Goal: Task Accomplishment & Management: Manage account settings

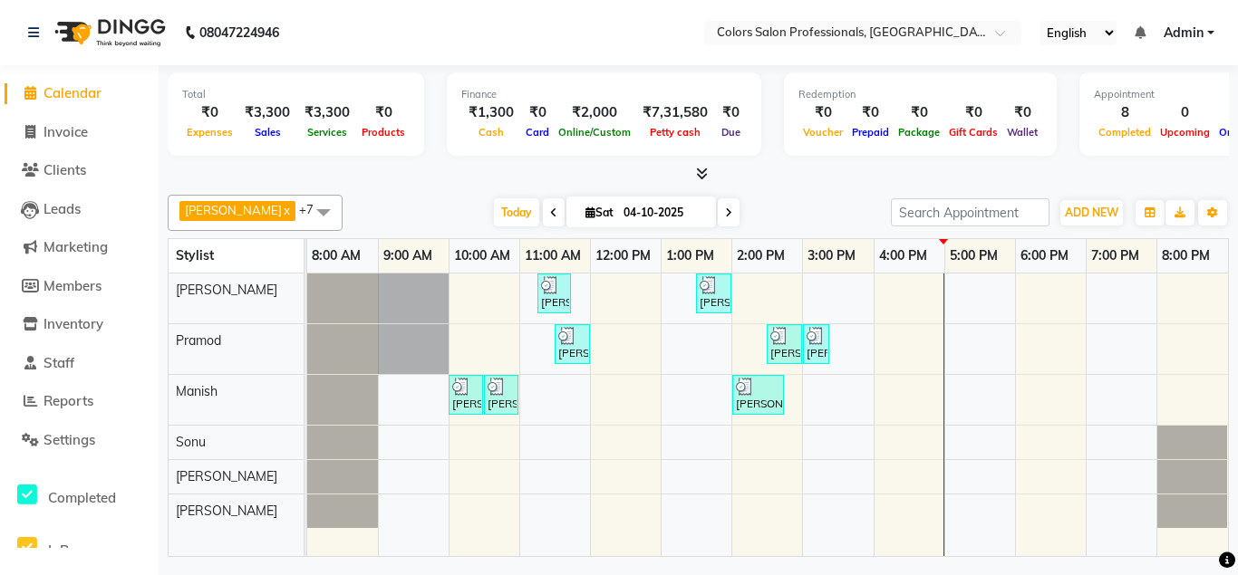
click at [725, 211] on icon at bounding box center [728, 213] width 7 height 11
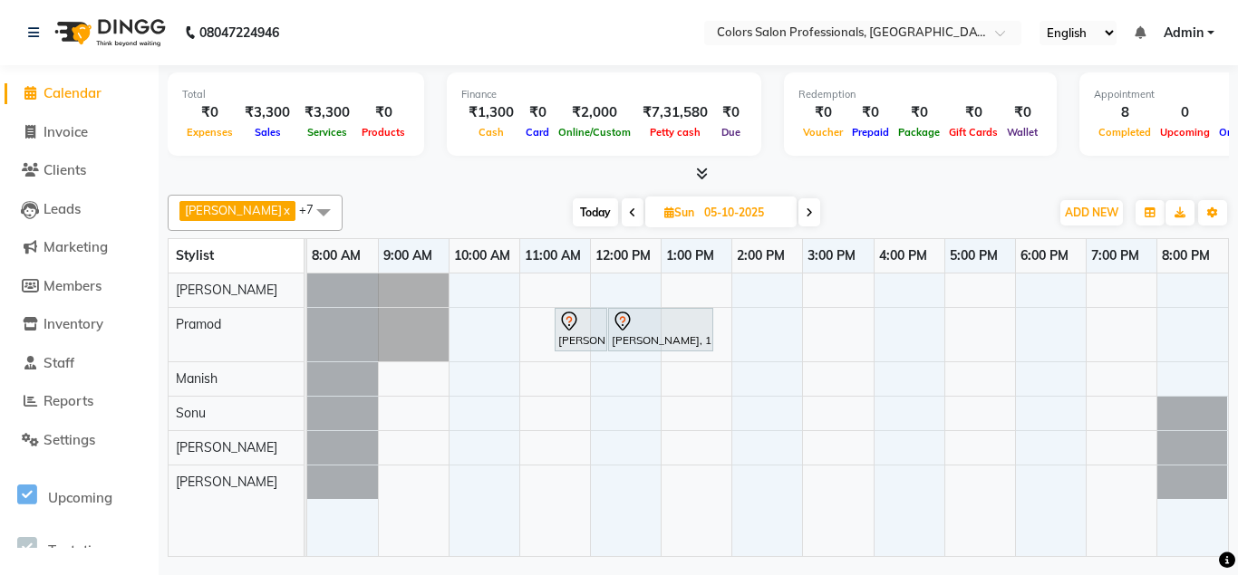
click at [622, 211] on span at bounding box center [633, 212] width 22 height 28
type input "04-10-2025"
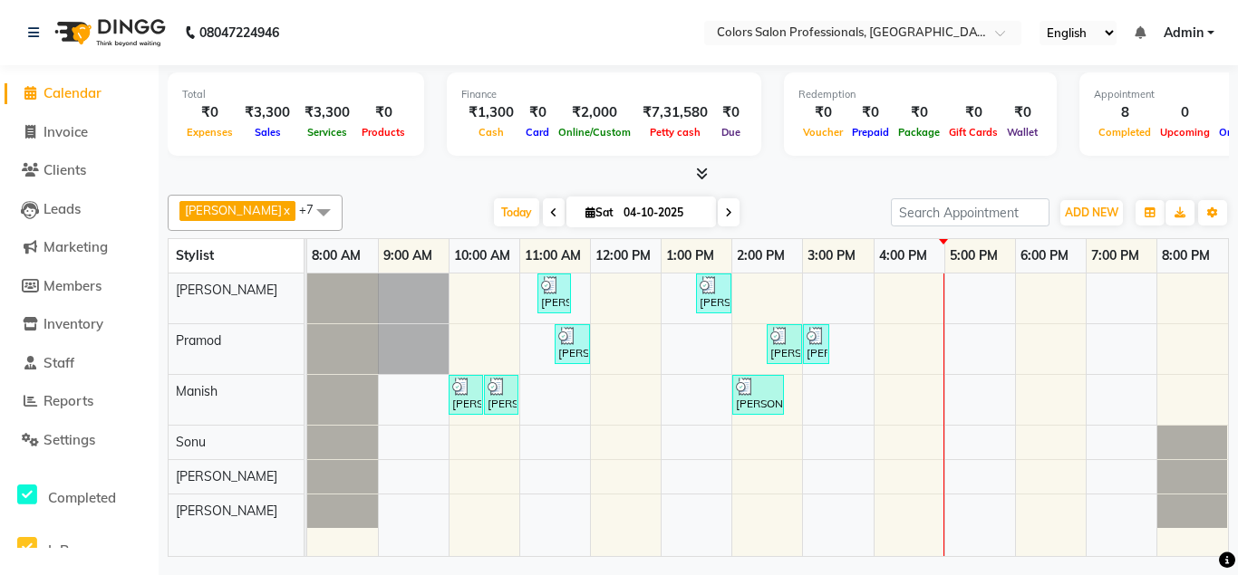
drag, startPoint x: 1237, startPoint y: 77, endPoint x: 1215, endPoint y: 388, distance: 311.6
click at [1236, 214] on div "Total ₹0 Expenses ₹3,300 Sales ₹3,300 Services ₹0 Products Finance ₹1,300 Cash …" at bounding box center [698, 313] width 1079 height 497
click at [922, 315] on div "[PERSON_NAME], TK04, 11:15 AM-11:45 AM, Hair Cut - Hair Cut [DEMOGRAPHIC_DATA] …" at bounding box center [767, 416] width 921 height 284
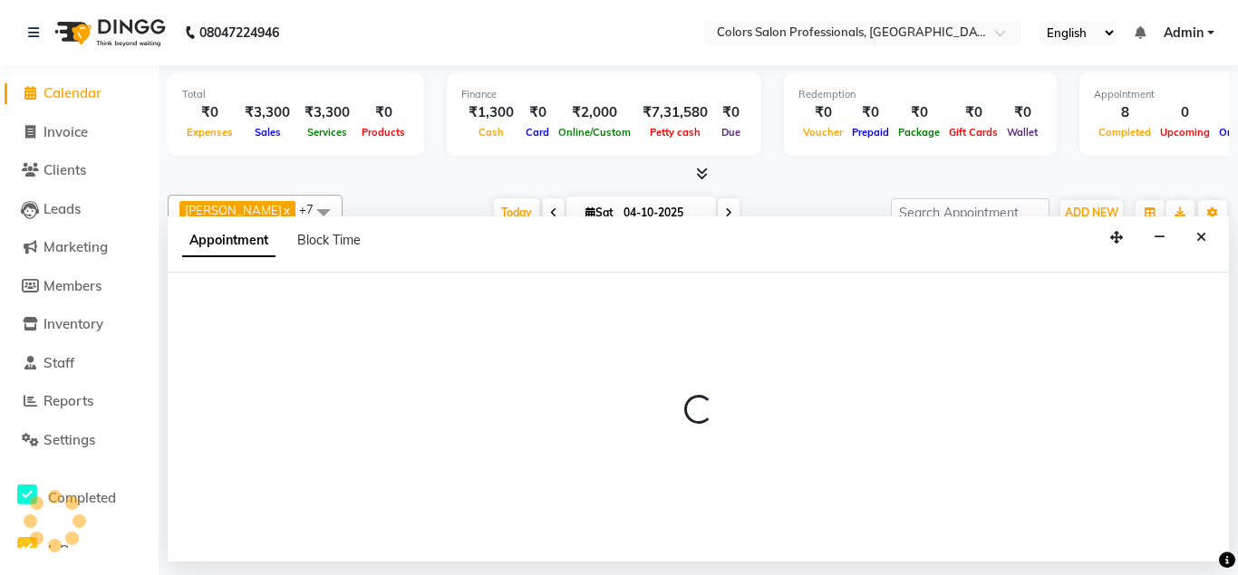
select select "60228"
select select "tentative"
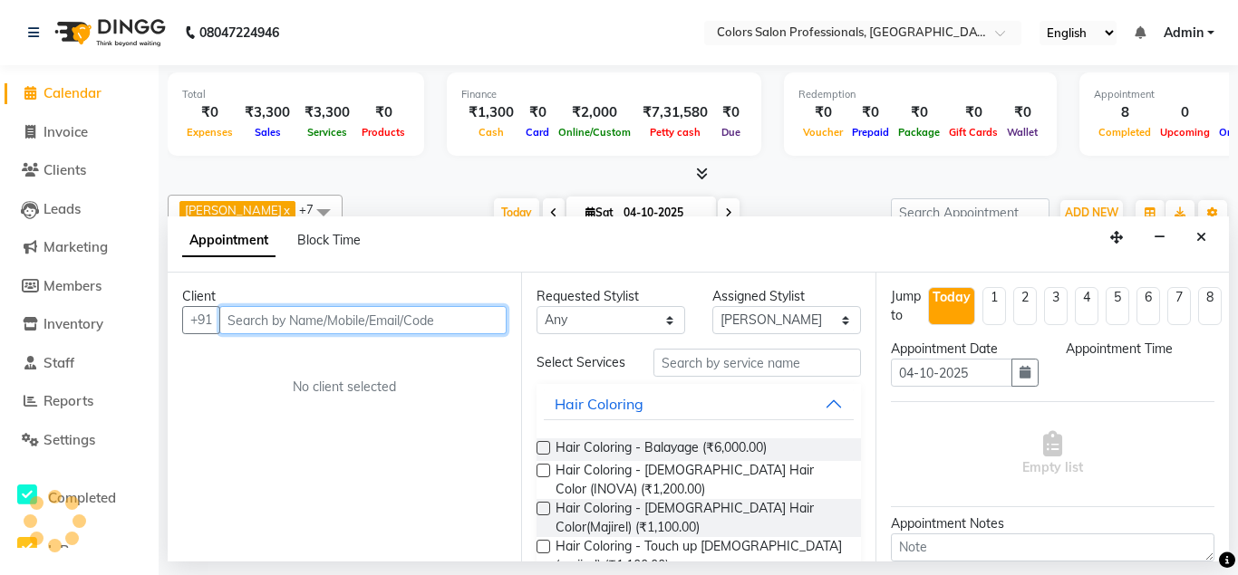
select select "960"
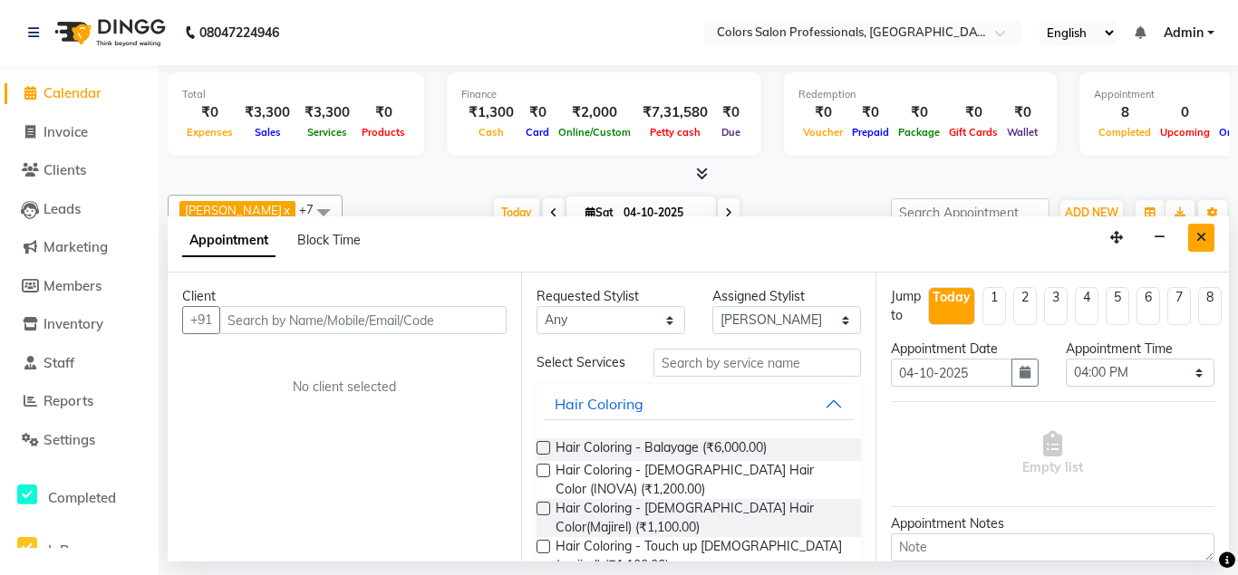
click at [1204, 238] on icon "Close" at bounding box center [1201, 237] width 10 height 13
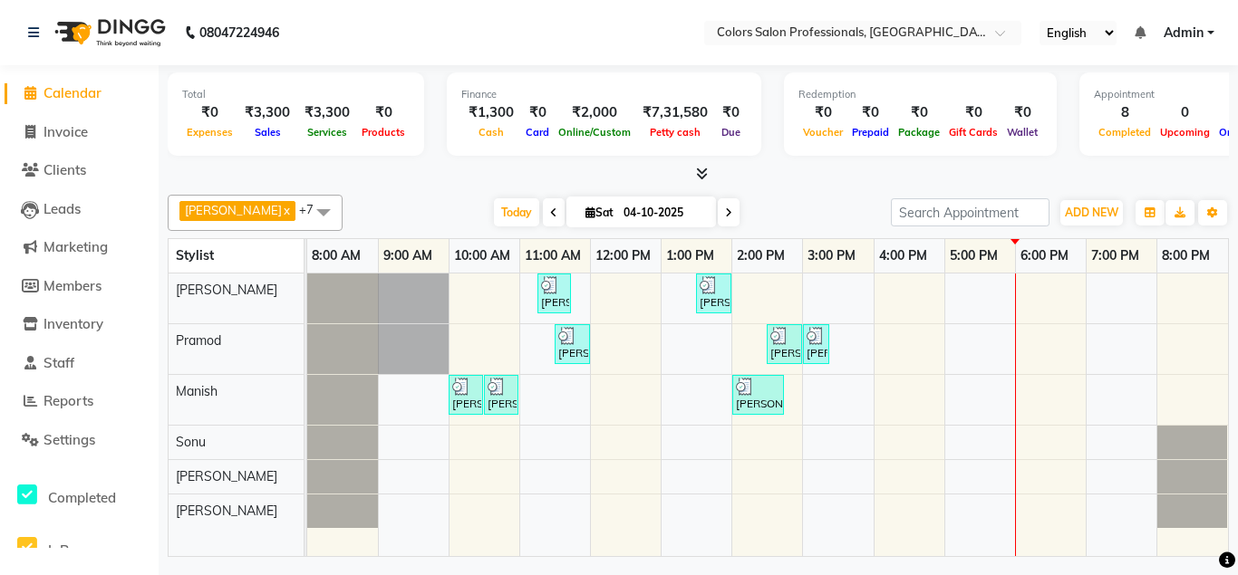
click at [718, 215] on span at bounding box center [729, 212] width 22 height 28
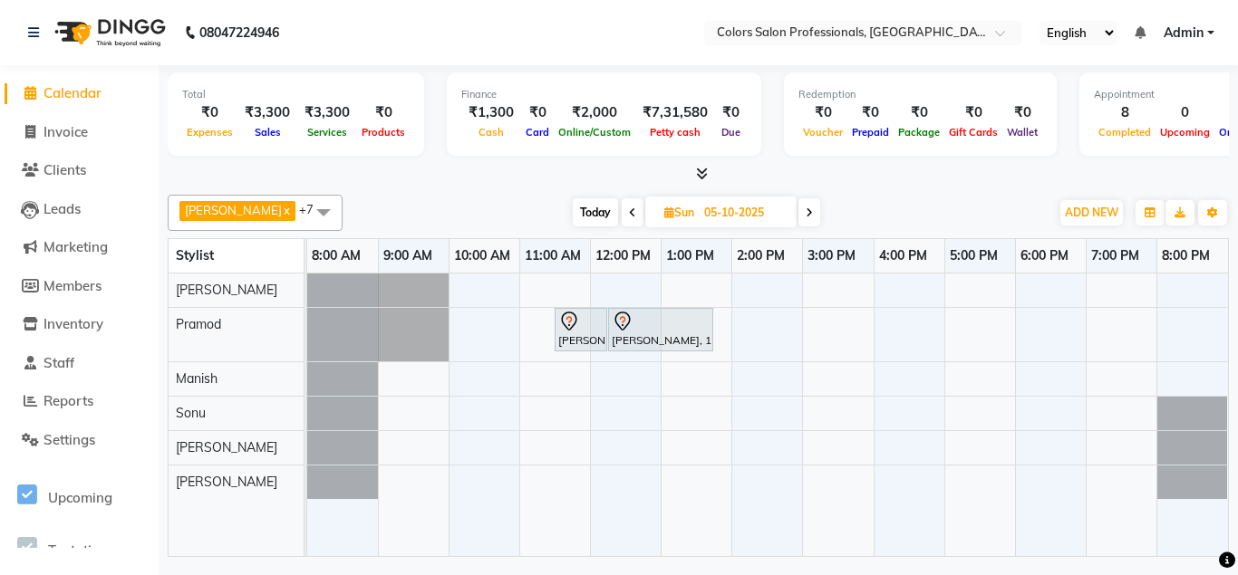
click at [798, 216] on span at bounding box center [809, 212] width 22 height 28
type input "[DATE]"
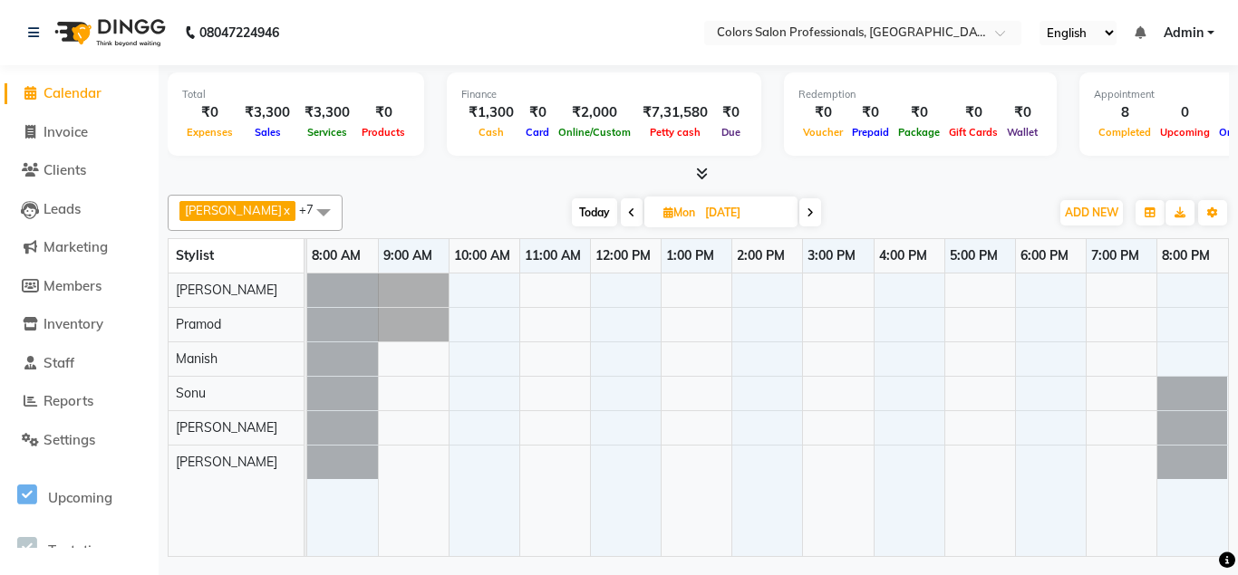
click at [562, 294] on div at bounding box center [767, 416] width 921 height 284
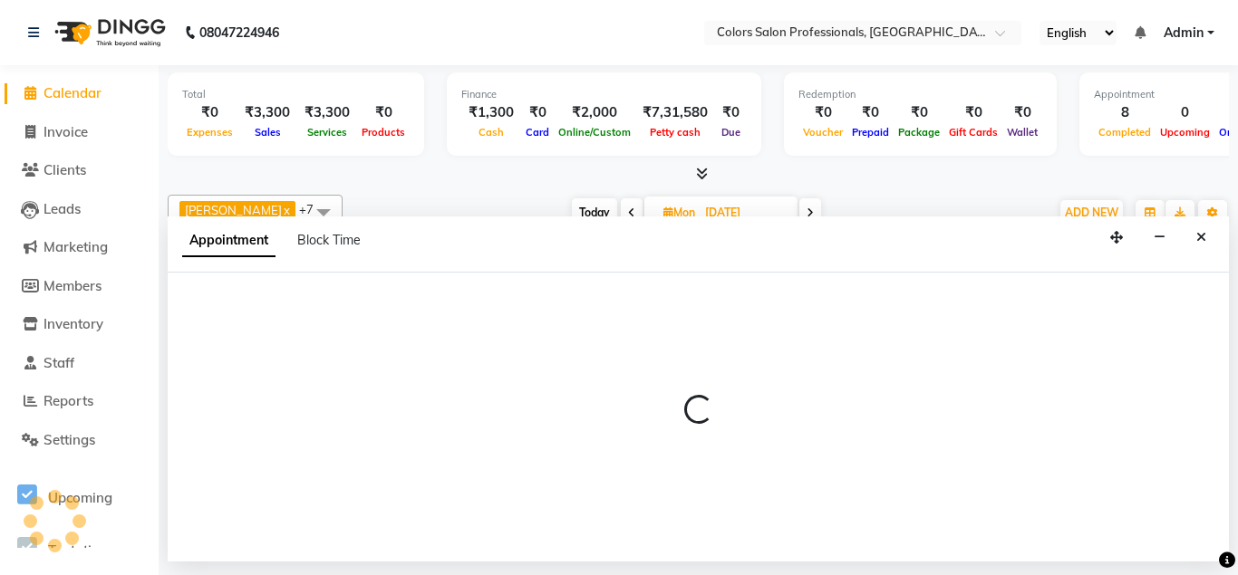
select select "60228"
select select "660"
select select "tentative"
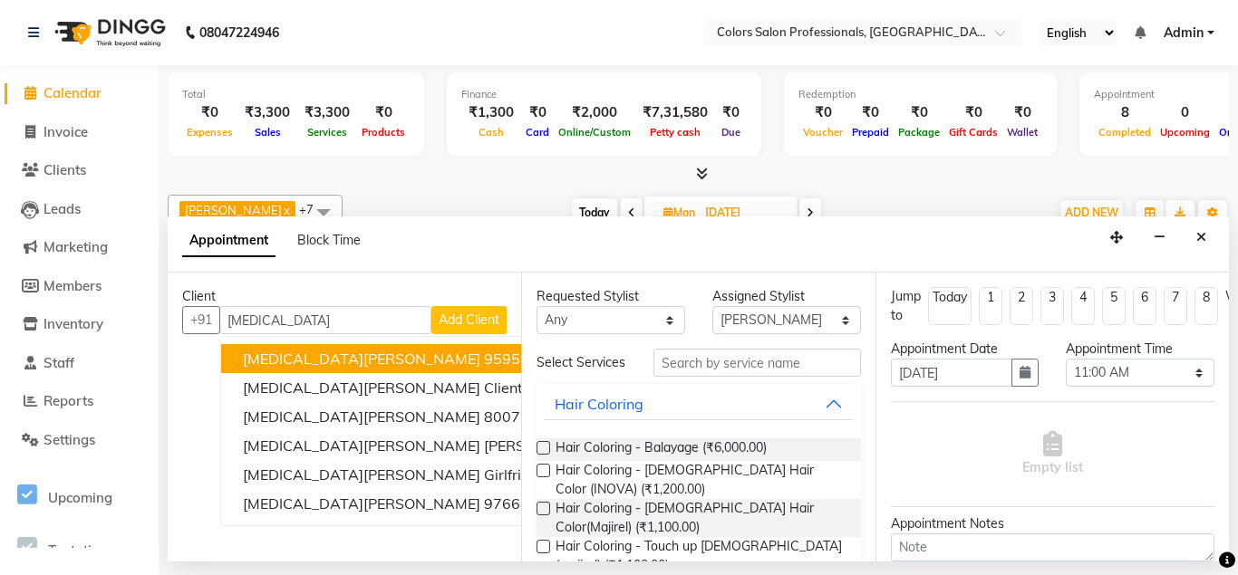
click at [322, 363] on span "[MEDICAL_DATA][PERSON_NAME]" at bounding box center [361, 359] width 237 height 18
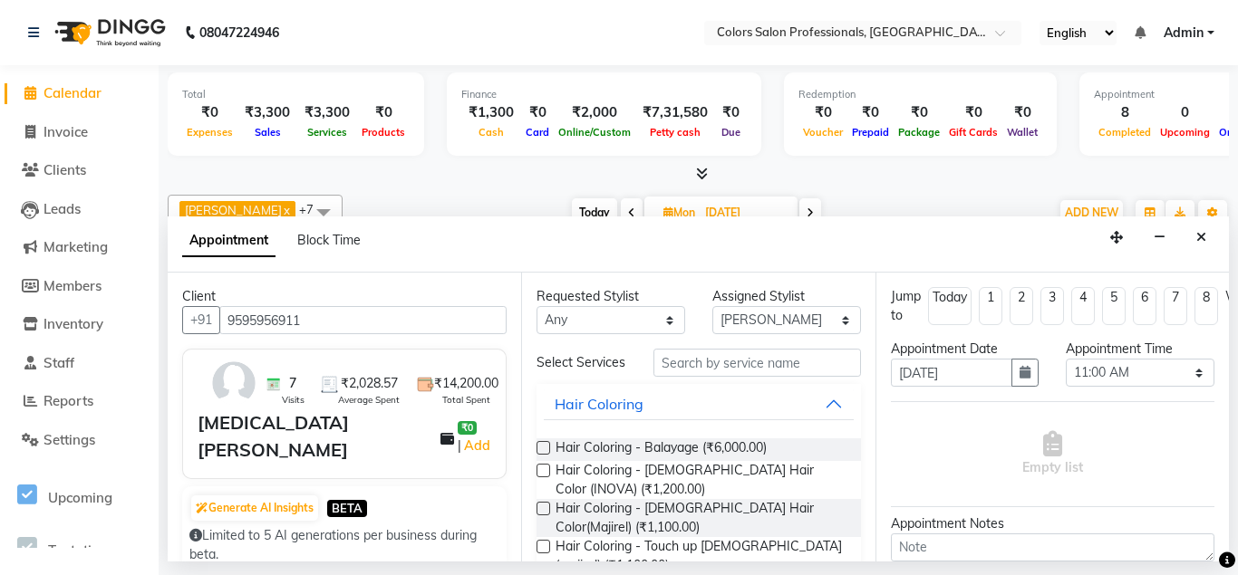
type input "9595956911"
select select "690"
click option "11:30 AM" at bounding box center [0, 0] width 0 height 0
click at [738, 362] on input "text" at bounding box center [756, 363] width 207 height 28
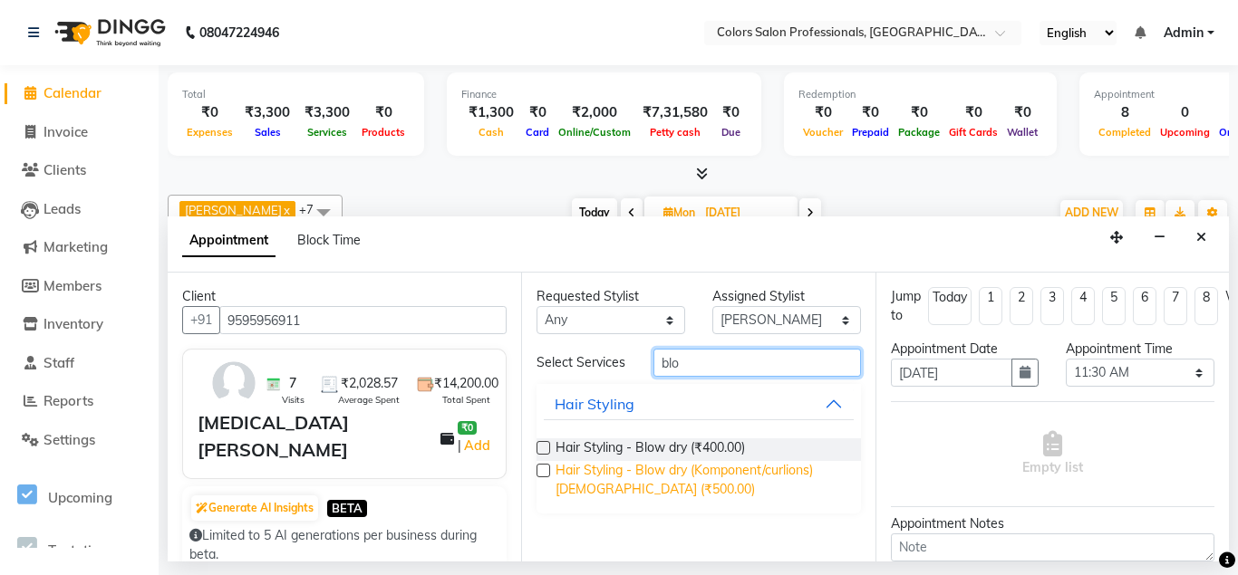
type input "blo"
click at [614, 488] on span "Hair Styling - Blow dry (Komponent/curlions)[DEMOGRAPHIC_DATA] (₹500.00)" at bounding box center [701, 480] width 290 height 38
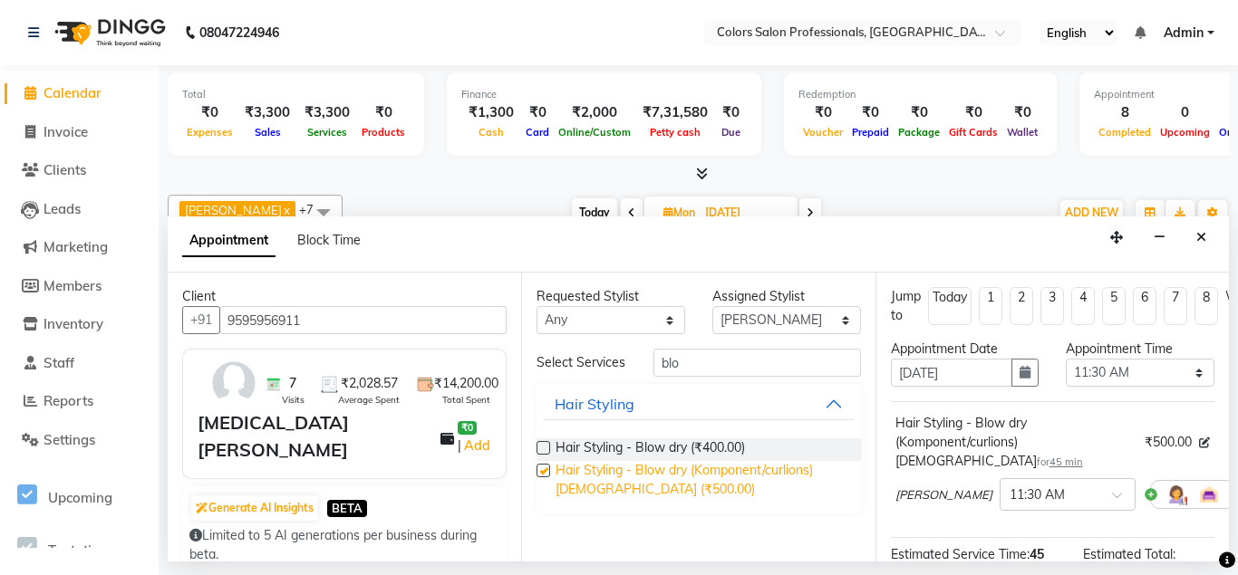
checkbox input "false"
click at [921, 480] on div "[PERSON_NAME] × 11:30 AM" at bounding box center [1065, 494] width 340 height 47
click at [1237, 488] on icon at bounding box center [1247, 494] width 11 height 13
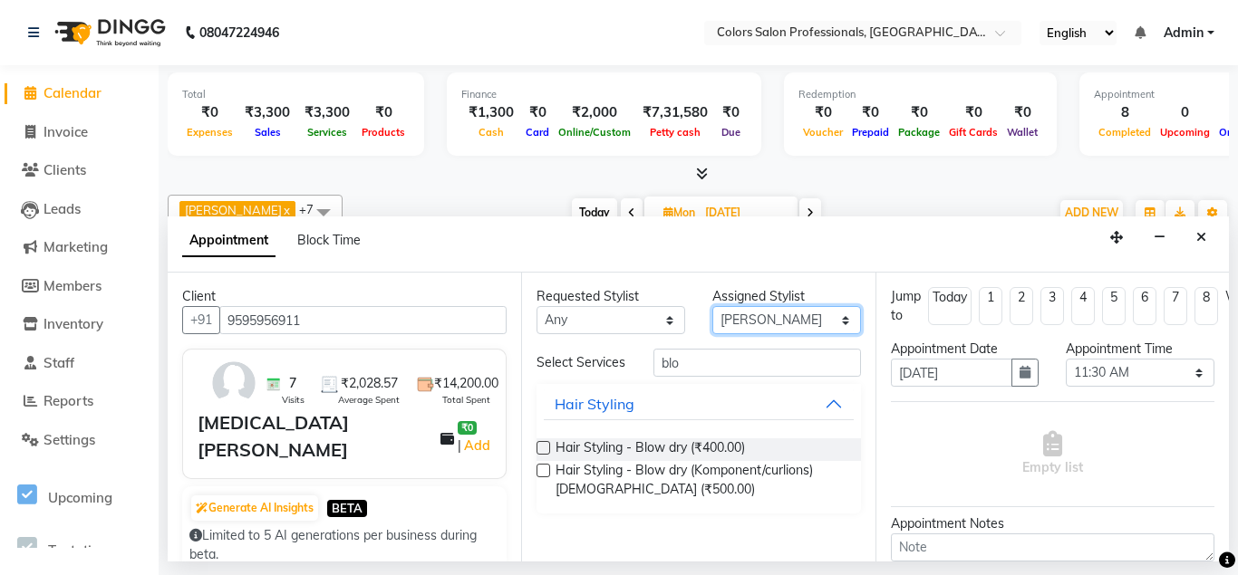
click at [712, 306] on select "Select [PERSON_NAME] [PERSON_NAME] [PERSON_NAME] Pooja [PERSON_NAME] [PERSON_NA…" at bounding box center [786, 320] width 149 height 28
select select "60229"
click option "Pramod" at bounding box center [0, 0] width 0 height 0
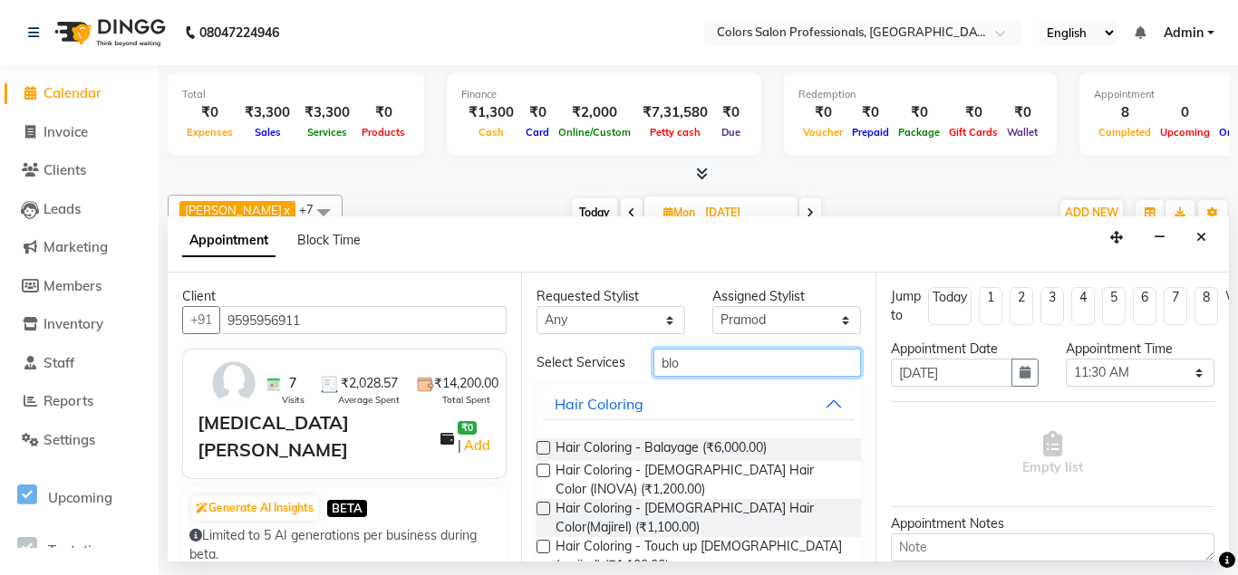
click at [692, 358] on input "blo" at bounding box center [756, 363] width 207 height 28
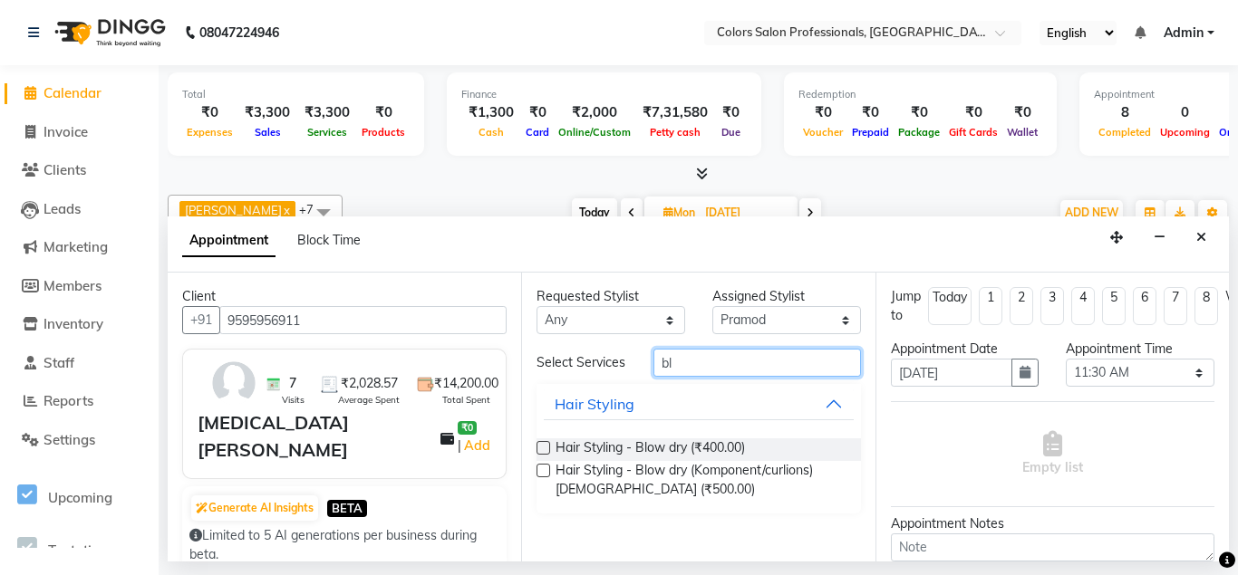
type input "blo"
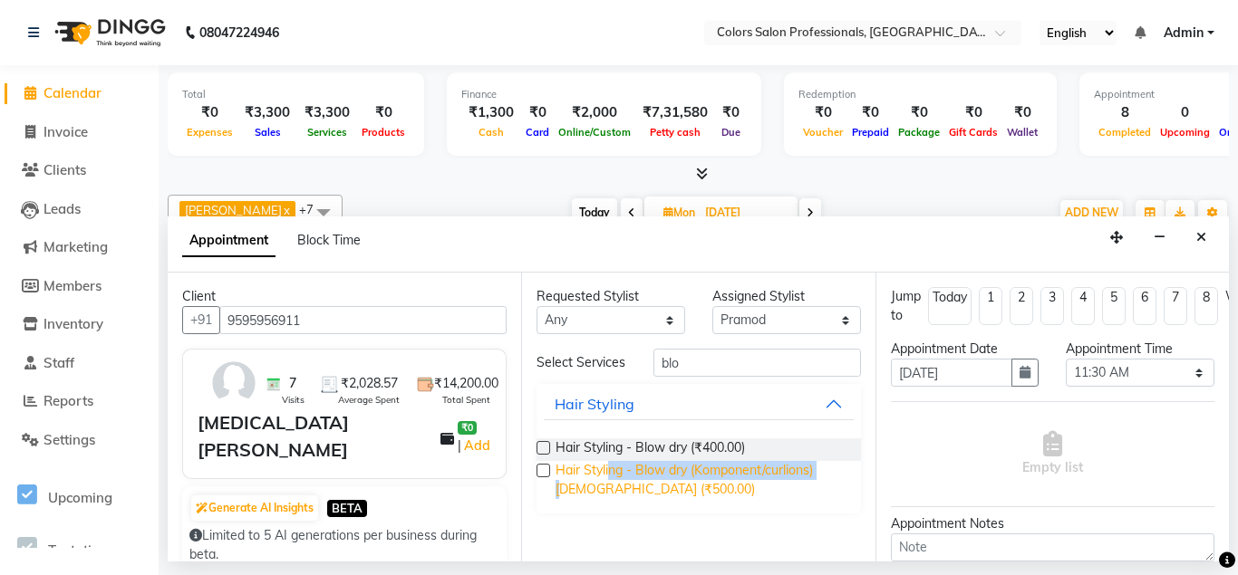
click at [611, 479] on span "Hair Styling - Blow dry (Komponent/curlions)[DEMOGRAPHIC_DATA] (₹500.00)" at bounding box center [701, 480] width 290 height 38
checkbox input "false"
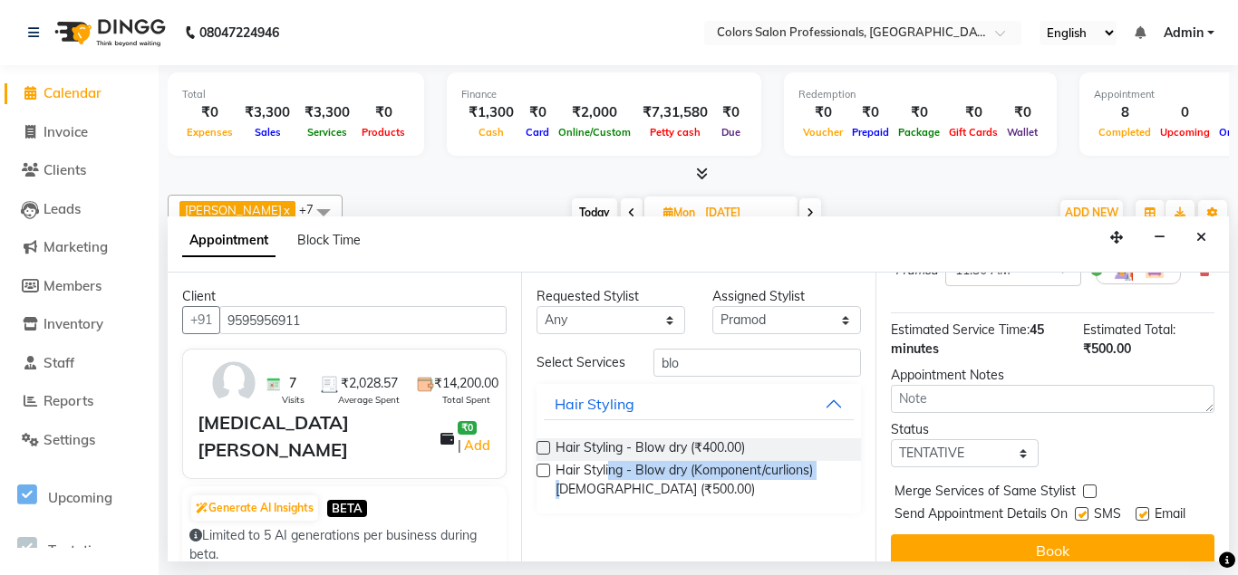
scroll to position [226, 0]
click at [1026, 541] on button "Book" at bounding box center [1053, 550] width 324 height 33
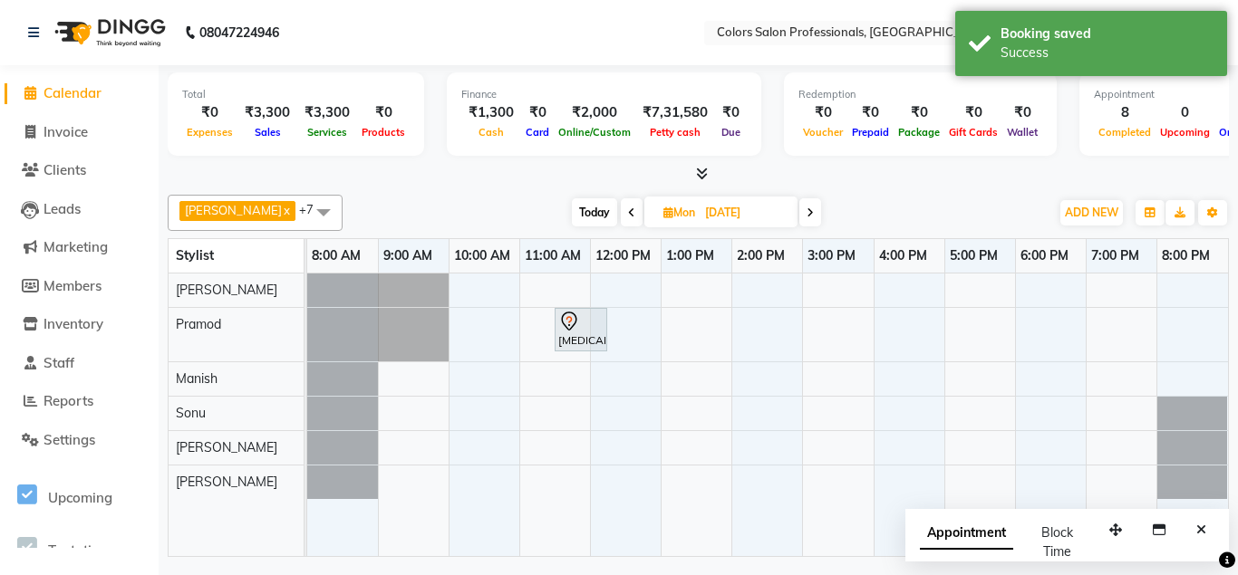
click at [628, 215] on icon at bounding box center [631, 213] width 7 height 11
click at [585, 214] on span "Today" at bounding box center [595, 212] width 45 height 28
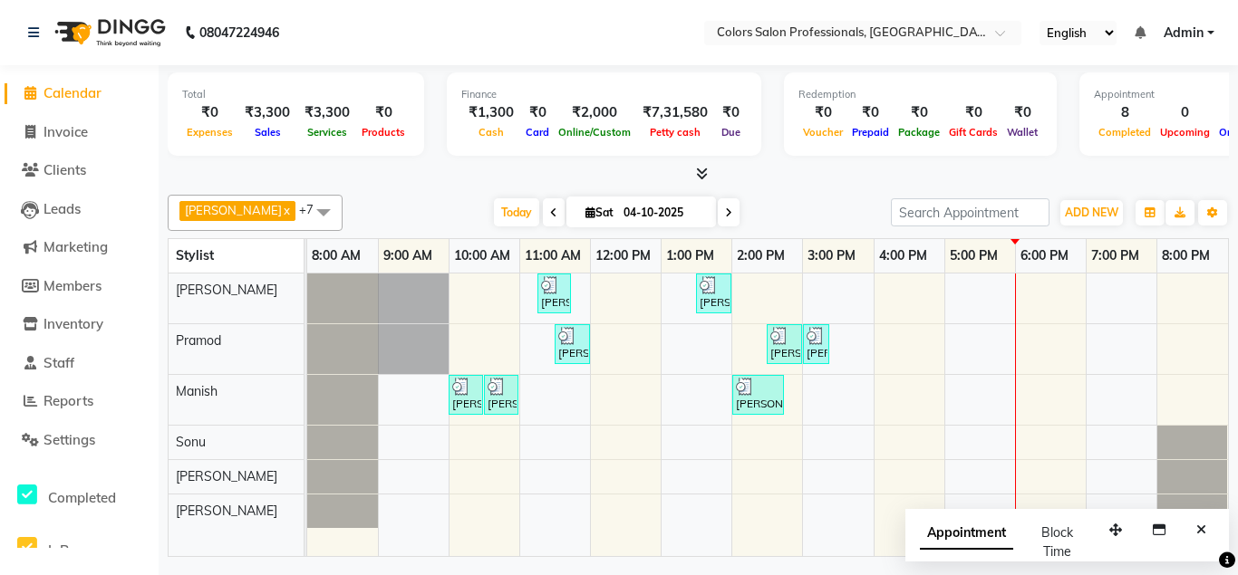
click at [543, 209] on span at bounding box center [554, 212] width 22 height 28
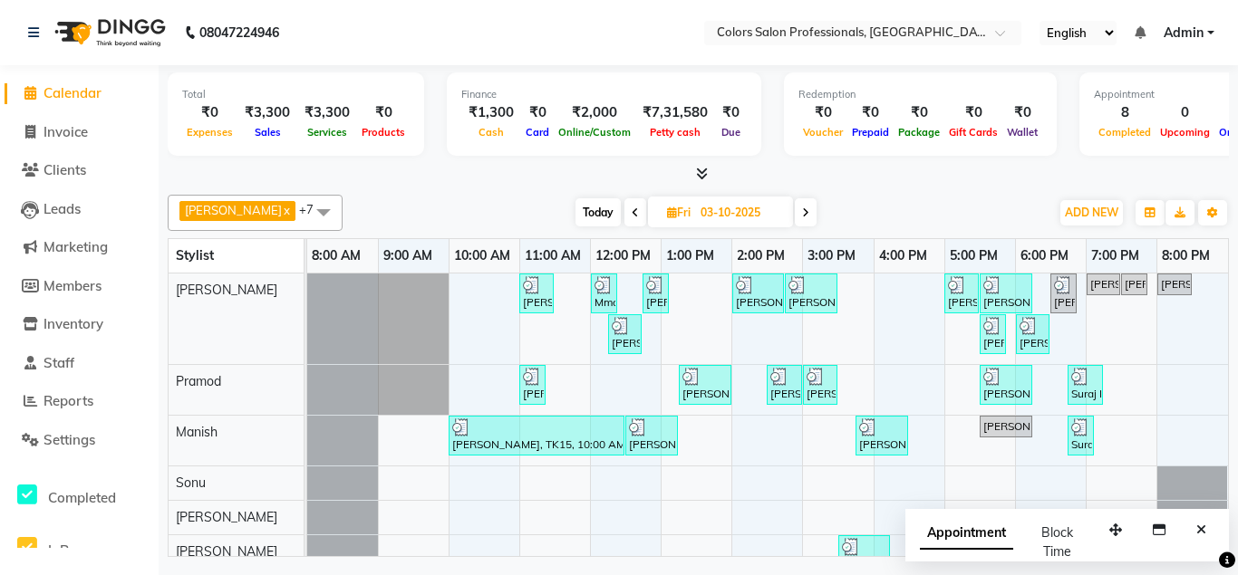
click at [624, 212] on span at bounding box center [635, 212] width 22 height 28
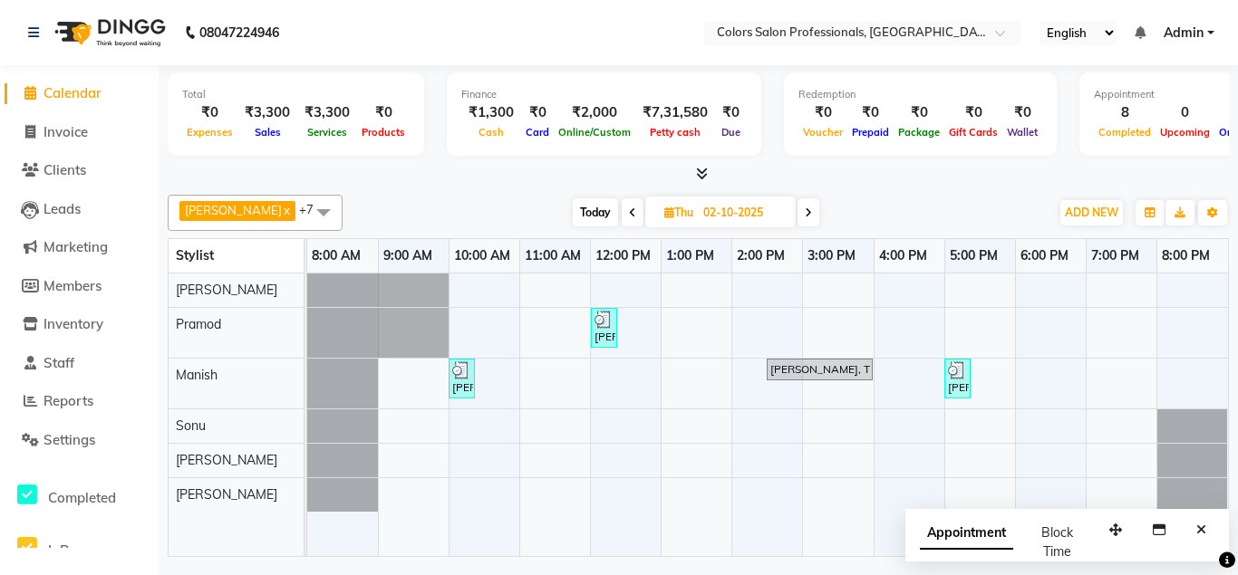
click at [629, 215] on icon at bounding box center [632, 213] width 7 height 11
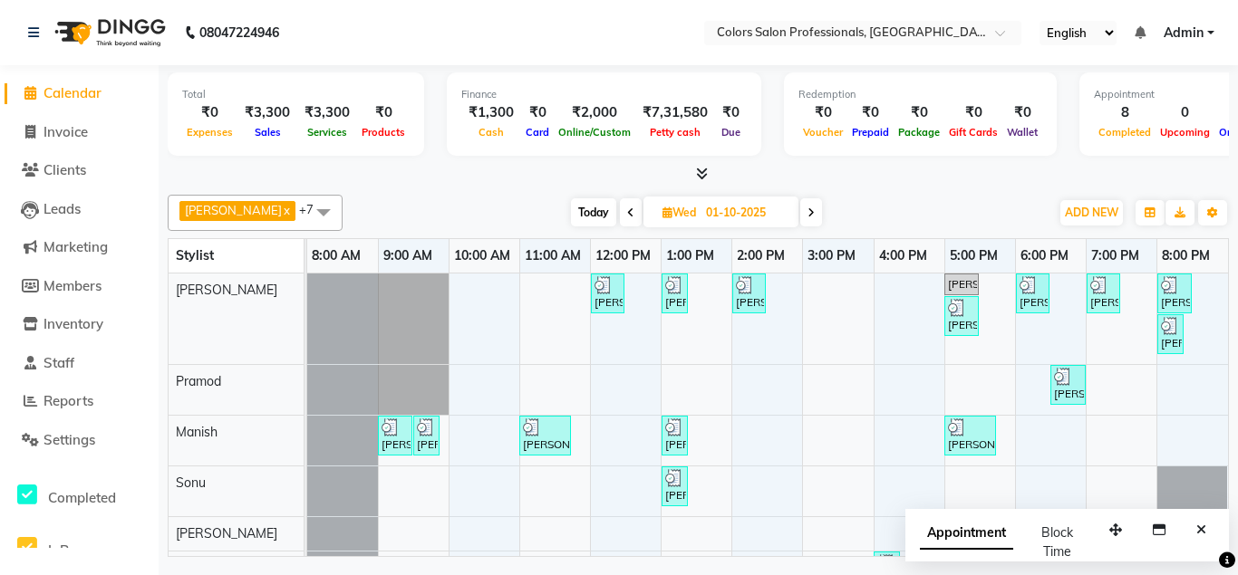
click at [581, 208] on span "Today" at bounding box center [593, 212] width 45 height 28
type input "04-10-2025"
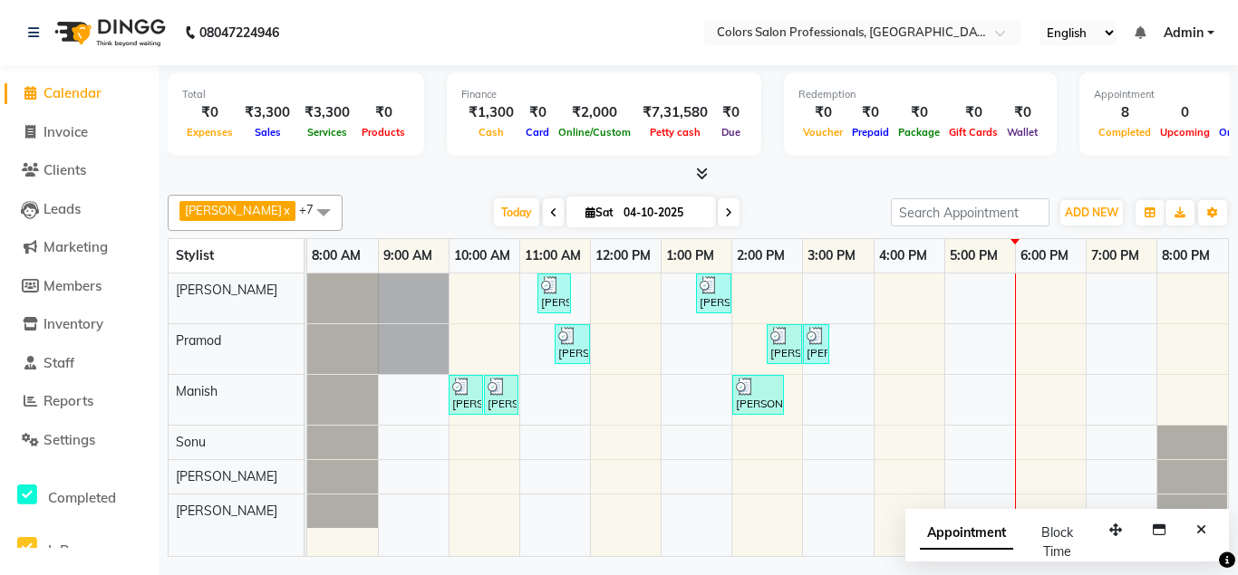
click at [990, 281] on div "[PERSON_NAME], TK04, 11:15 AM-11:45 AM, Hair Cut - Hair Cut [DEMOGRAPHIC_DATA] …" at bounding box center [767, 416] width 921 height 284
select select "60228"
select select "tentative"
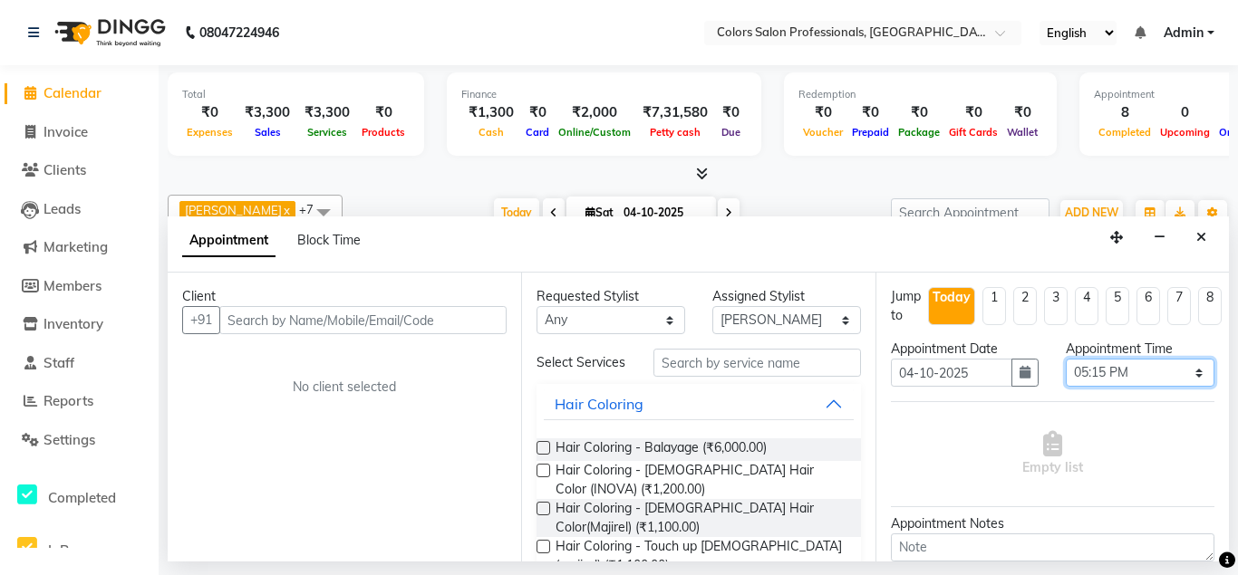
click option "05:15 PM" at bounding box center [0, 0] width 0 height 0
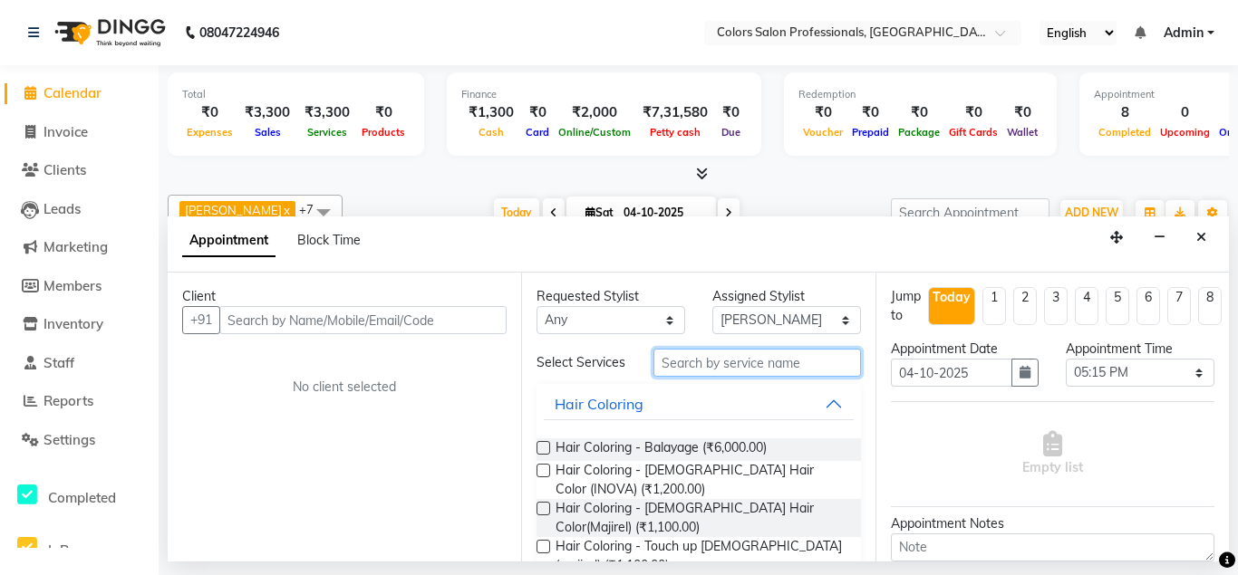
click at [721, 360] on input "text" at bounding box center [756, 363] width 207 height 28
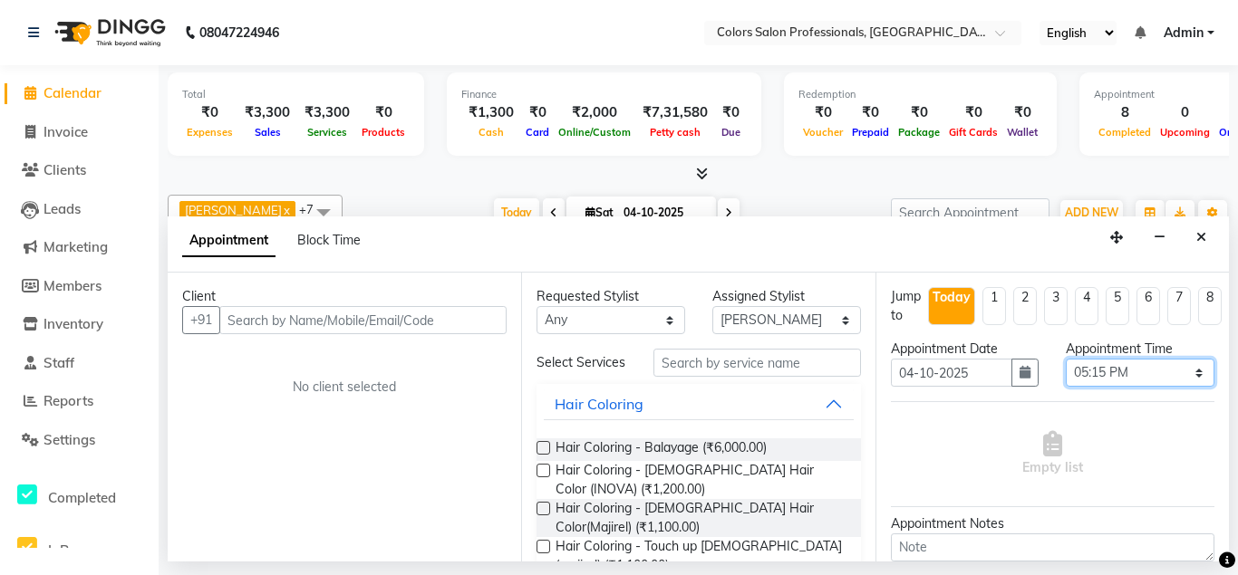
select select "1050"
click option "05:30 PM" at bounding box center [0, 0] width 0 height 0
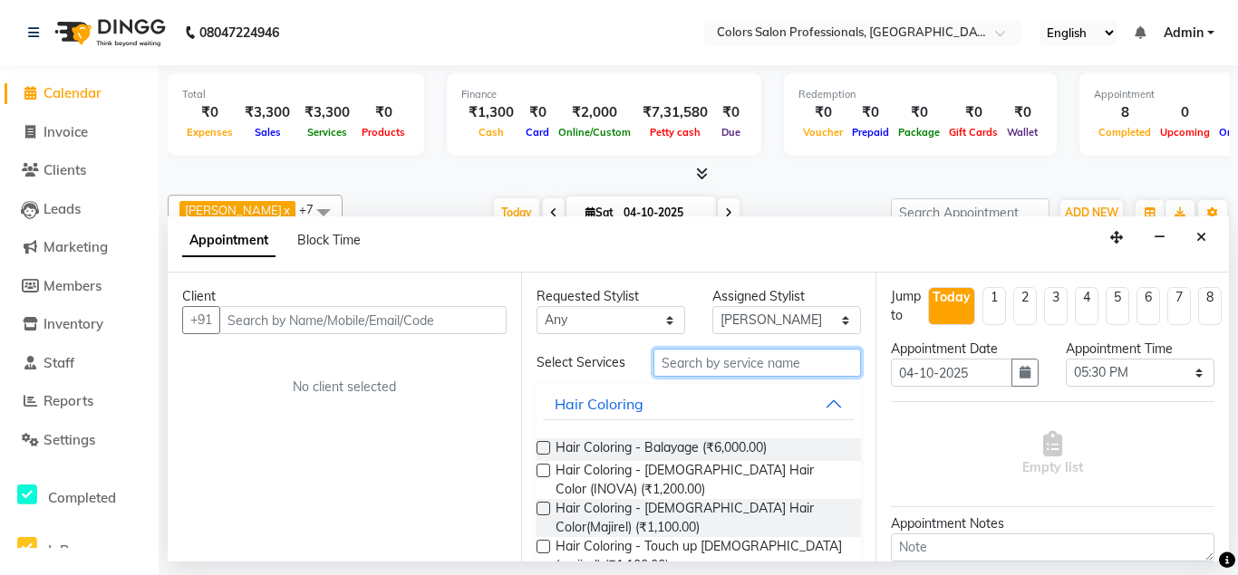
click at [730, 362] on input "text" at bounding box center [756, 363] width 207 height 28
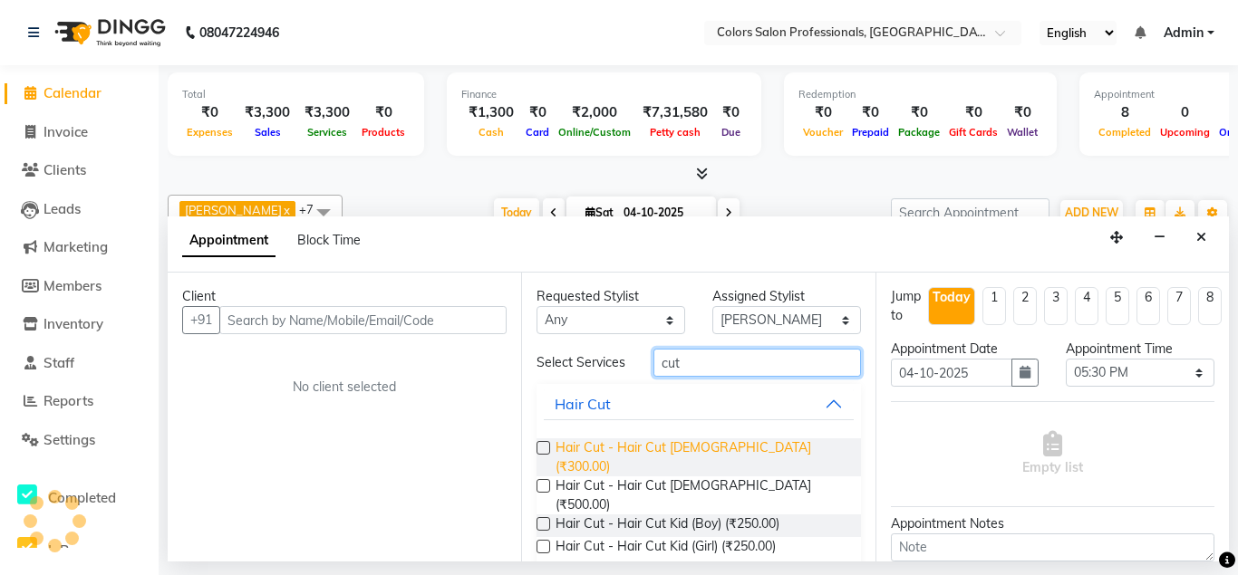
type input "cut"
click at [654, 451] on span "Hair Cut - Hair Cut [DEMOGRAPHIC_DATA] (₹300.00)" at bounding box center [701, 458] width 290 height 38
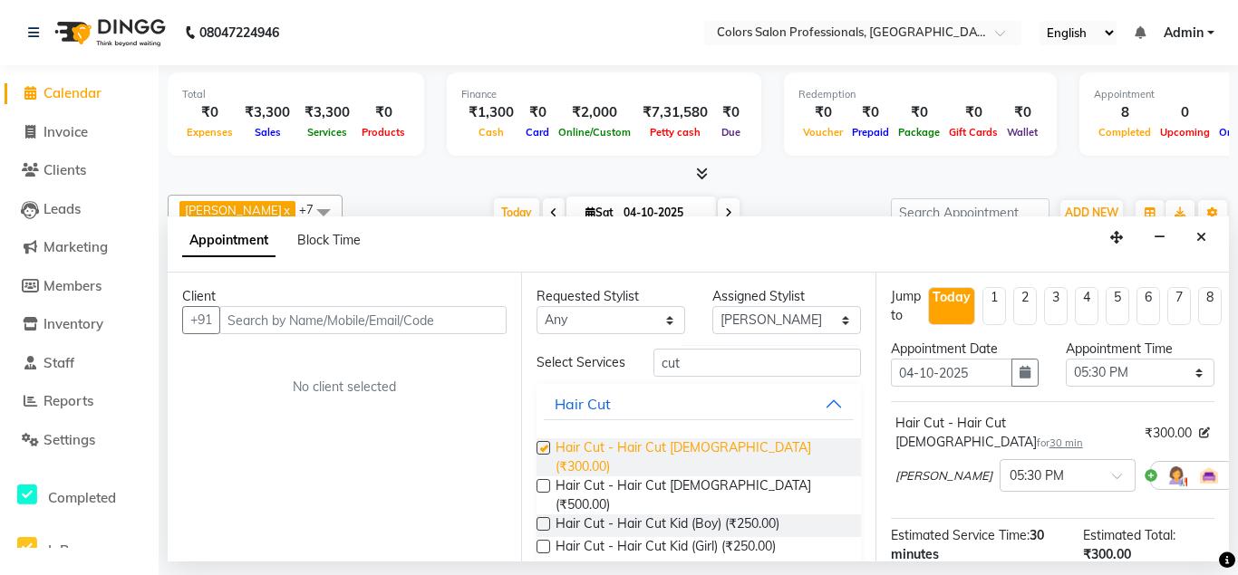
checkbox input "false"
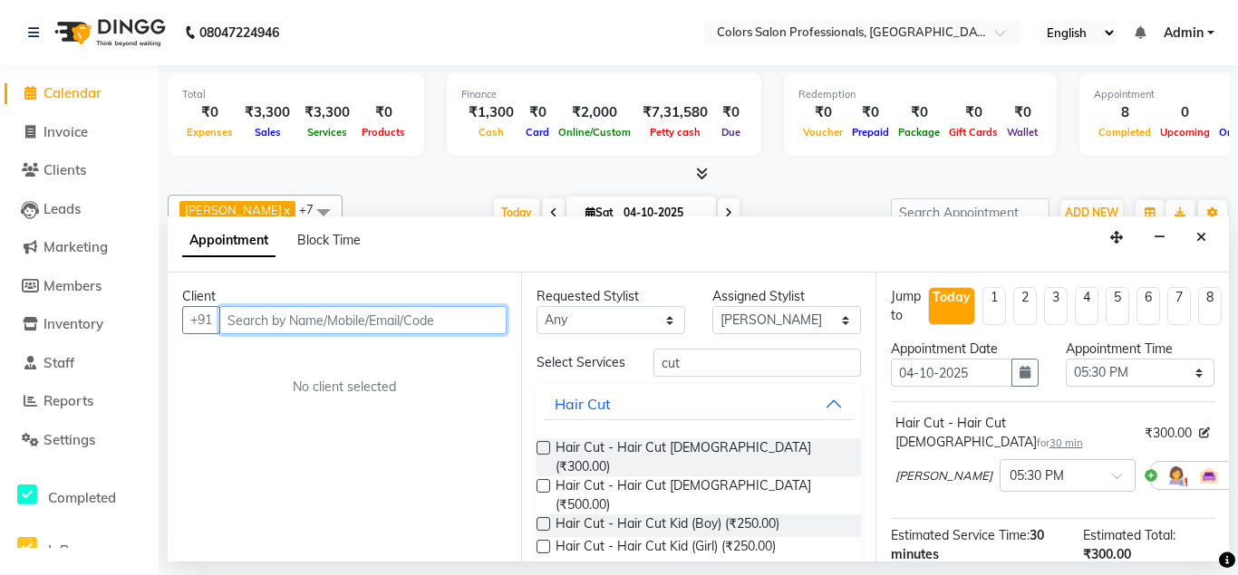
click at [333, 322] on input "text" at bounding box center [362, 320] width 287 height 28
click at [416, 322] on input "text" at bounding box center [362, 320] width 287 height 28
click at [1203, 468] on div "[PERSON_NAME] × 05:30 PM" at bounding box center [1052, 475] width 314 height 47
click at [1237, 469] on icon at bounding box center [1247, 475] width 11 height 13
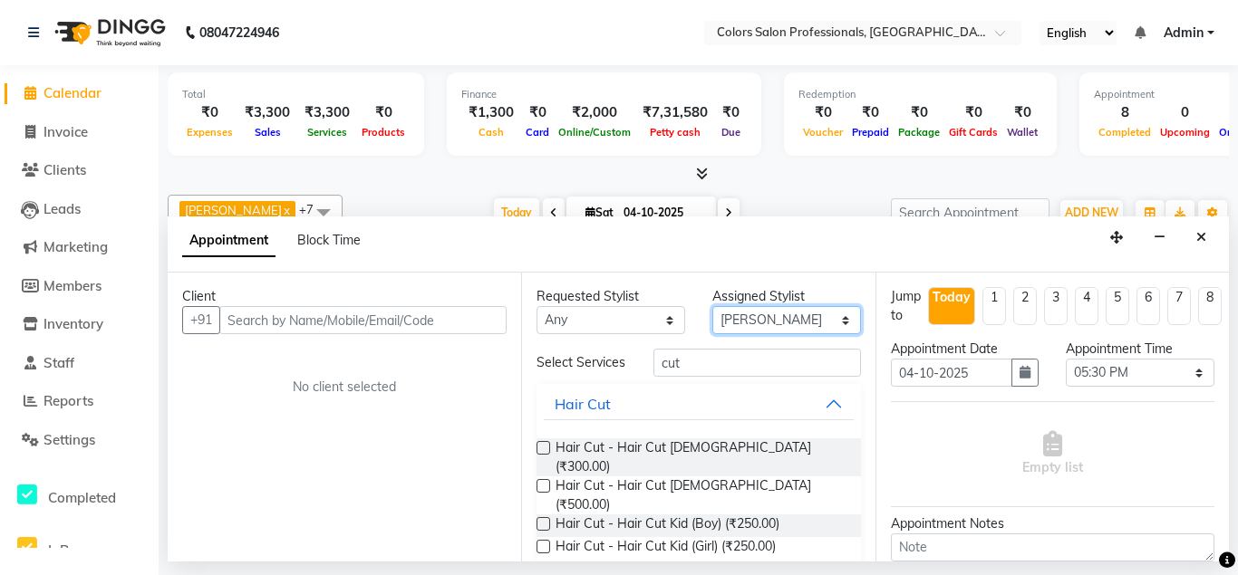
select select "60229"
click option "Pramod" at bounding box center [0, 0] width 0 height 0
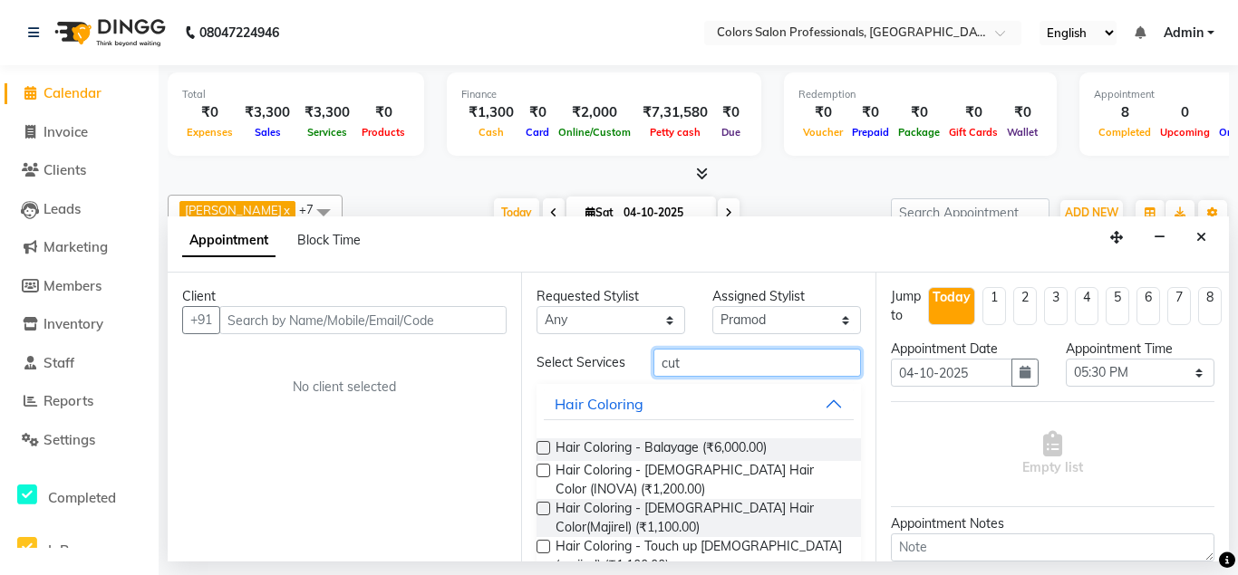
click at [702, 358] on input "cut" at bounding box center [756, 363] width 207 height 28
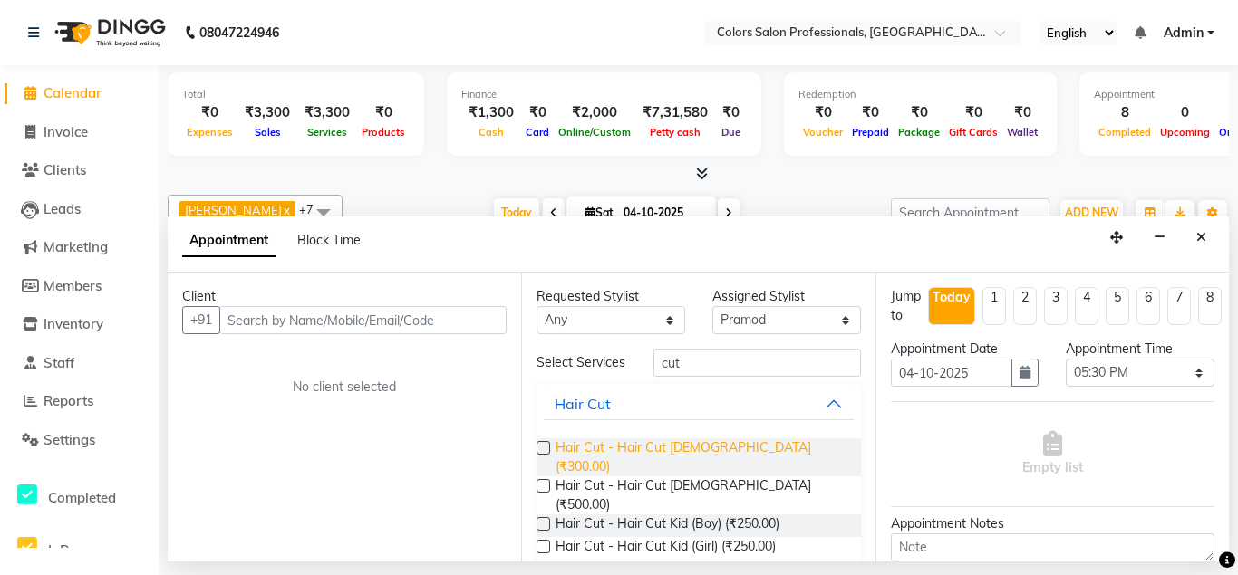
click at [720, 449] on span "Hair Cut - Hair Cut [DEMOGRAPHIC_DATA] (₹300.00)" at bounding box center [701, 458] width 290 height 38
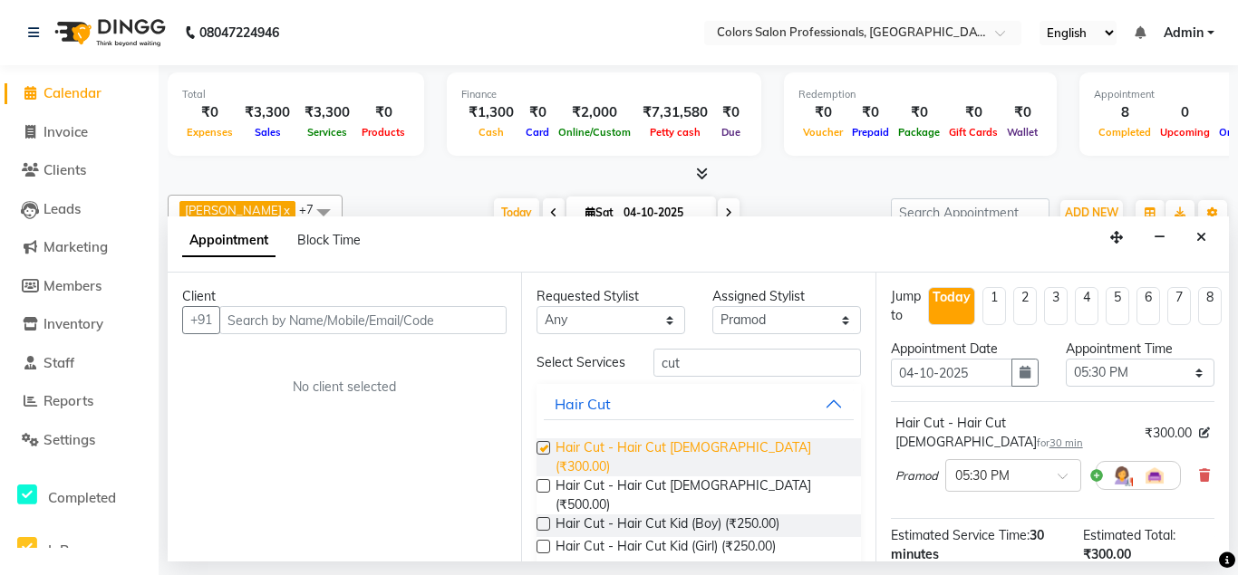
checkbox input "false"
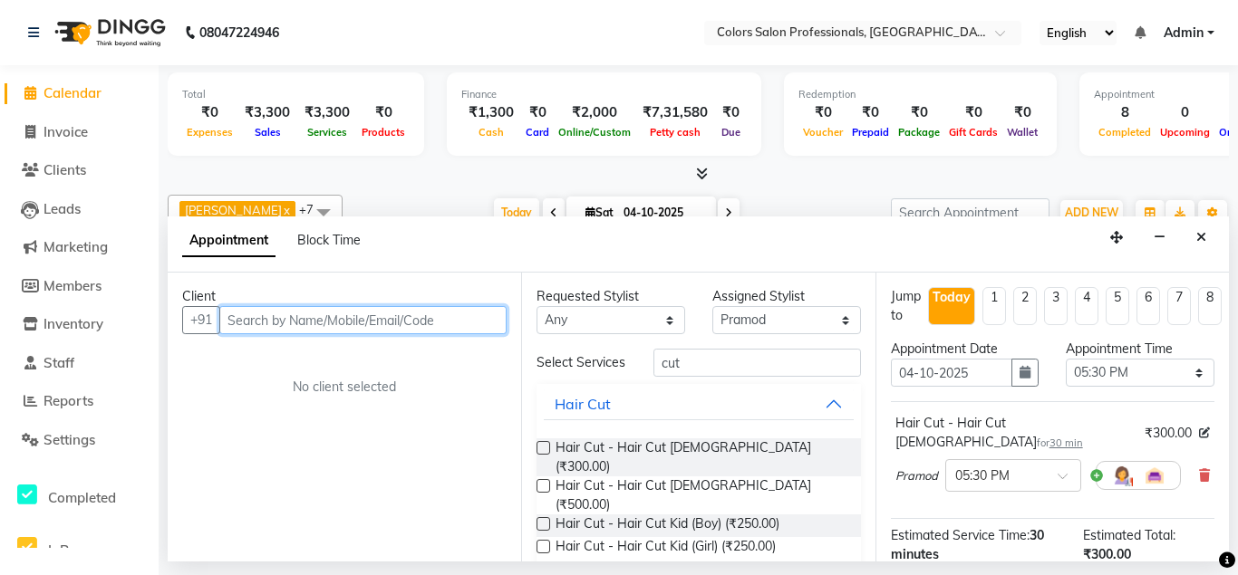
click at [306, 324] on input "text" at bounding box center [362, 320] width 287 height 28
type input "7720834210"
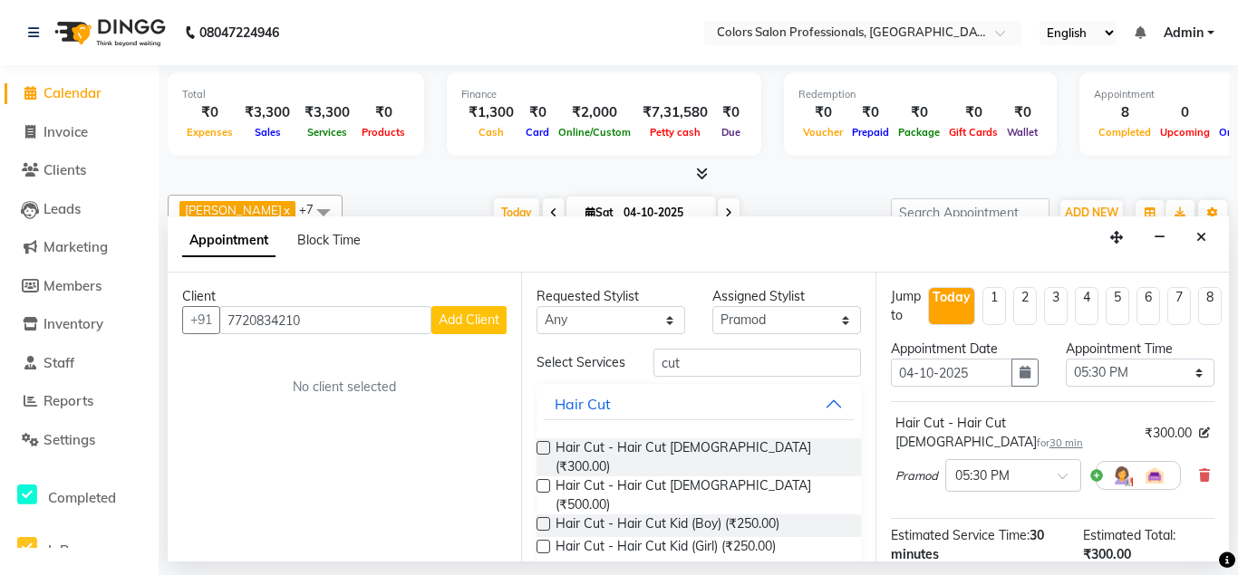
click at [484, 321] on span "Add Client" at bounding box center [469, 320] width 61 height 16
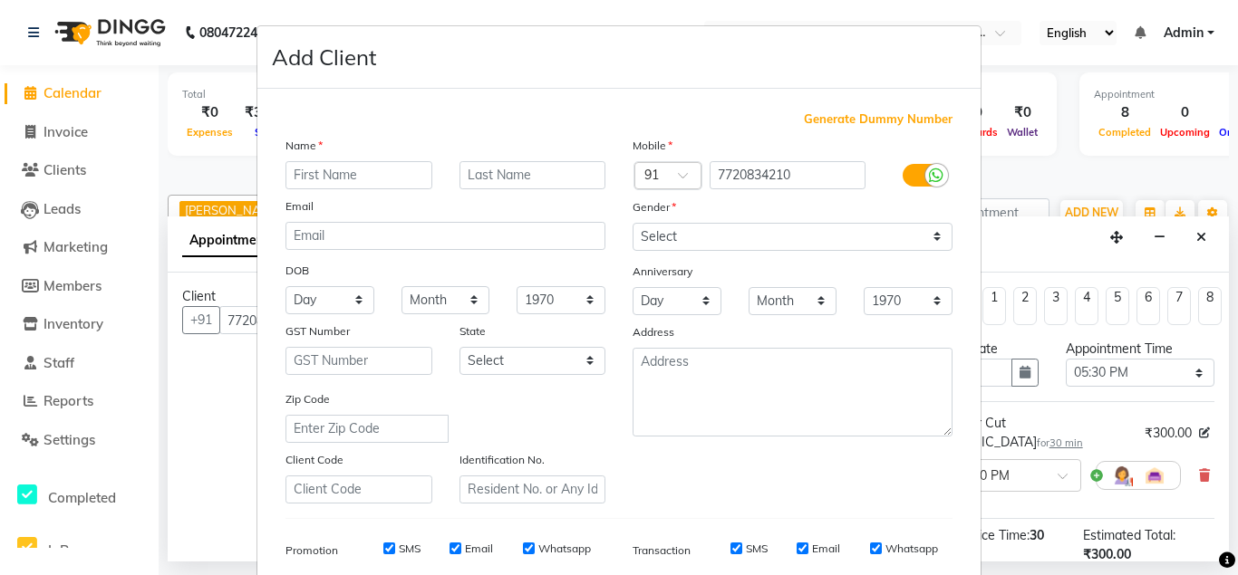
click at [372, 173] on input "text" at bounding box center [358, 175] width 147 height 28
click at [335, 176] on input "Adit" at bounding box center [358, 175] width 147 height 28
type input "Aditya"
drag, startPoint x: 483, startPoint y: 173, endPoint x: 472, endPoint y: 172, distance: 10.9
click at [476, 172] on input "text" at bounding box center [532, 175] width 147 height 28
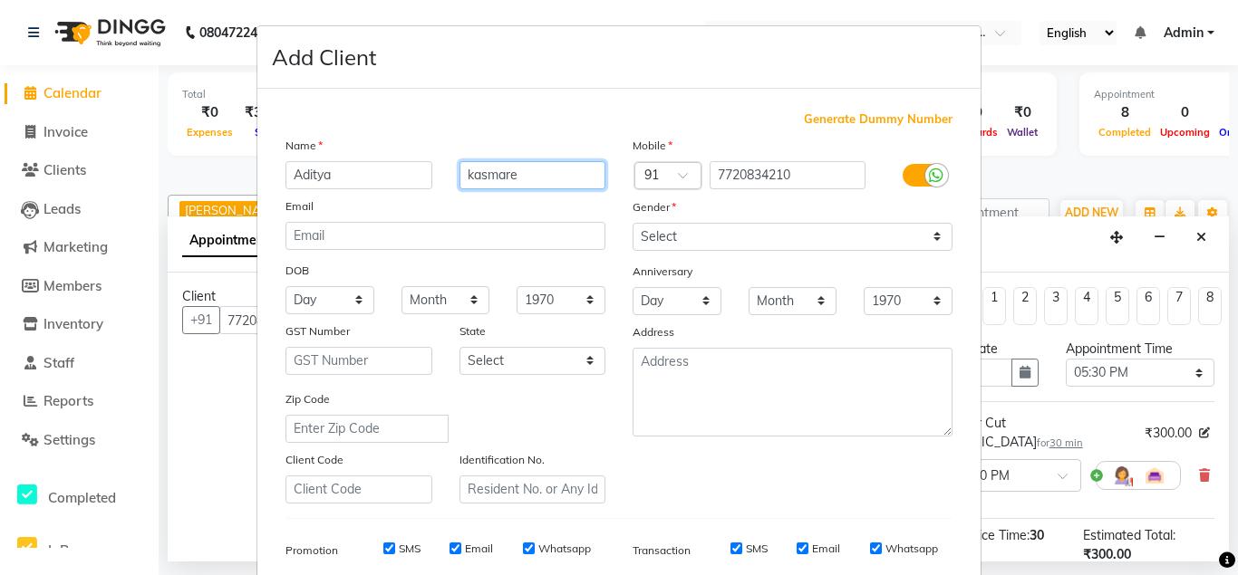
type input "kasmare"
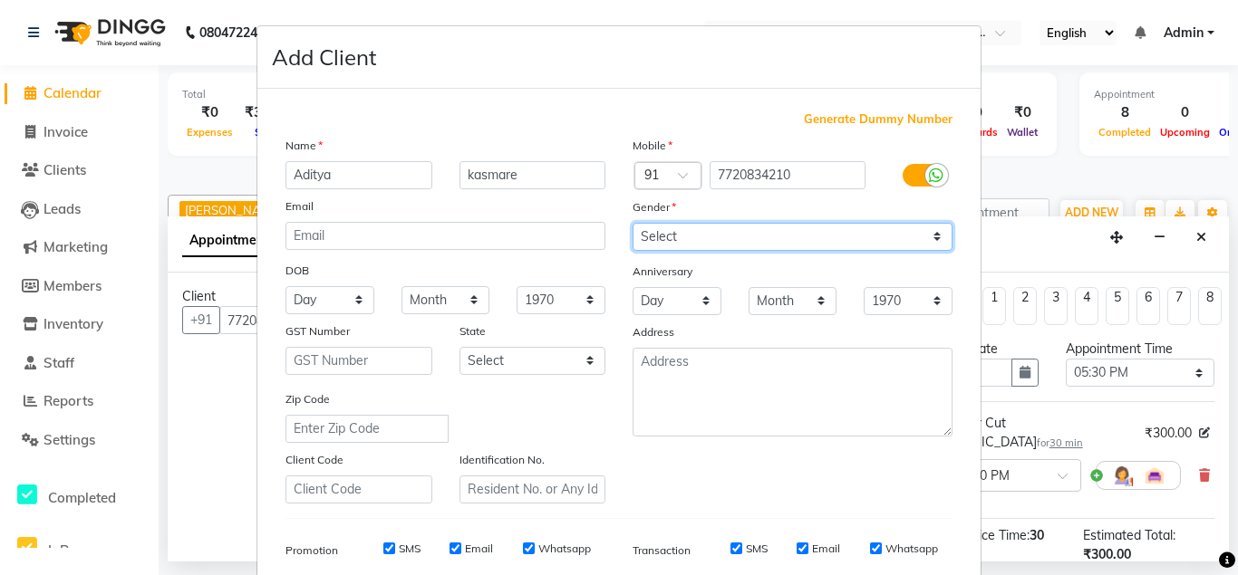
select select "[DEMOGRAPHIC_DATA]"
click option "[DEMOGRAPHIC_DATA]" at bounding box center [0, 0] width 0 height 0
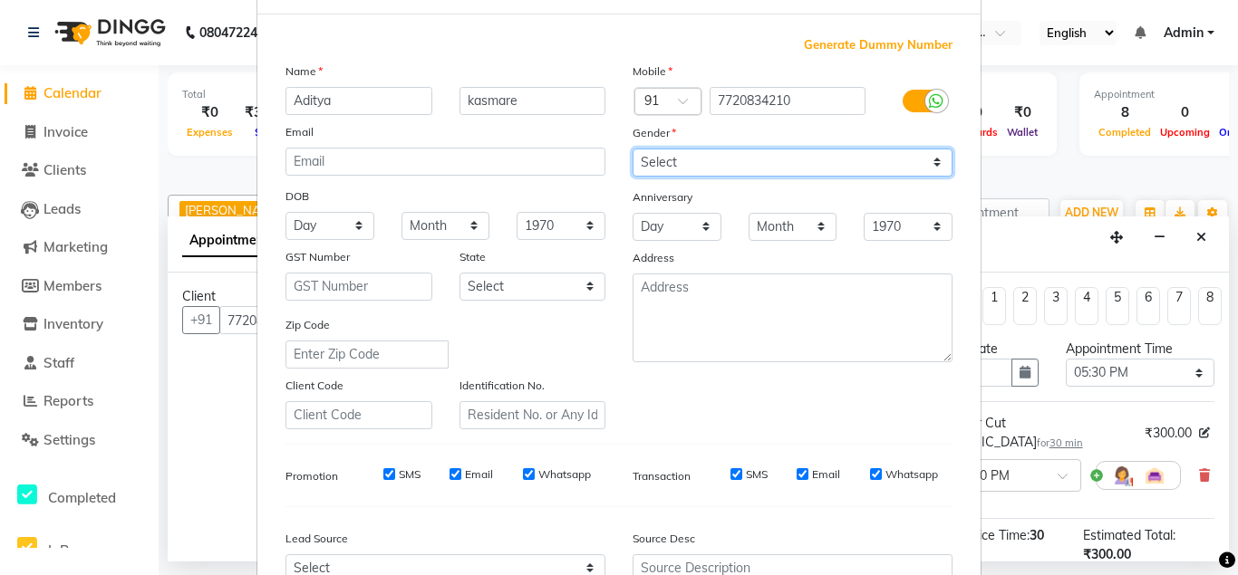
scroll to position [261, 0]
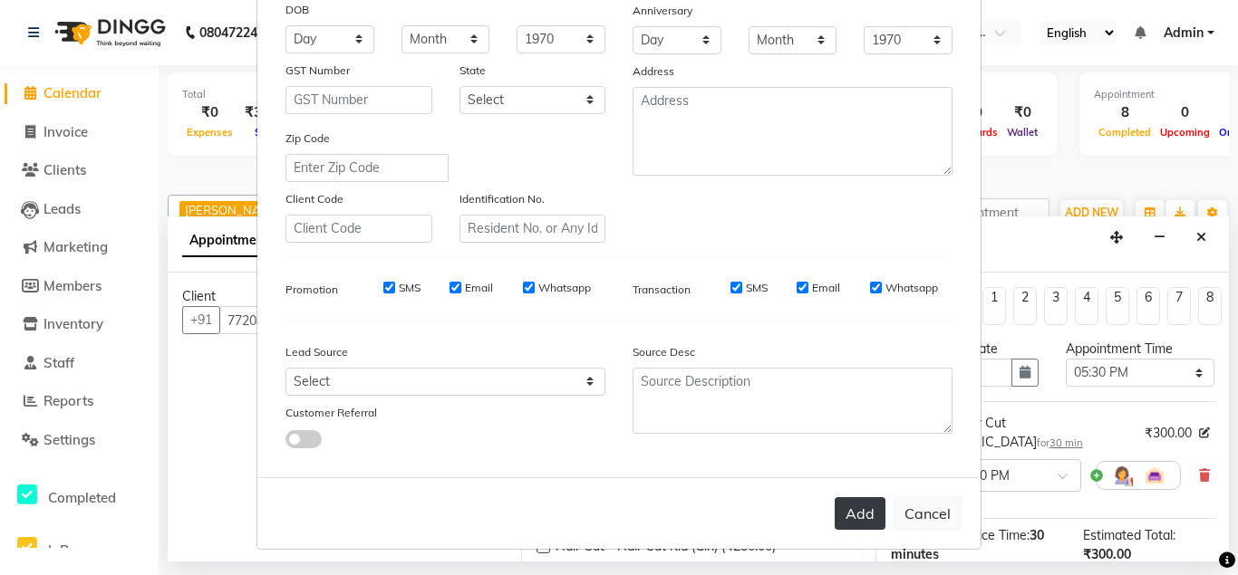
click at [862, 519] on button "Add" at bounding box center [860, 514] width 51 height 33
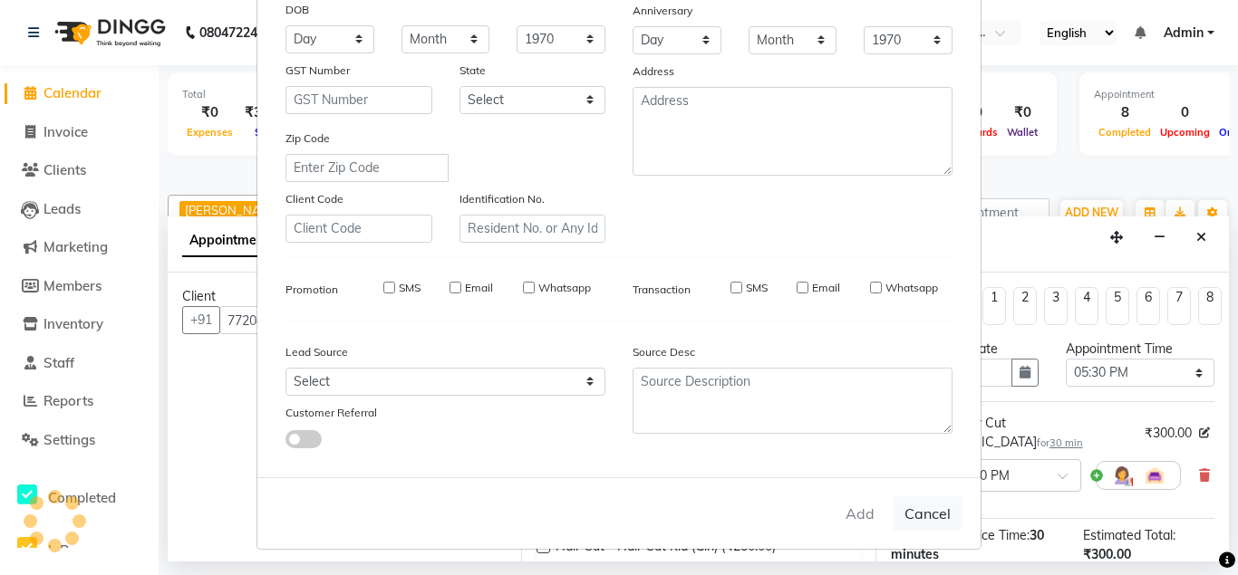
select select
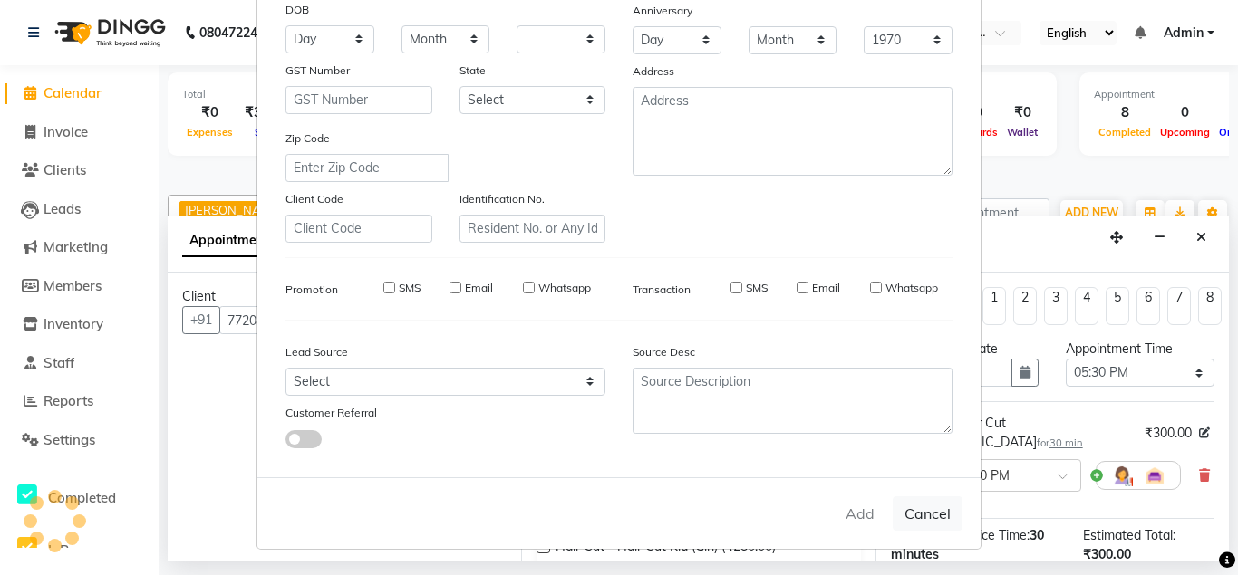
select select
checkbox input "false"
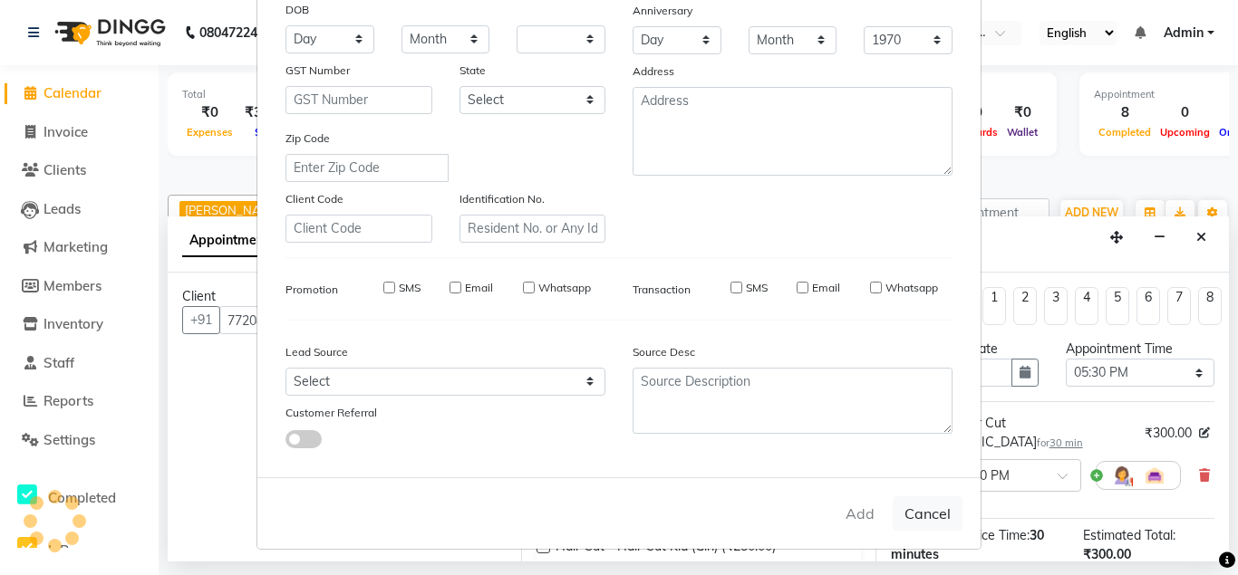
checkbox input "false"
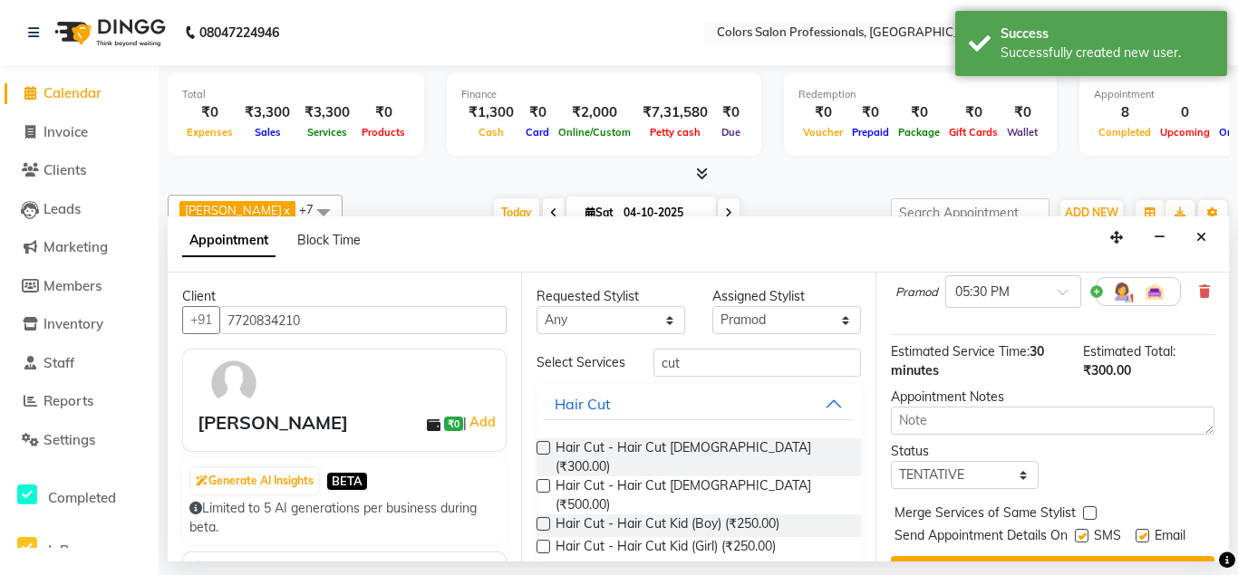
scroll to position [207, 0]
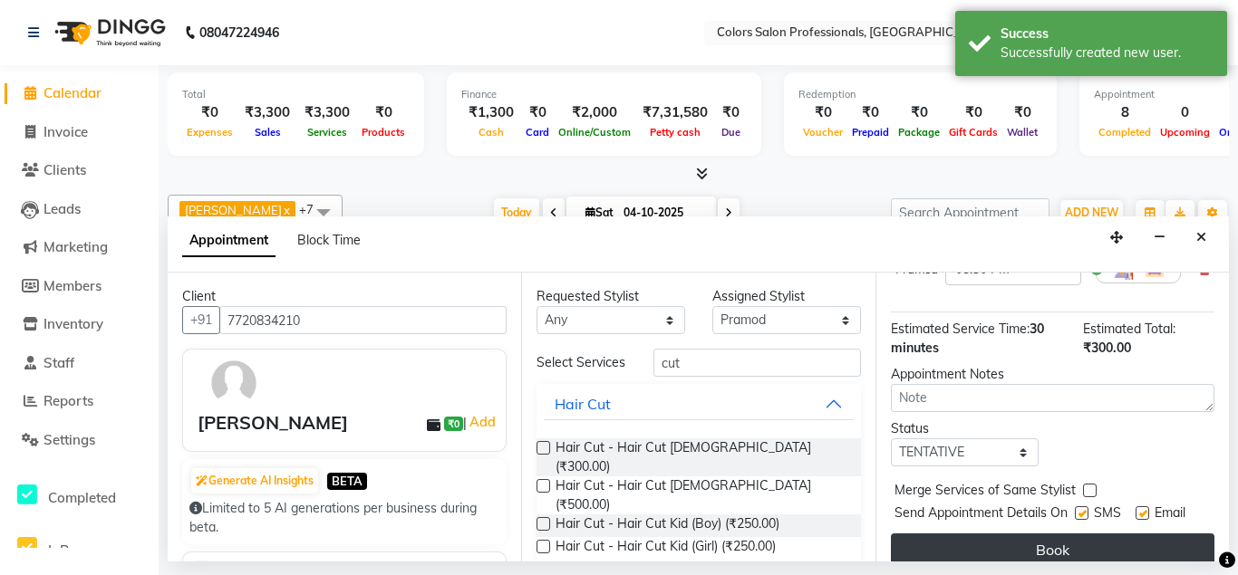
click at [1050, 535] on button "Book" at bounding box center [1053, 550] width 324 height 33
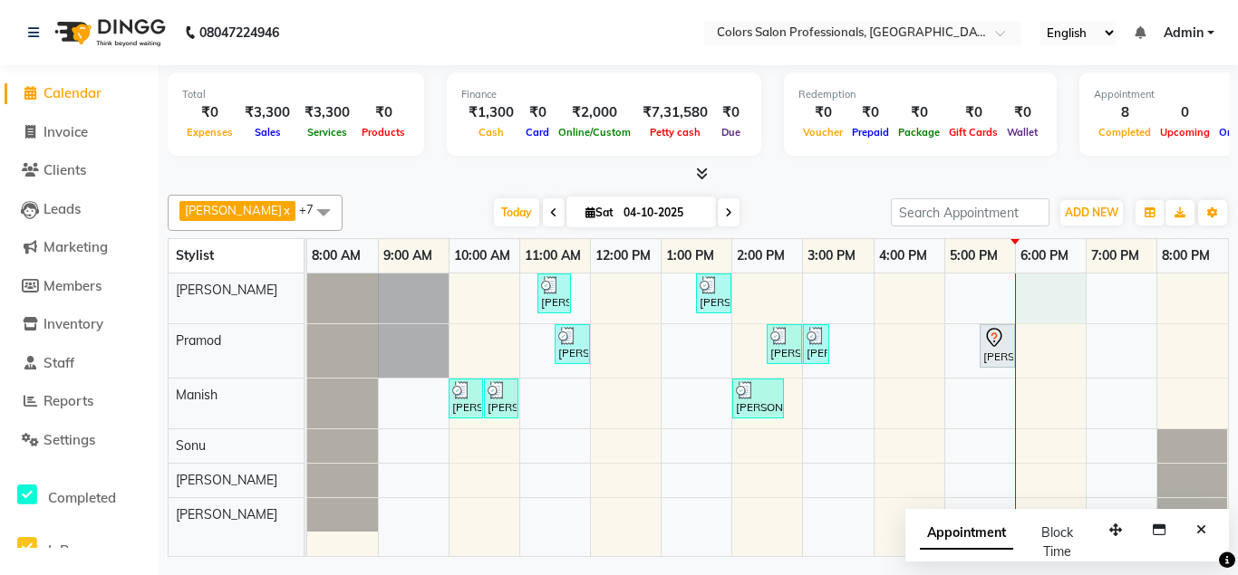
click at [1044, 292] on div "[PERSON_NAME], TK04, 11:15 AM-11:45 AM, Hair Cut - Hair Cut [DEMOGRAPHIC_DATA] …" at bounding box center [767, 416] width 921 height 284
select select "60228"
select select "tentative"
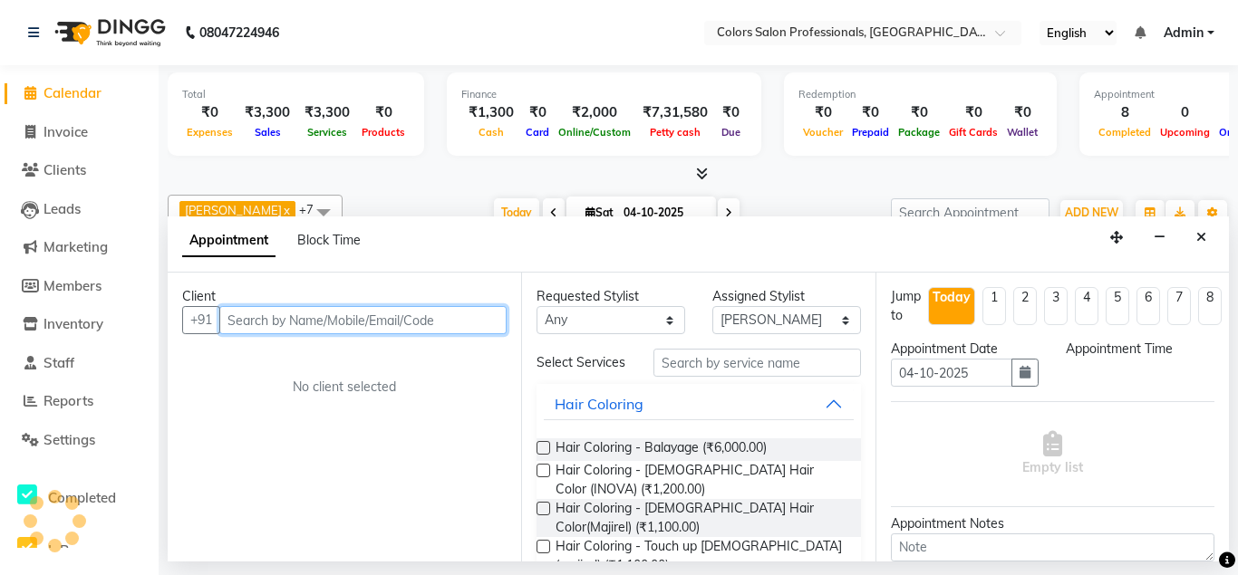
select select "1080"
click at [400, 325] on input "text" at bounding box center [362, 320] width 287 height 28
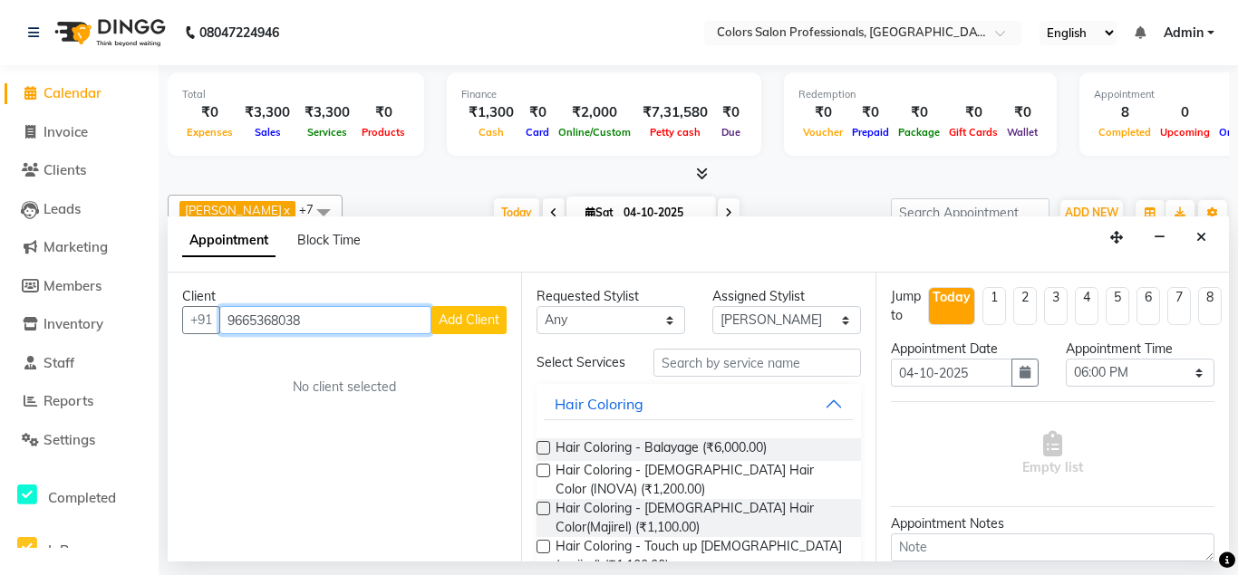
type input "9665368038"
click at [473, 314] on span "Add Client" at bounding box center [469, 320] width 61 height 16
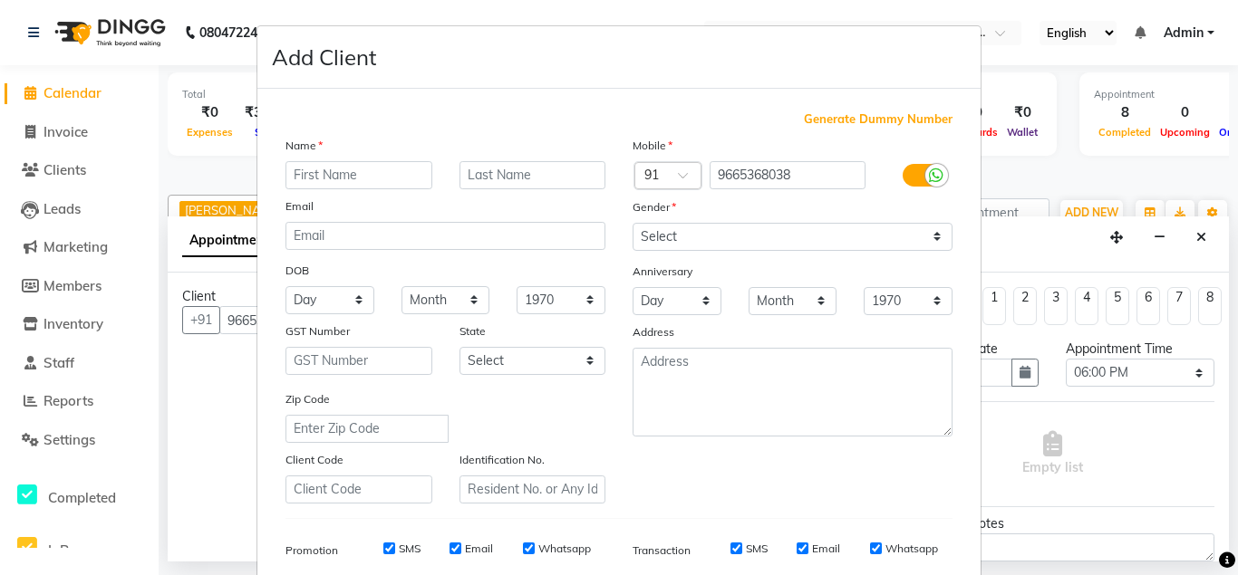
click at [355, 175] on input "text" at bounding box center [358, 175] width 147 height 28
type input "sanket"
click at [484, 180] on input "text" at bounding box center [532, 175] width 147 height 28
type input "[PERSON_NAME]"
click at [299, 169] on input "sanket" at bounding box center [358, 175] width 147 height 28
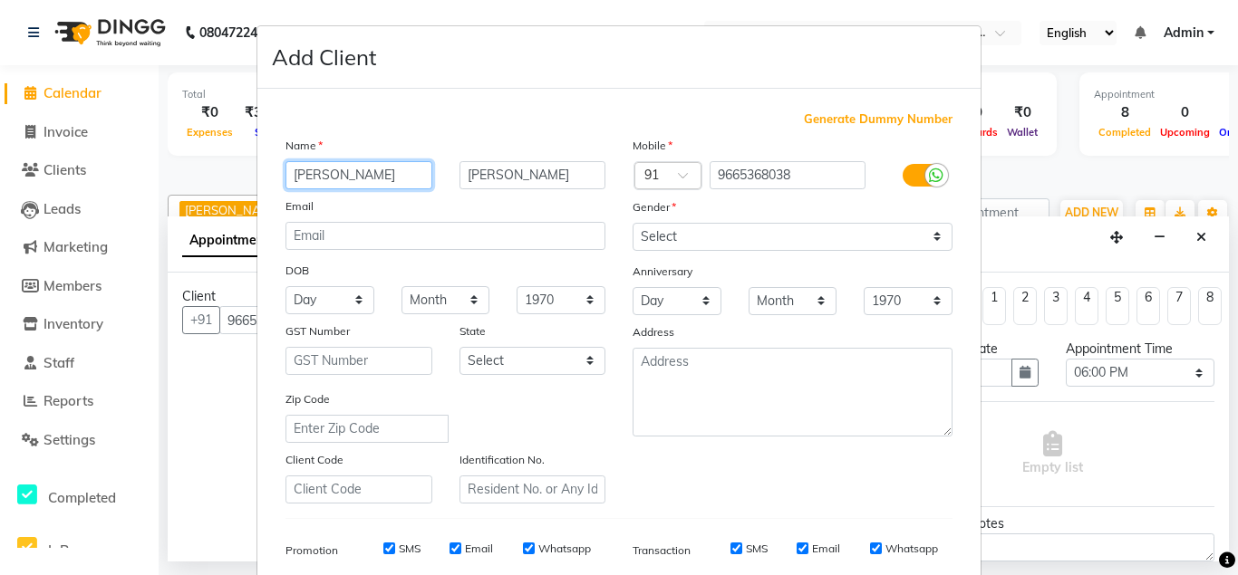
type input "[PERSON_NAME]"
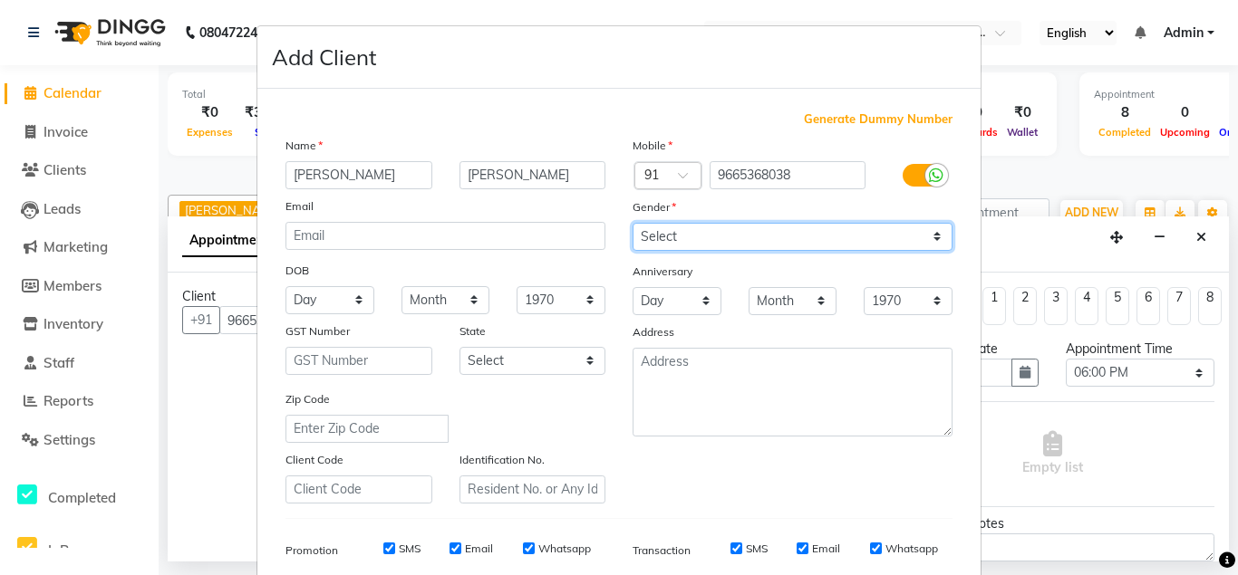
select select "[DEMOGRAPHIC_DATA]"
click option "[DEMOGRAPHIC_DATA]" at bounding box center [0, 0] width 0 height 0
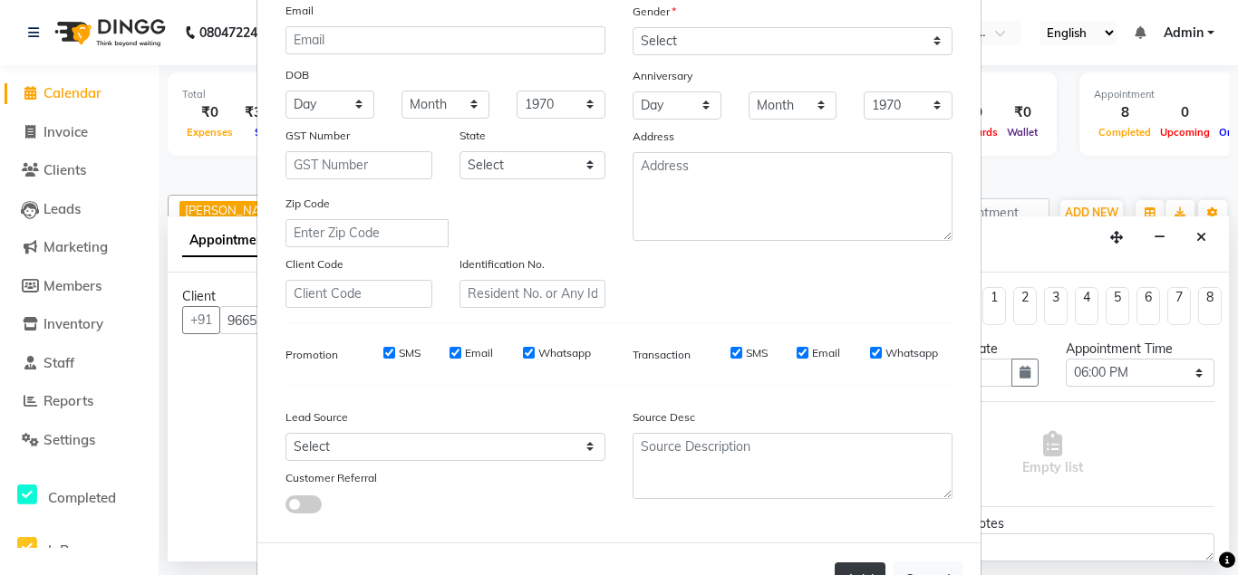
click at [863, 566] on button "Add" at bounding box center [860, 579] width 51 height 33
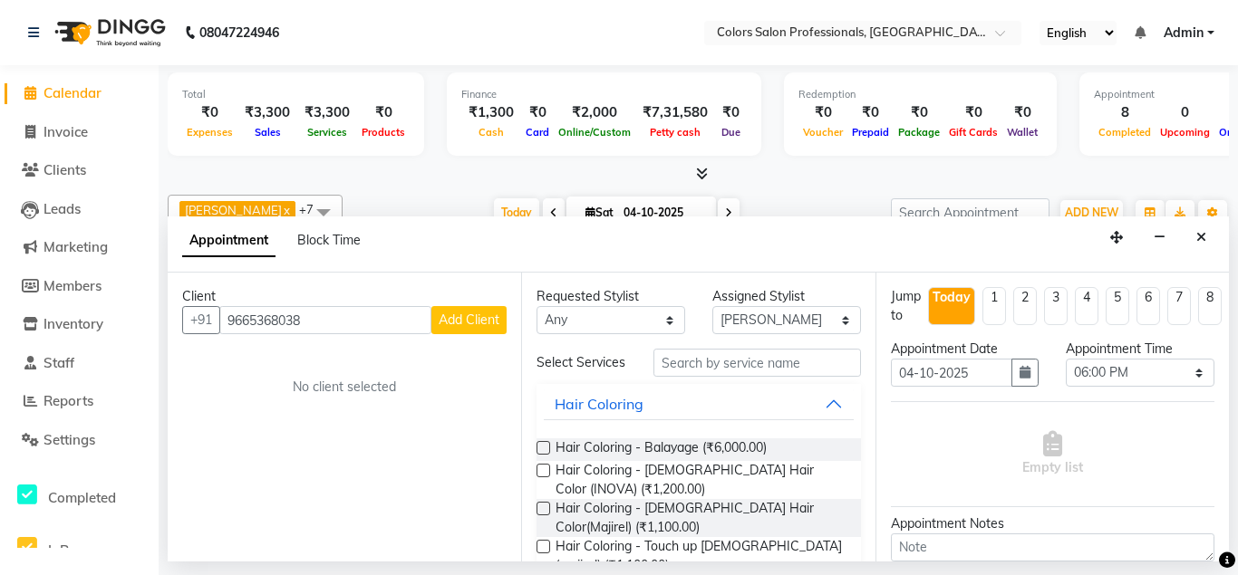
select select
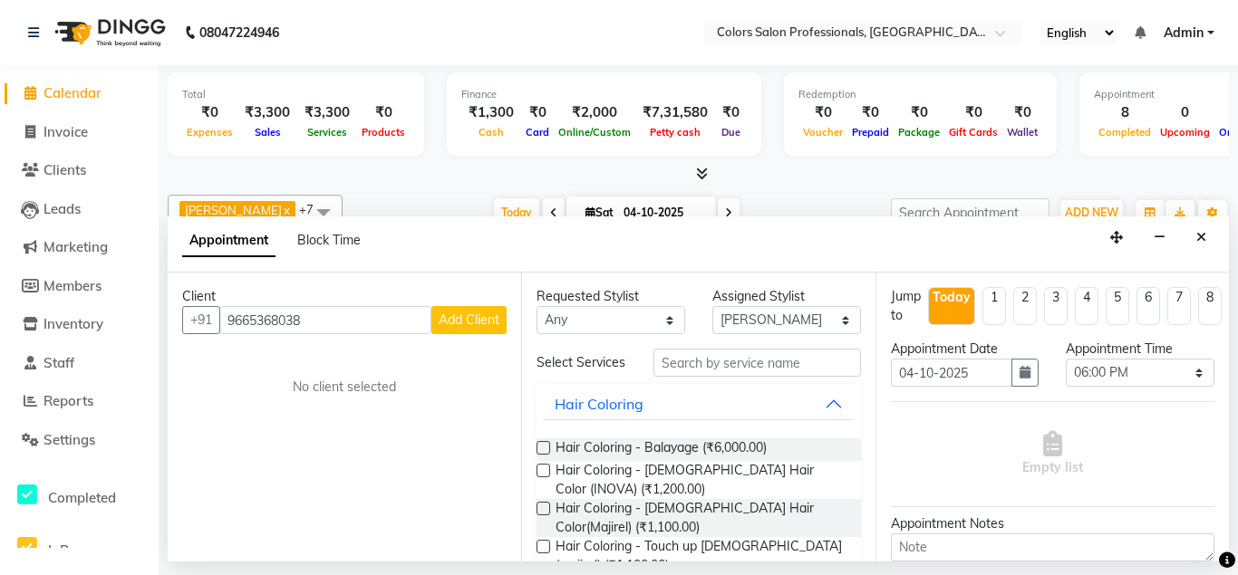
select select
checkbox input "false"
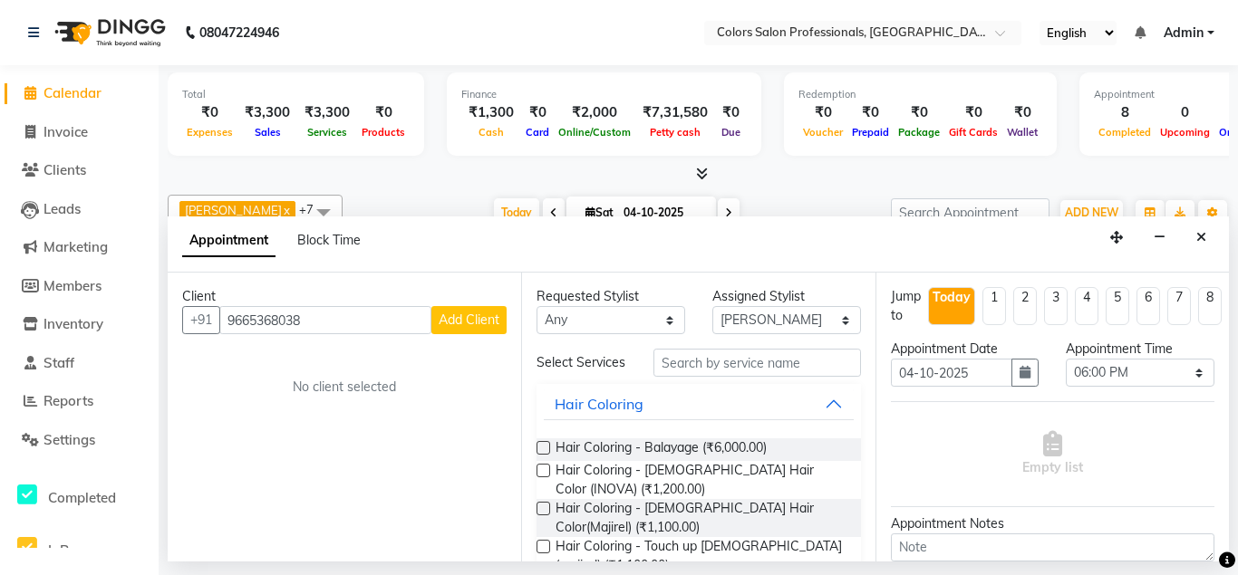
checkbox input "false"
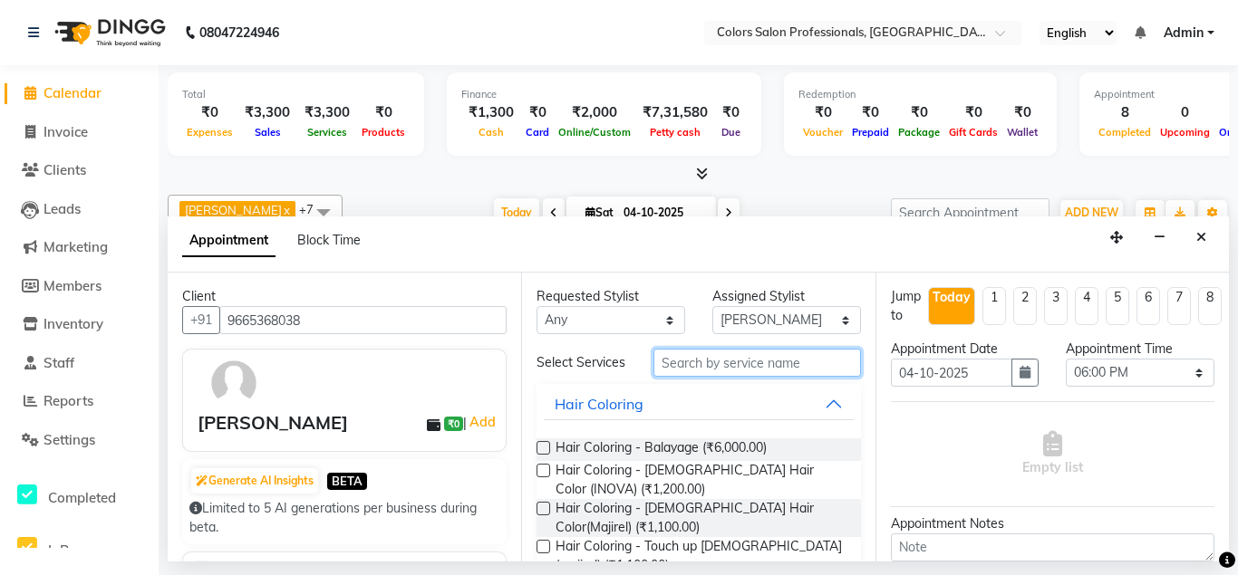
click at [770, 362] on input "text" at bounding box center [756, 363] width 207 height 28
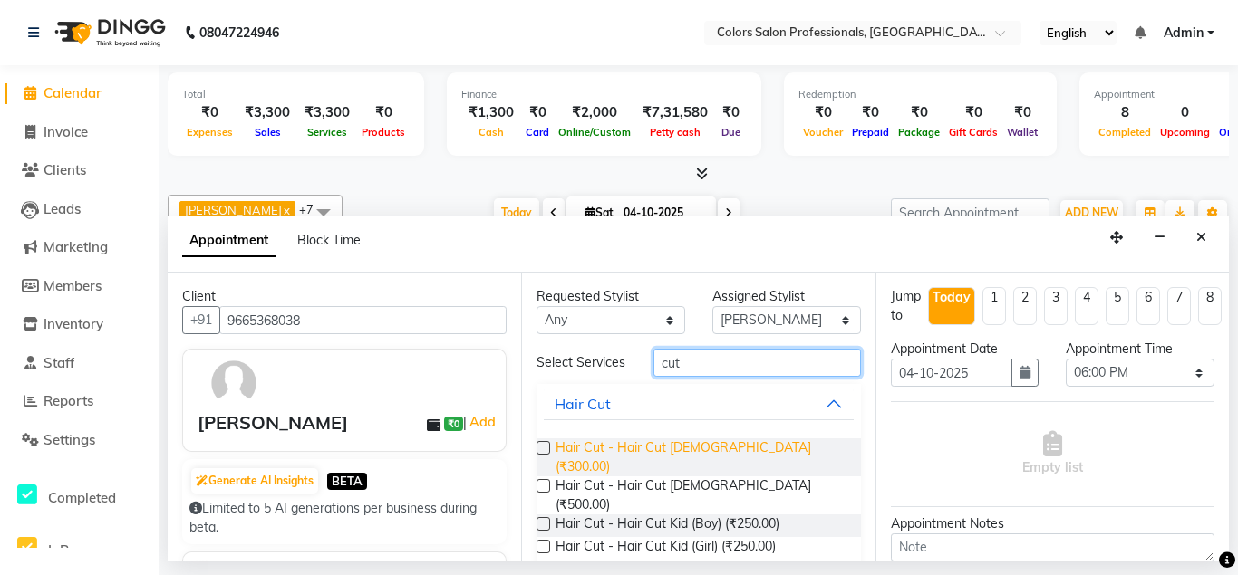
type input "cut"
click at [739, 450] on span "Hair Cut - Hair Cut [DEMOGRAPHIC_DATA] (₹300.00)" at bounding box center [701, 458] width 290 height 38
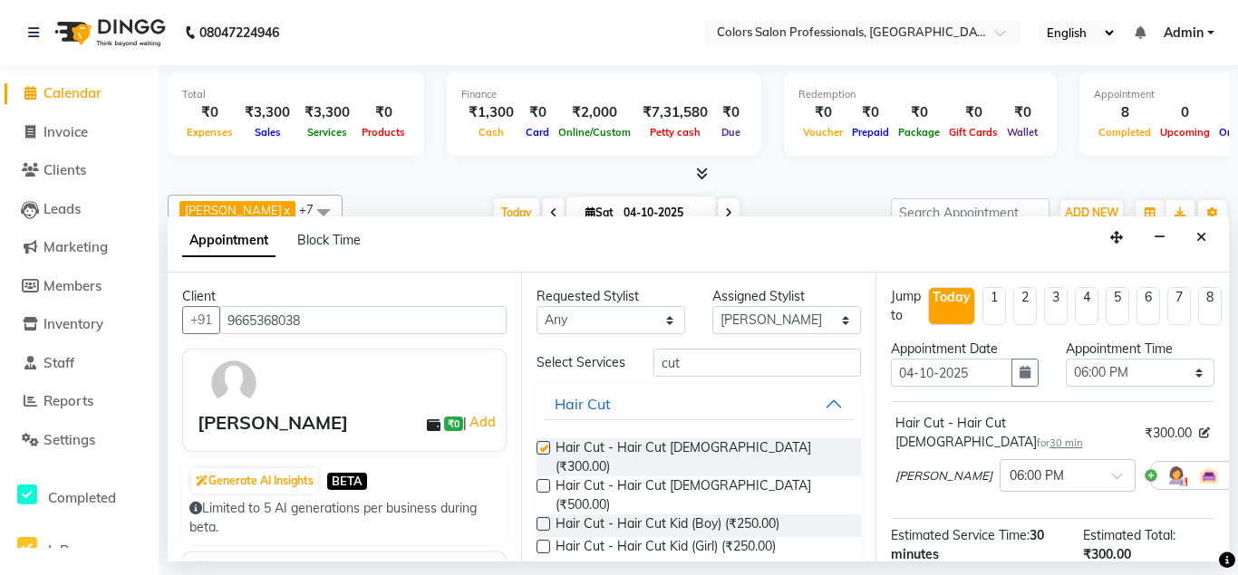
checkbox input "false"
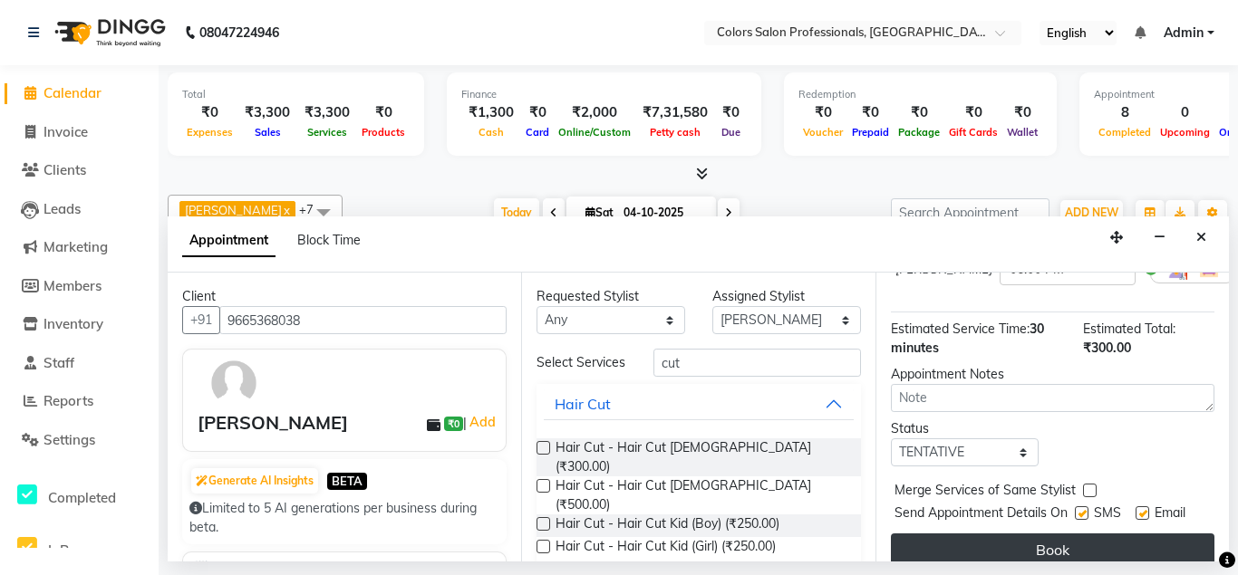
click at [1076, 534] on button "Book" at bounding box center [1053, 550] width 324 height 33
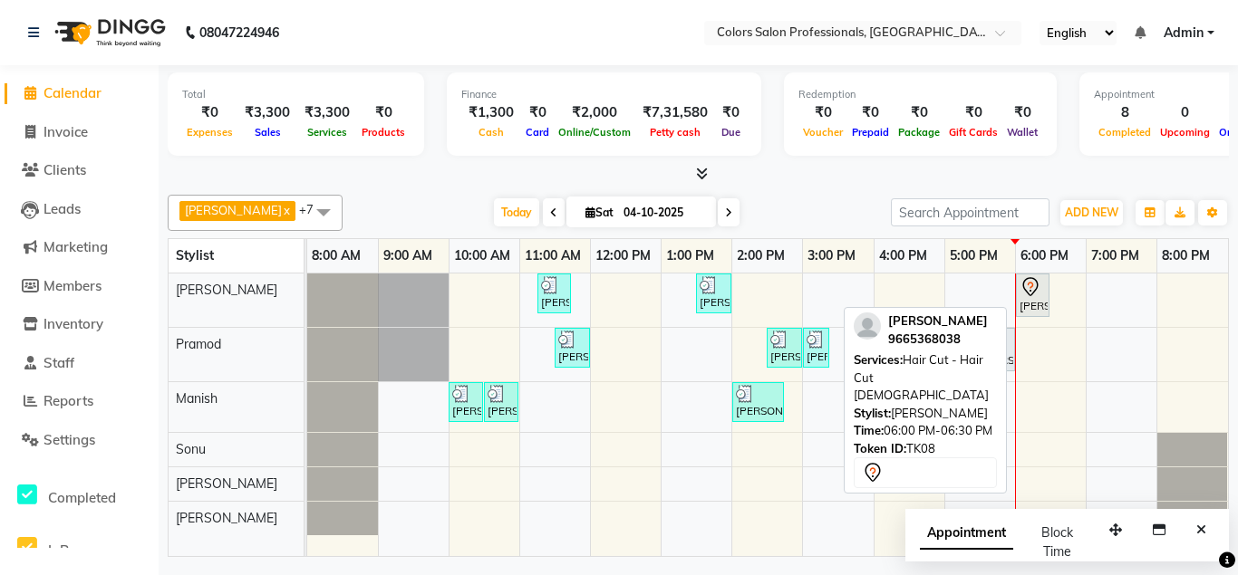
click at [1028, 298] on div "[PERSON_NAME], TK08, 06:00 PM-06:30 PM, Hair Cut - Hair Cut [DEMOGRAPHIC_DATA]" at bounding box center [1033, 295] width 30 height 38
select select "7"
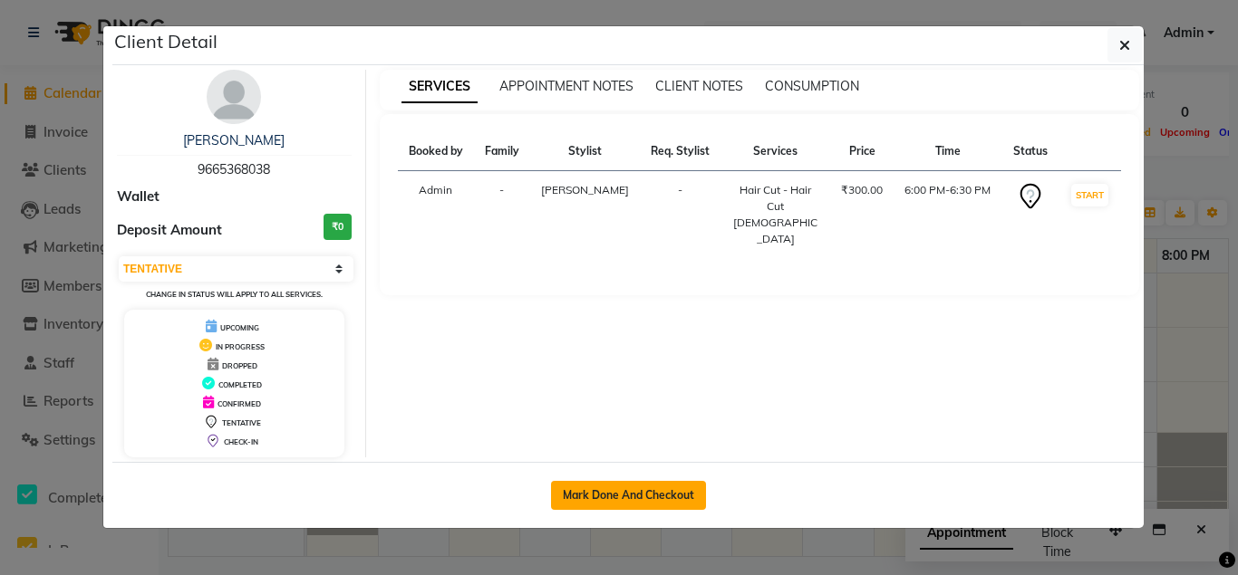
click at [613, 494] on button "Mark Done And Checkout" at bounding box center [628, 495] width 155 height 29
select select "7161"
select select "service"
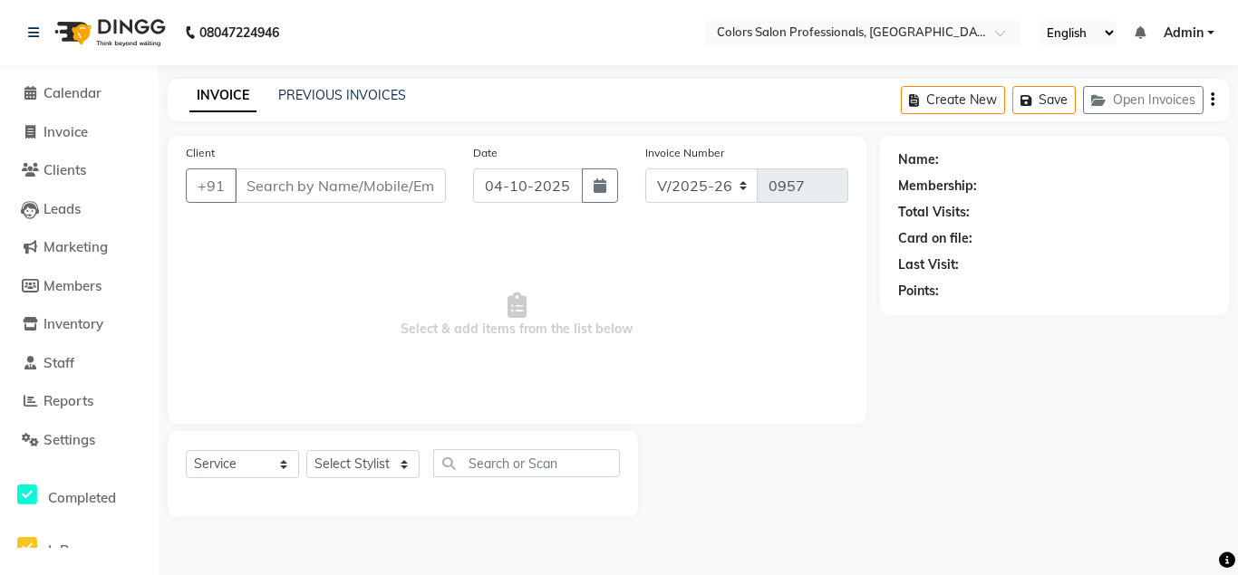
type input "9665368038"
select select "60228"
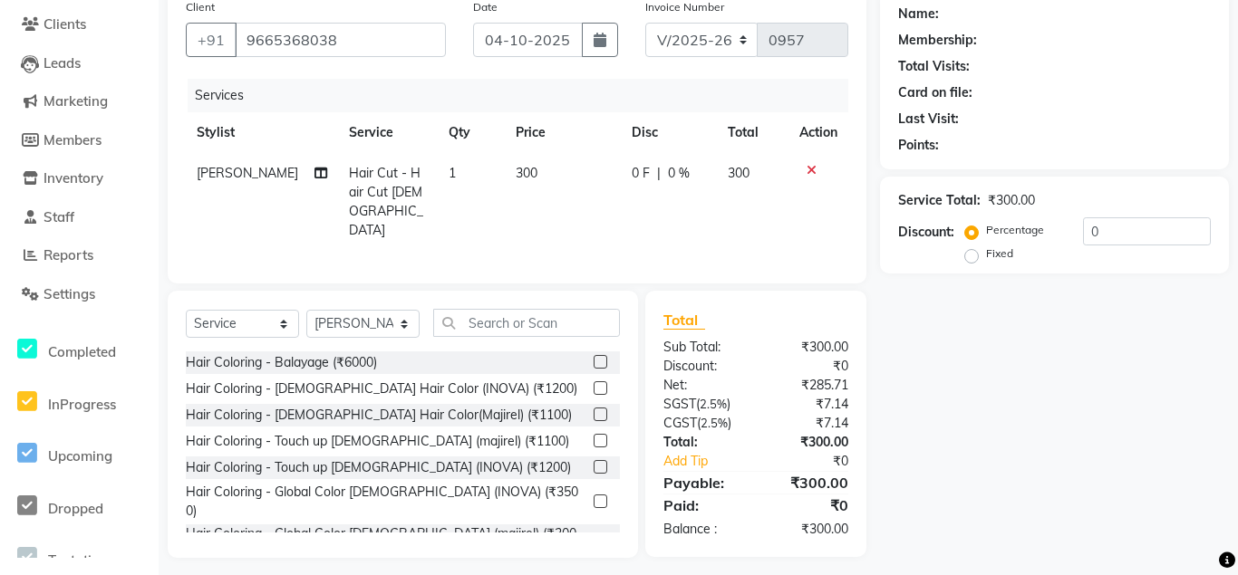
scroll to position [150, 0]
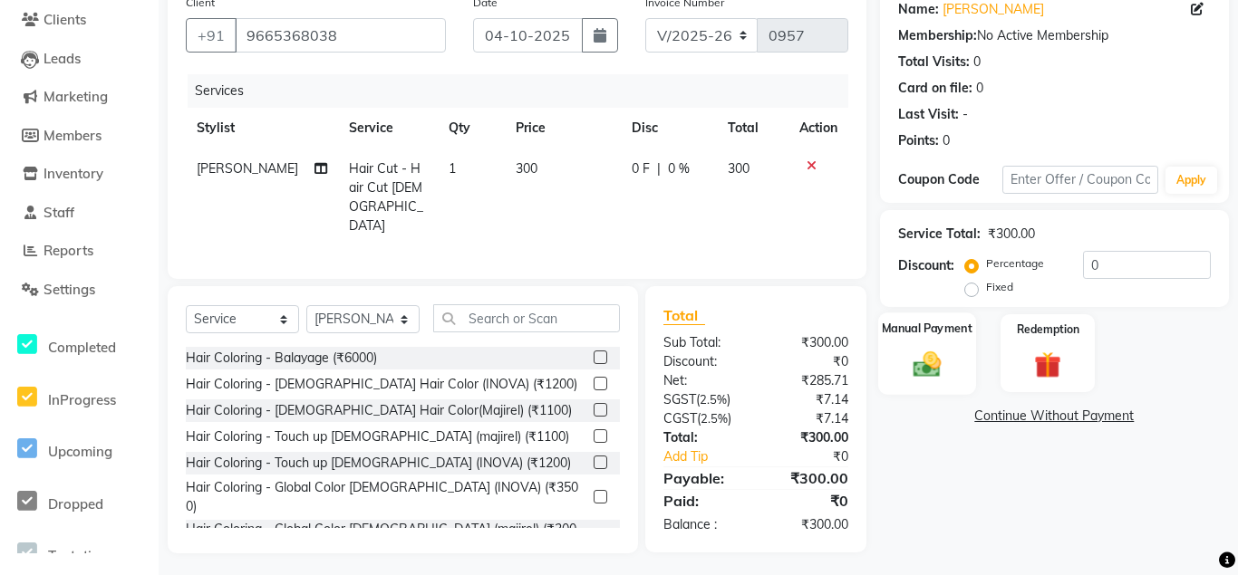
click at [952, 361] on div "Manual Payment" at bounding box center [927, 354] width 98 height 82
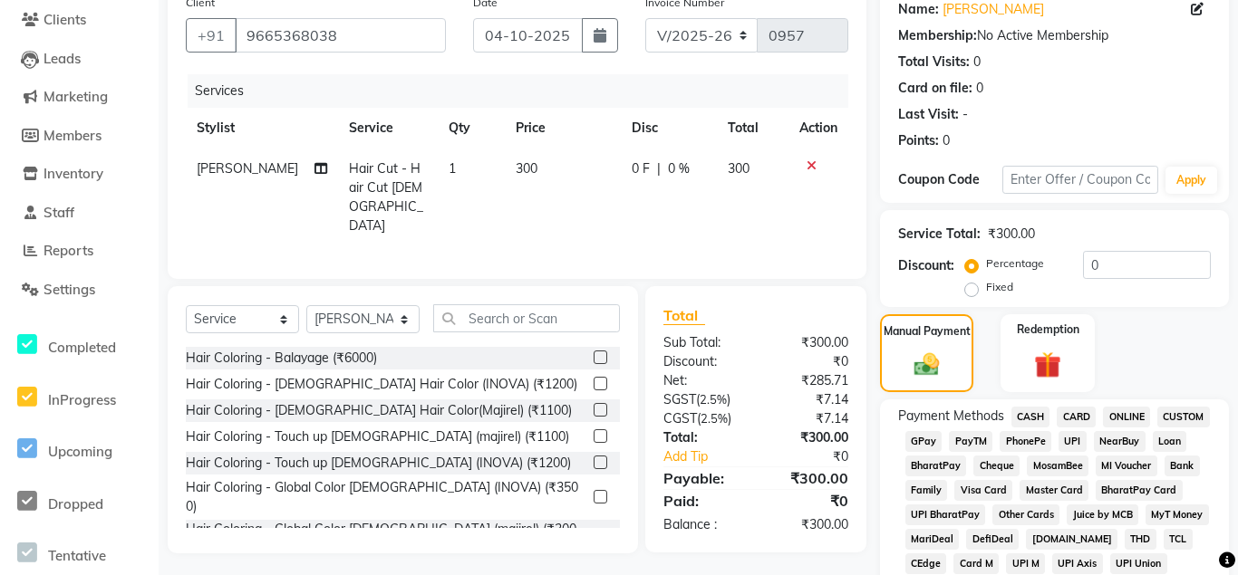
click at [1120, 419] on span "ONLINE" at bounding box center [1126, 417] width 47 height 21
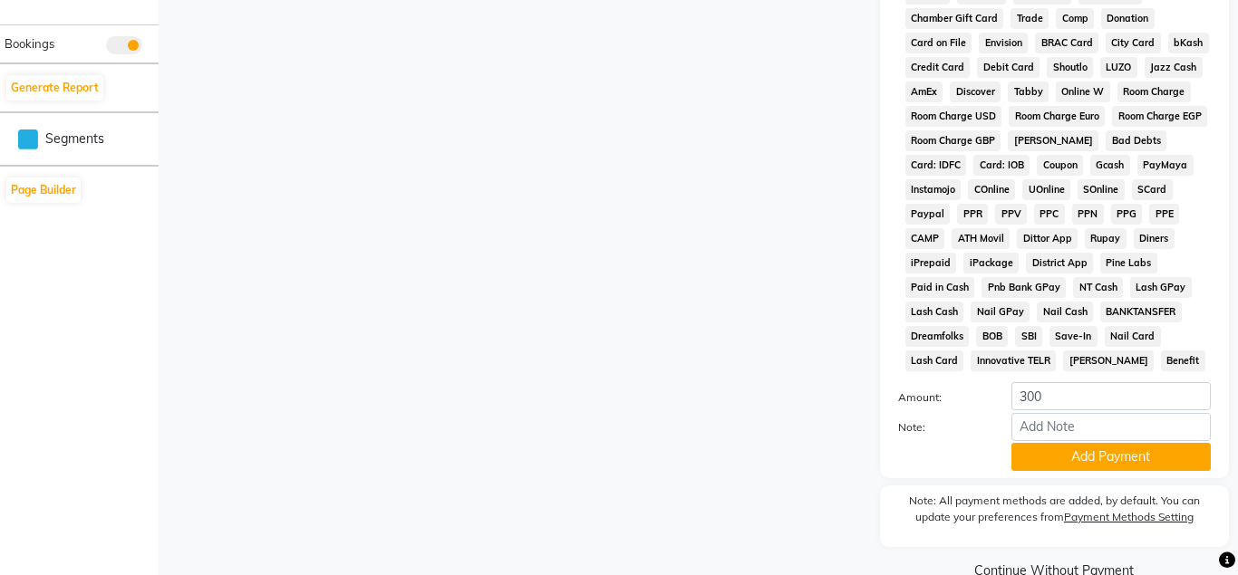
scroll to position [854, 0]
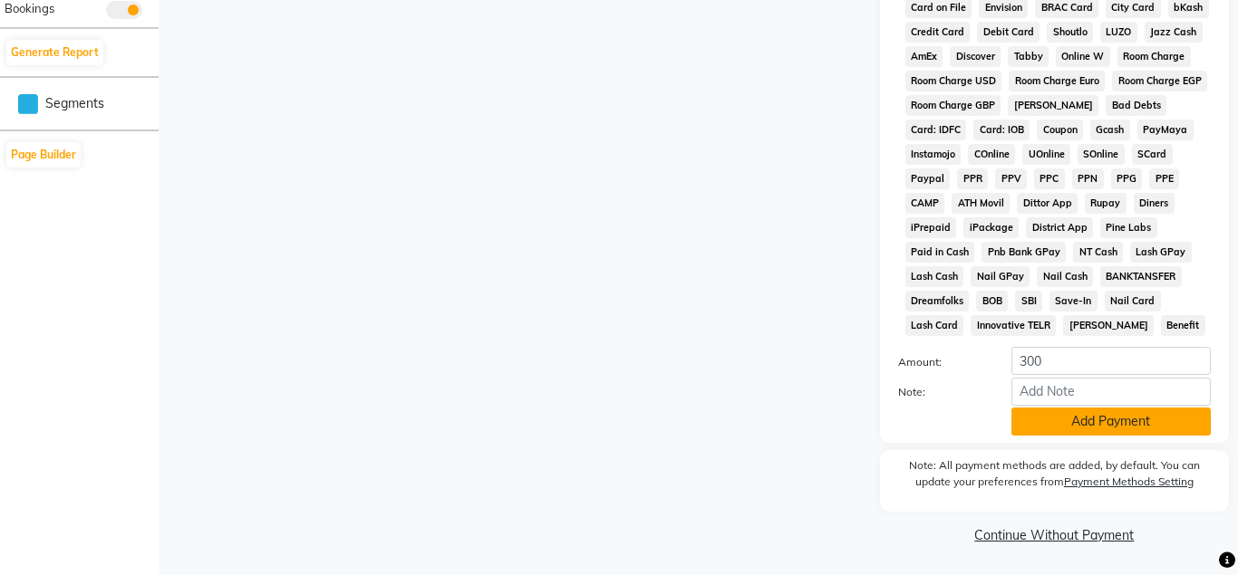
click at [1080, 423] on button "Add Payment" at bounding box center [1110, 422] width 199 height 28
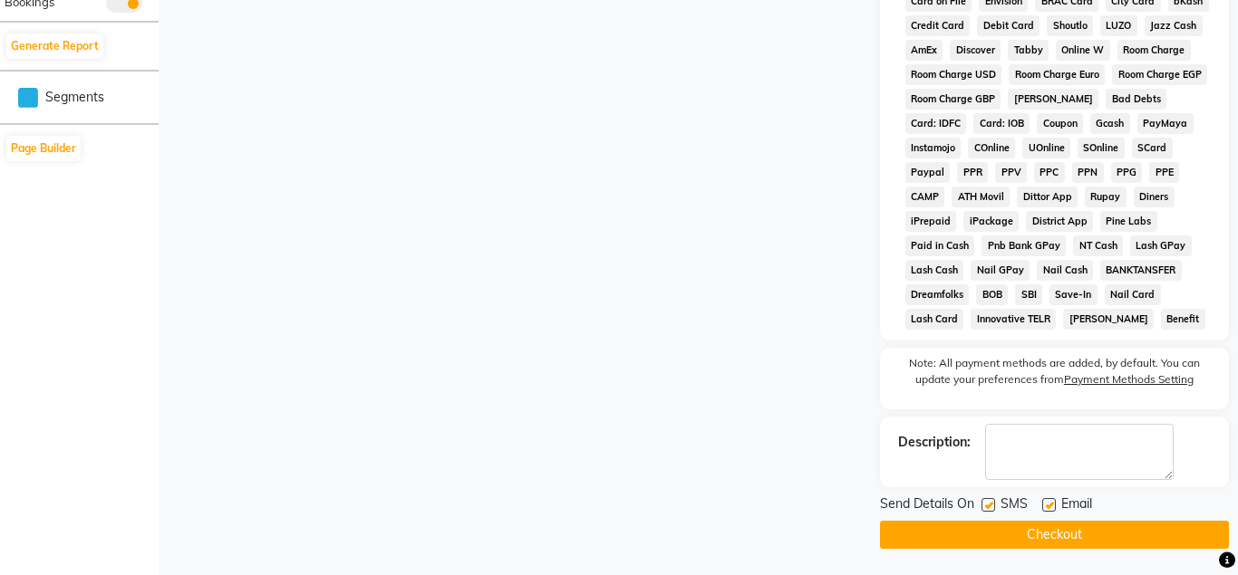
scroll to position [861, 0]
click at [1066, 525] on button "Checkout" at bounding box center [1054, 534] width 349 height 28
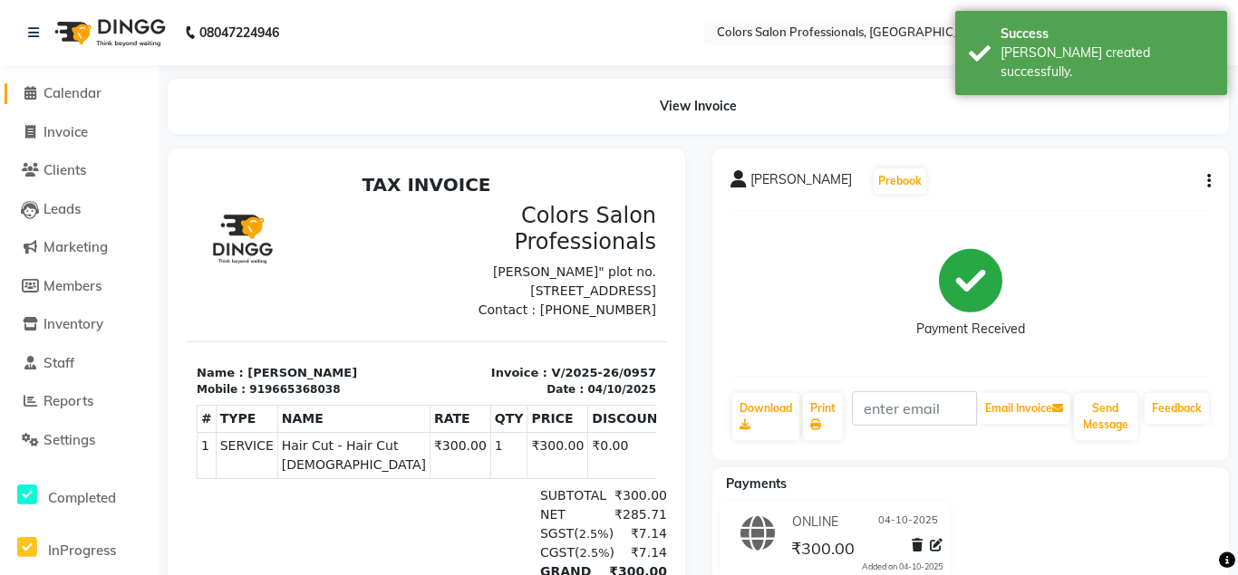
click at [60, 94] on span "Calendar" at bounding box center [72, 92] width 58 height 17
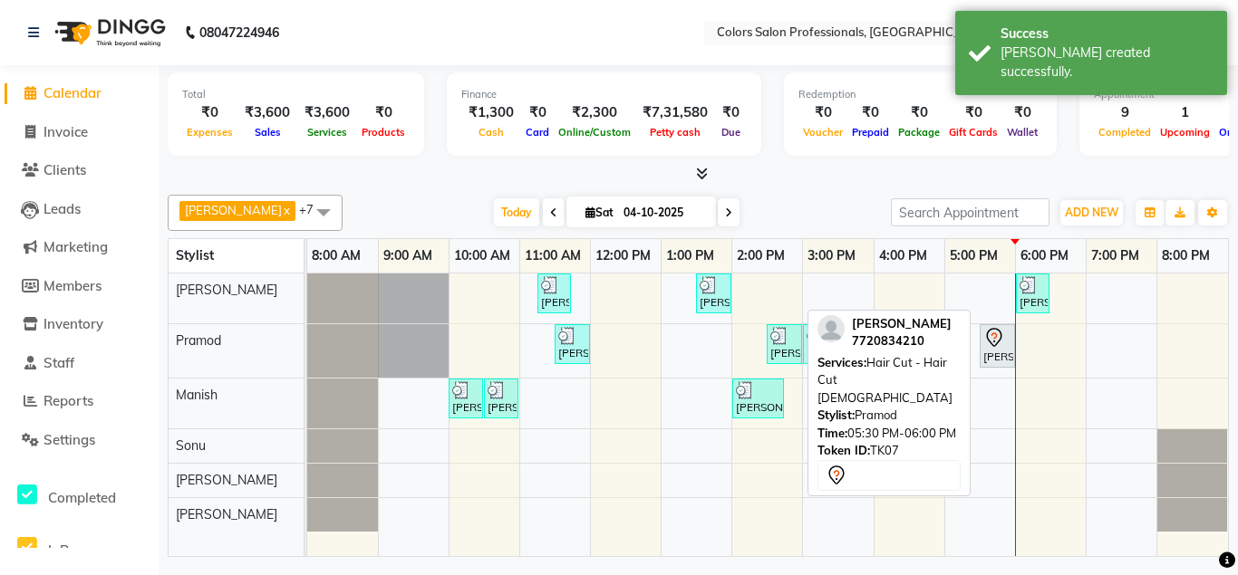
click at [1000, 355] on div "[PERSON_NAME], TK07, 05:30 PM-06:00 PM, Hair Cut - Hair Cut [DEMOGRAPHIC_DATA]" at bounding box center [997, 346] width 32 height 38
select select "7"
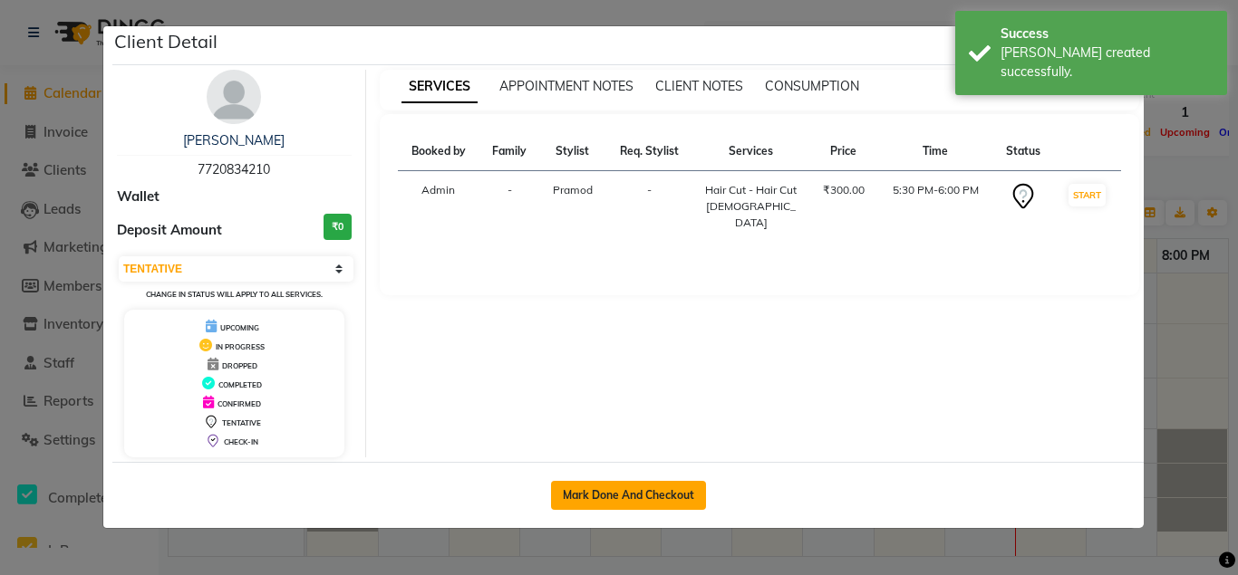
click at [684, 491] on button "Mark Done And Checkout" at bounding box center [628, 495] width 155 height 29
select select "7161"
select select "service"
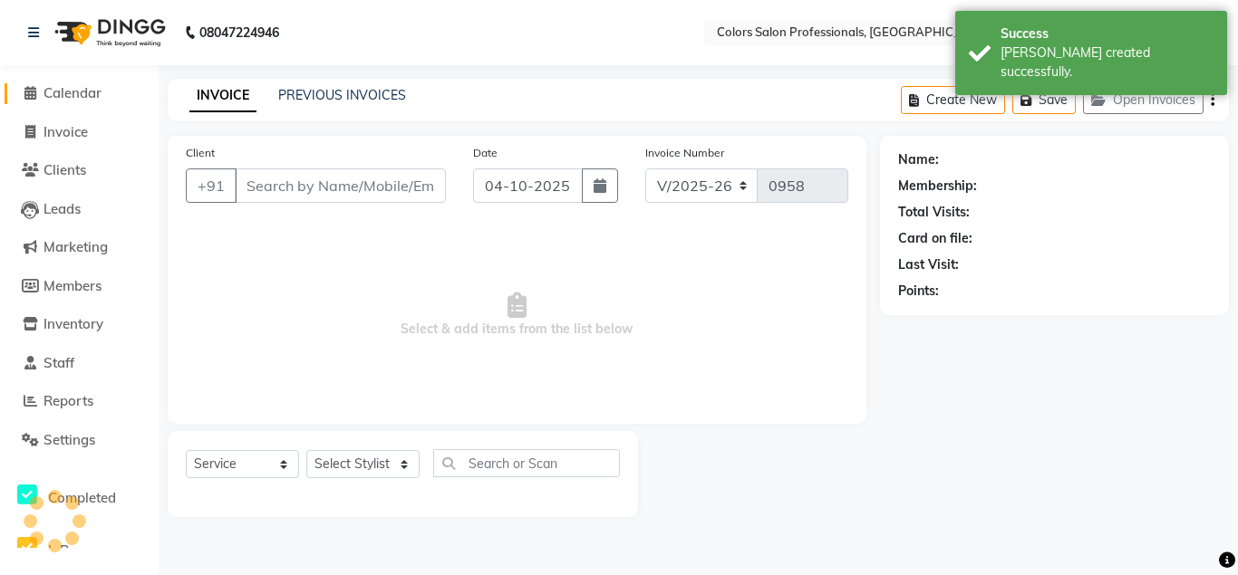
type input "7720834210"
select select "60229"
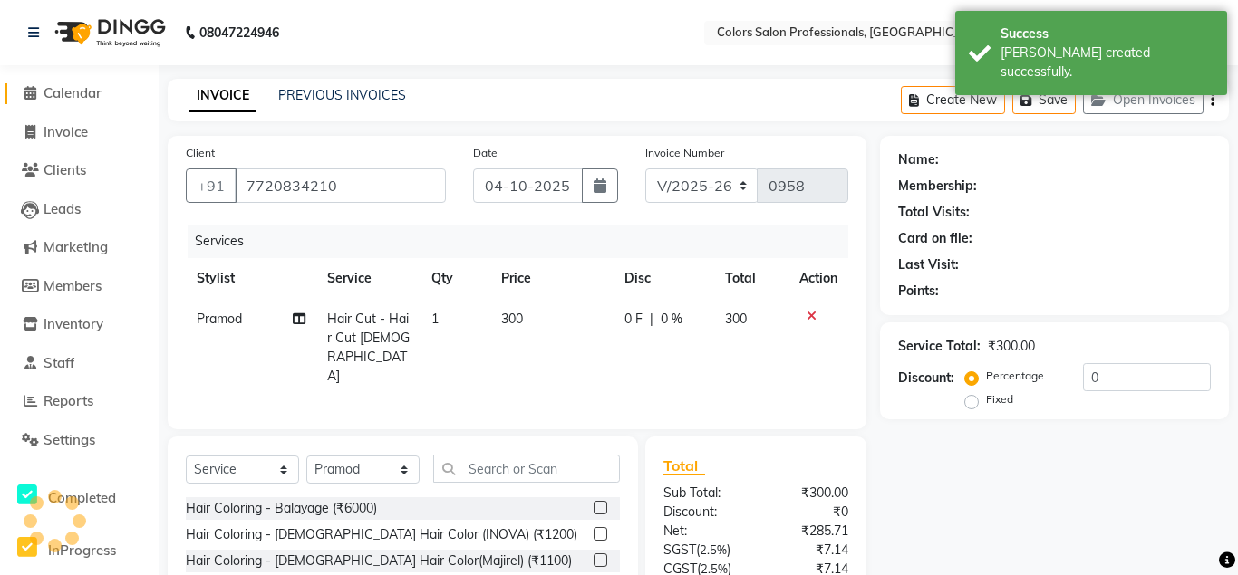
scroll to position [150, 0]
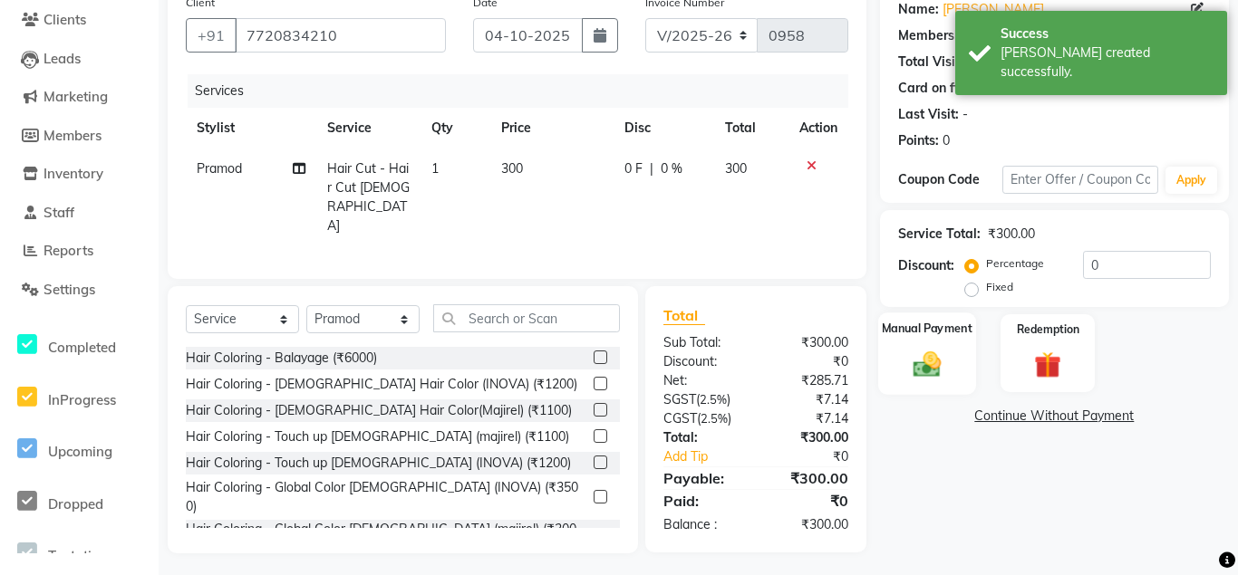
click at [964, 370] on div "Manual Payment" at bounding box center [927, 354] width 98 height 82
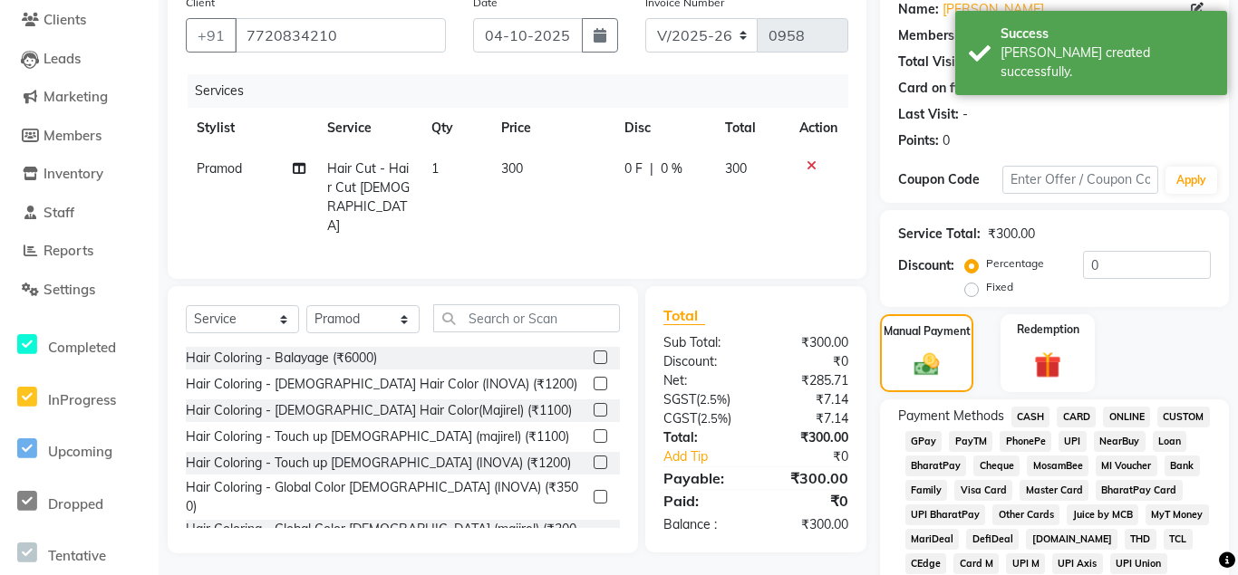
click at [1125, 421] on span "ONLINE" at bounding box center [1126, 417] width 47 height 21
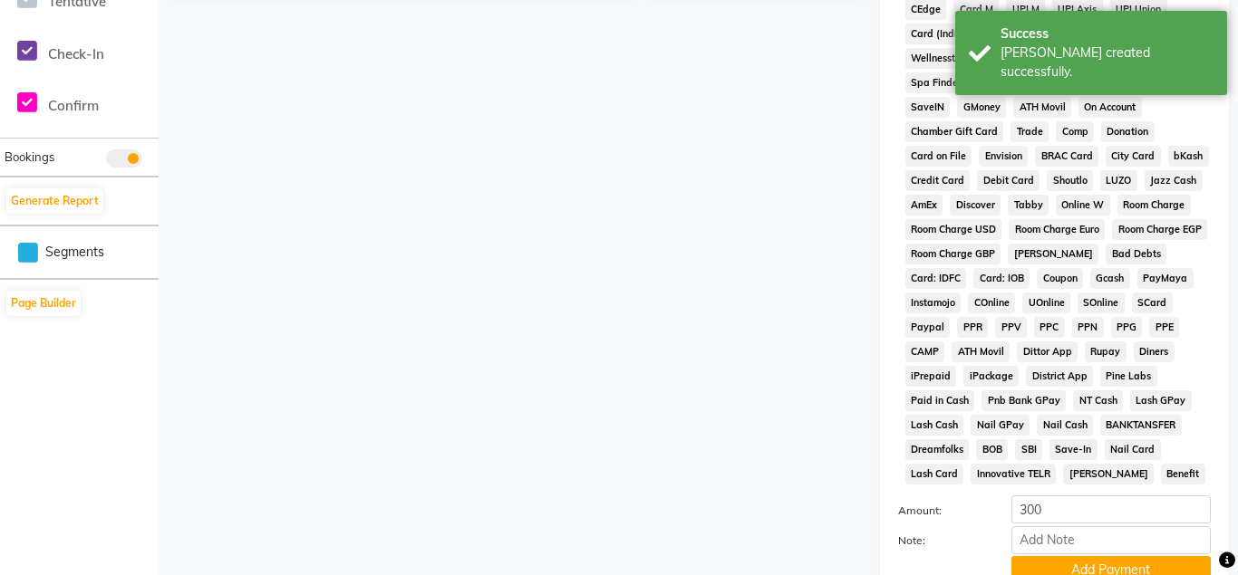
scroll to position [854, 0]
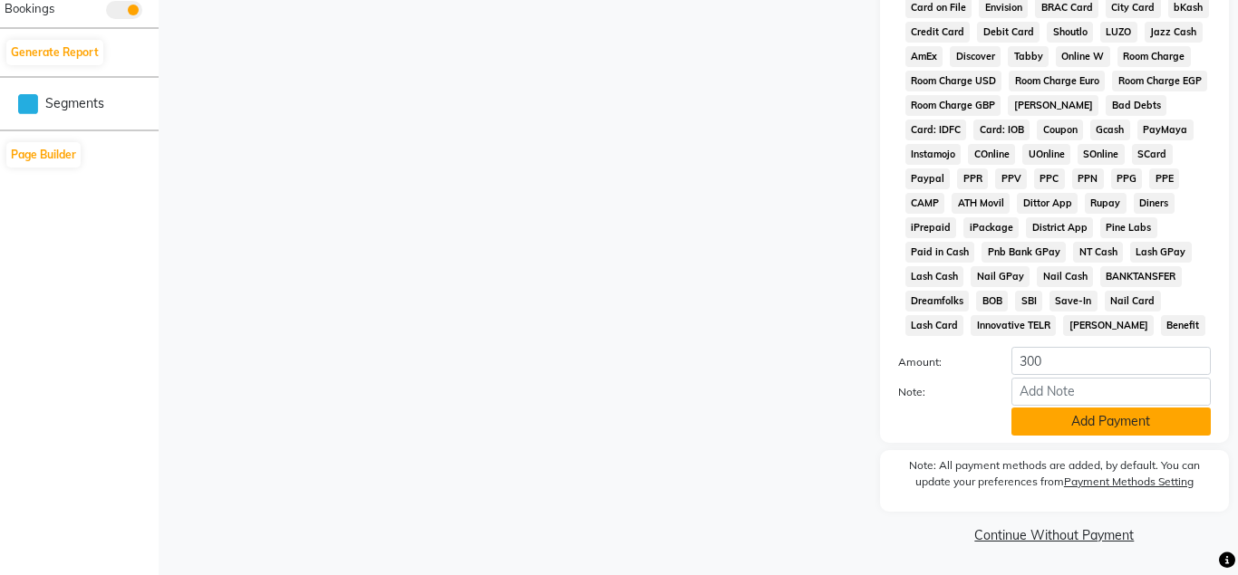
click at [1077, 418] on button "Add Payment" at bounding box center [1110, 422] width 199 height 28
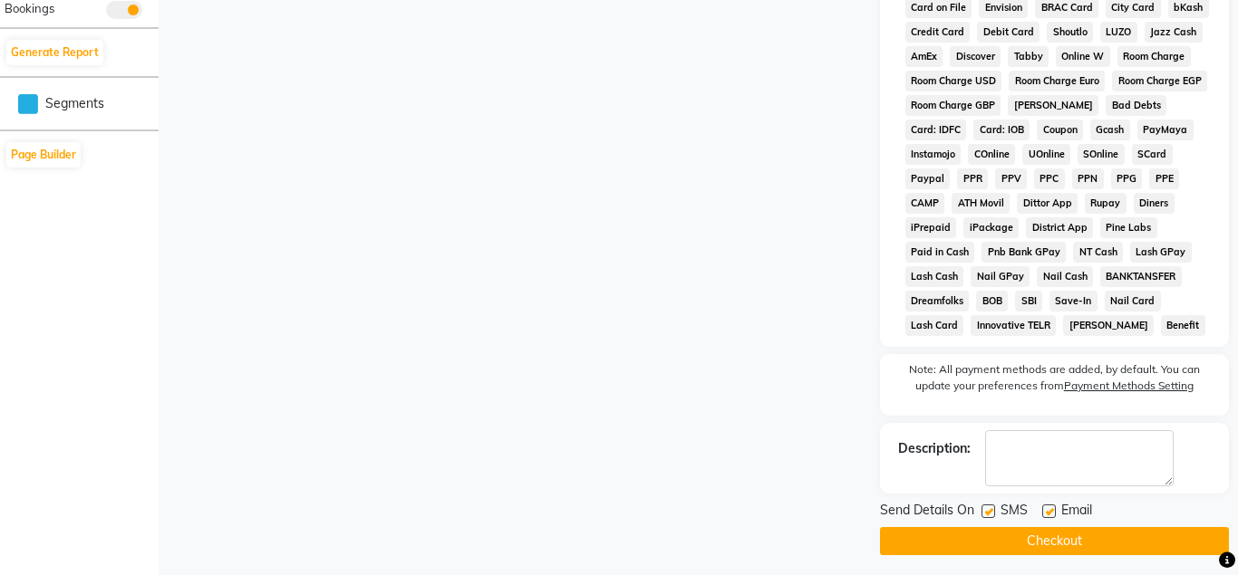
click at [1049, 545] on button "Checkout" at bounding box center [1054, 541] width 349 height 28
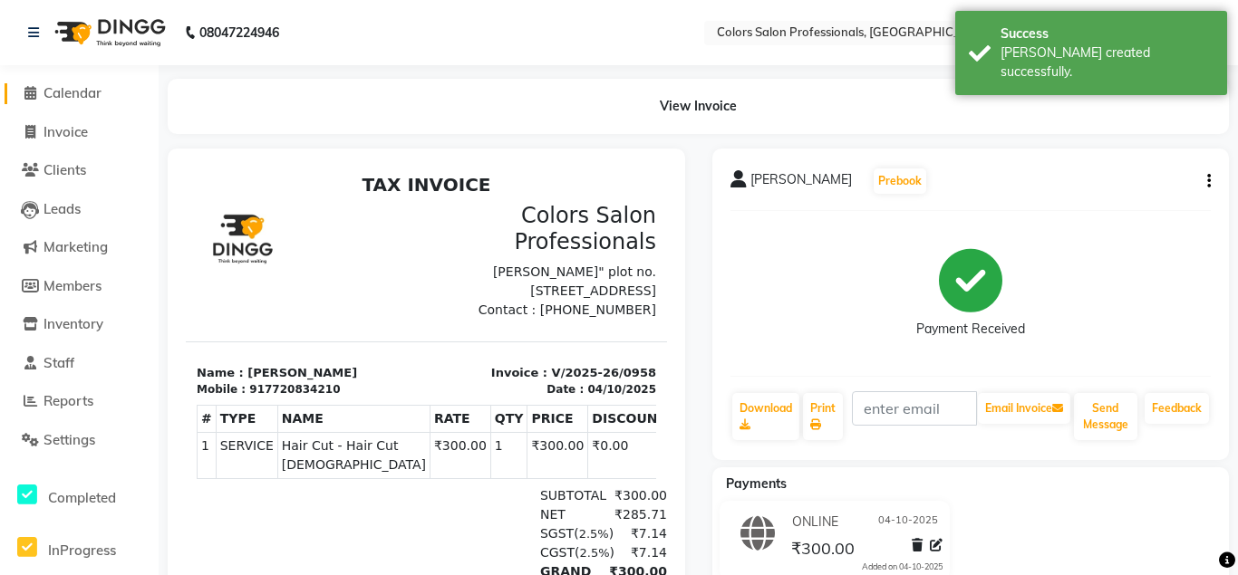
click at [40, 92] on span at bounding box center [29, 93] width 27 height 21
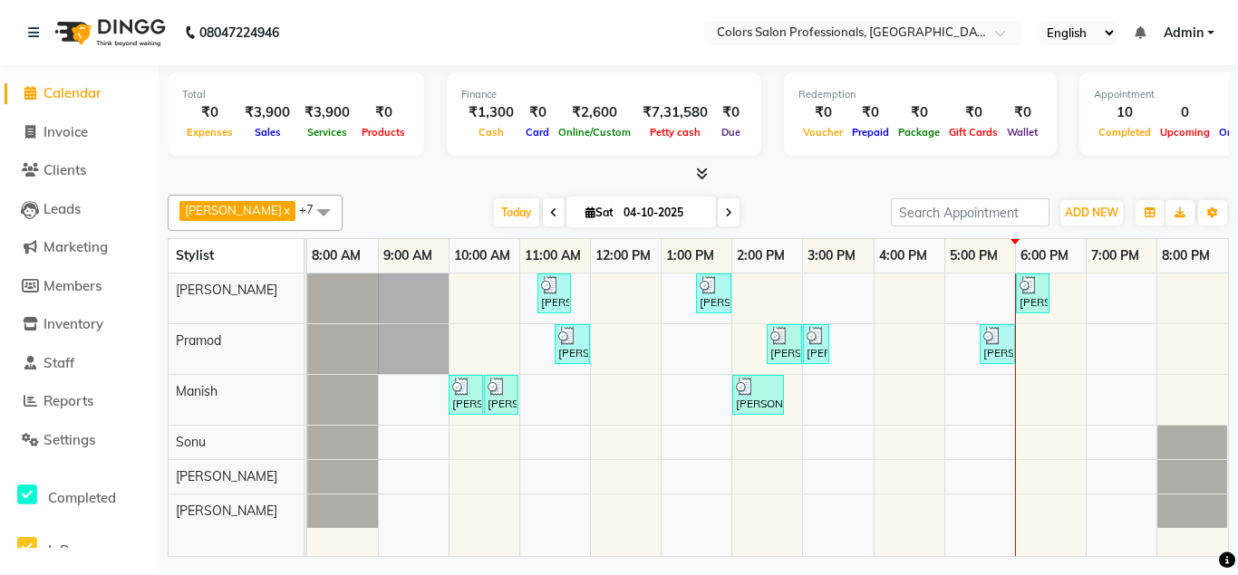
click at [1048, 381] on div "[PERSON_NAME], TK04, 11:15 AM-11:45 AM, Hair Cut - Hair Cut [DEMOGRAPHIC_DATA] …" at bounding box center [767, 416] width 921 height 284
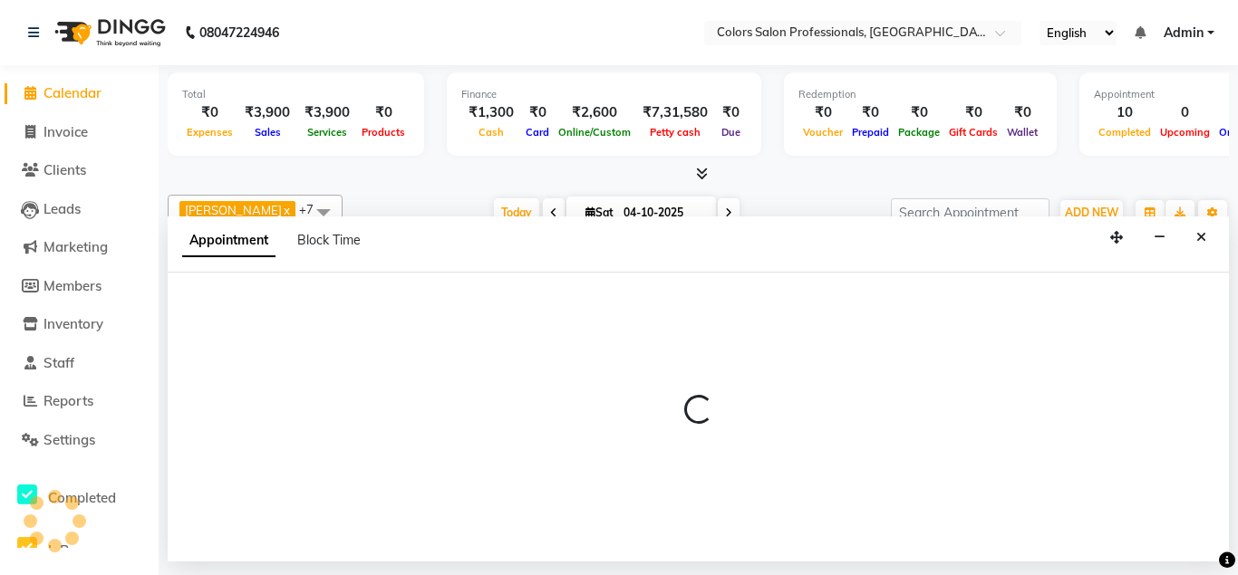
select select "60230"
select select "tentative"
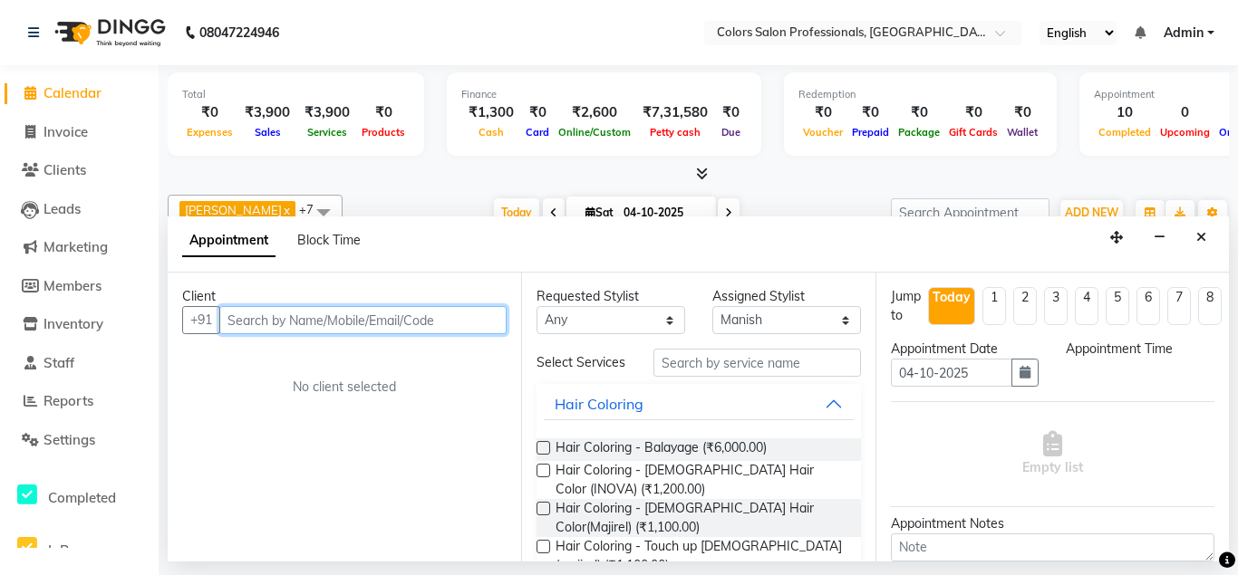
select select "1080"
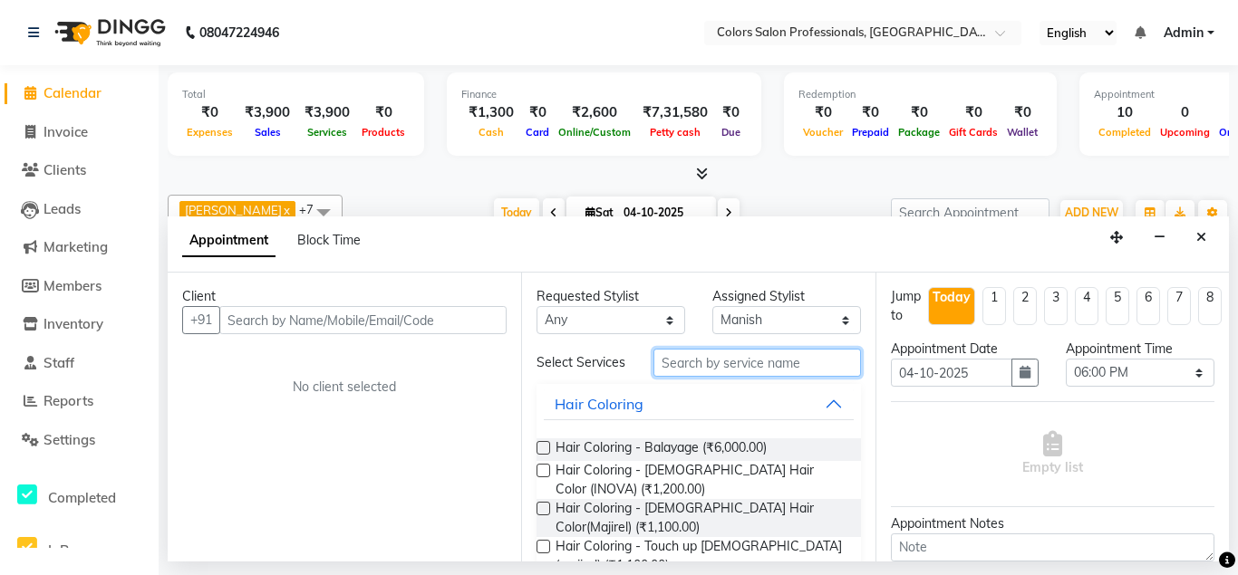
click at [733, 363] on input "text" at bounding box center [756, 363] width 207 height 28
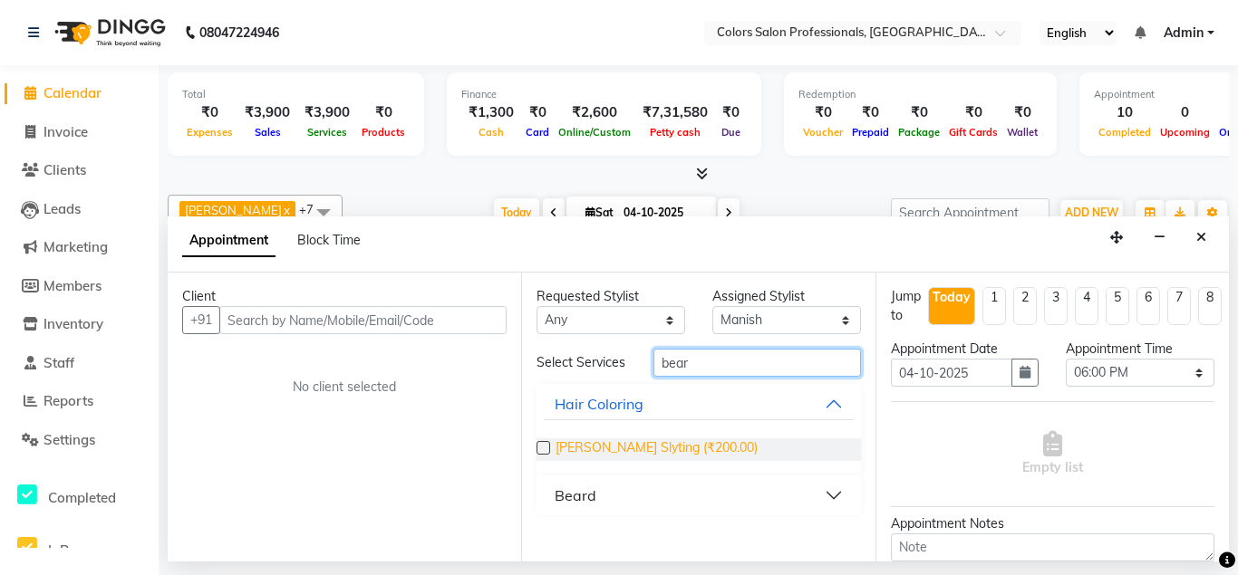
type input "bear"
click at [662, 445] on span "[PERSON_NAME] Slyting (₹200.00)" at bounding box center [657, 450] width 202 height 23
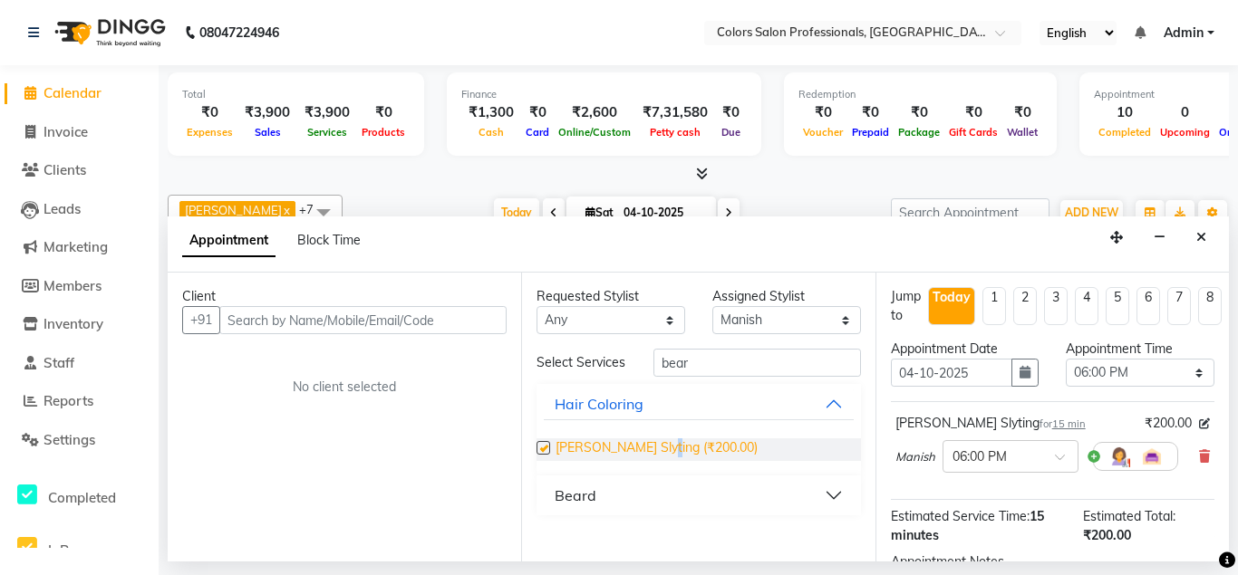
checkbox input "false"
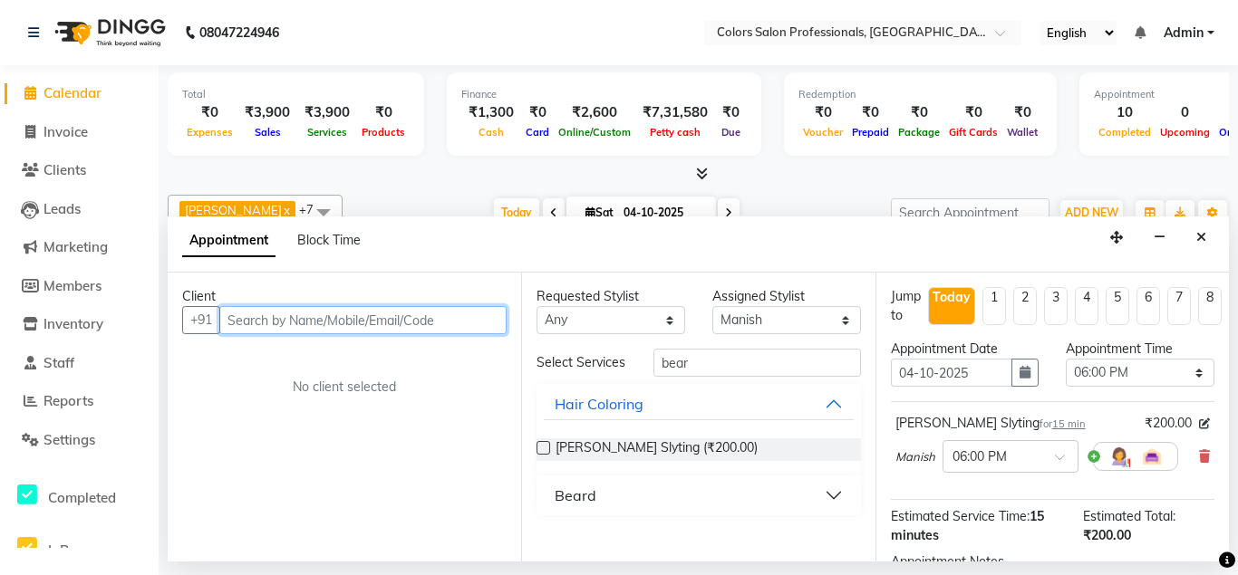
click at [420, 317] on input "text" at bounding box center [362, 320] width 287 height 28
click at [410, 315] on input "text" at bounding box center [362, 320] width 287 height 28
type input "7083028355"
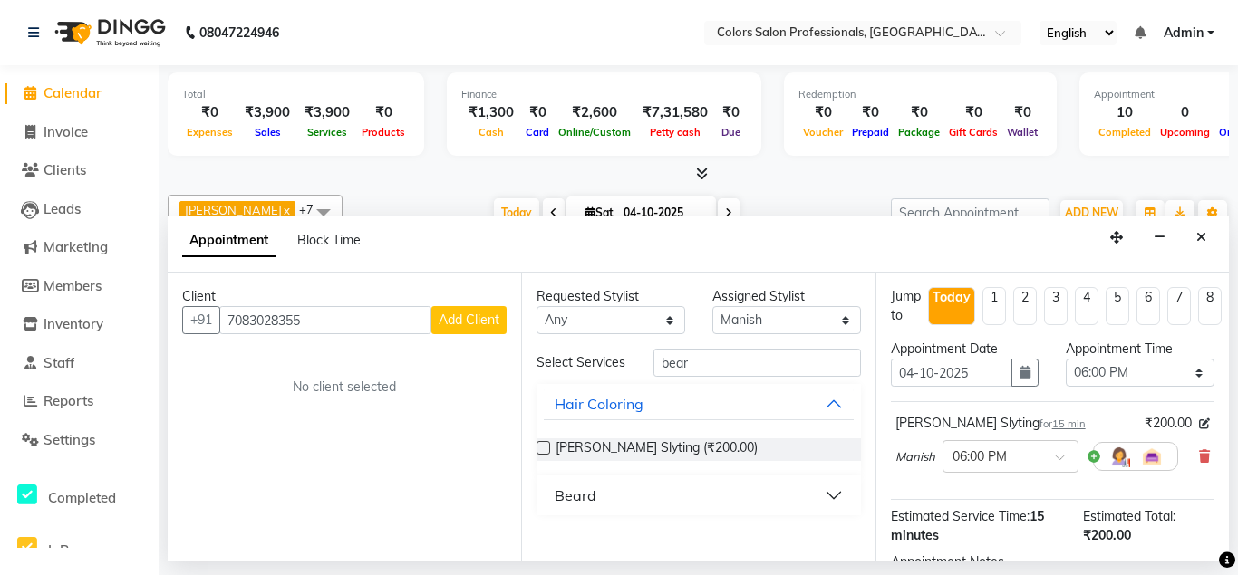
click at [477, 329] on button "Add Client" at bounding box center [468, 320] width 75 height 28
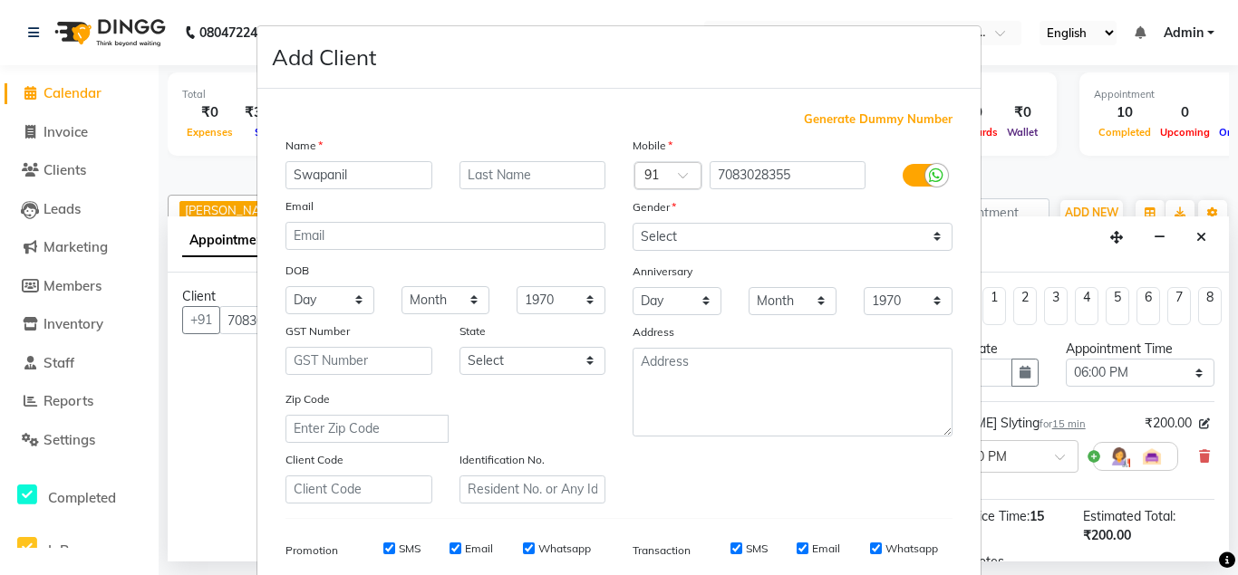
type input "Swapanil"
click at [515, 171] on input "text" at bounding box center [532, 175] width 147 height 28
type input "[DEMOGRAPHIC_DATA]"
select select "[DEMOGRAPHIC_DATA]"
click option "[DEMOGRAPHIC_DATA]" at bounding box center [0, 0] width 0 height 0
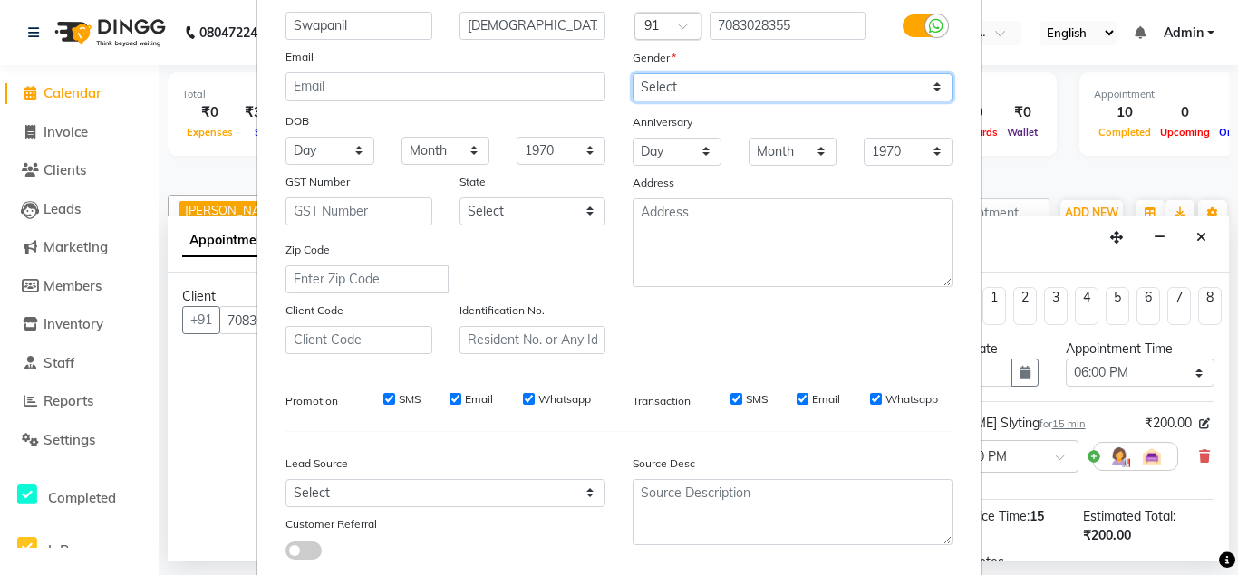
scroll to position [261, 0]
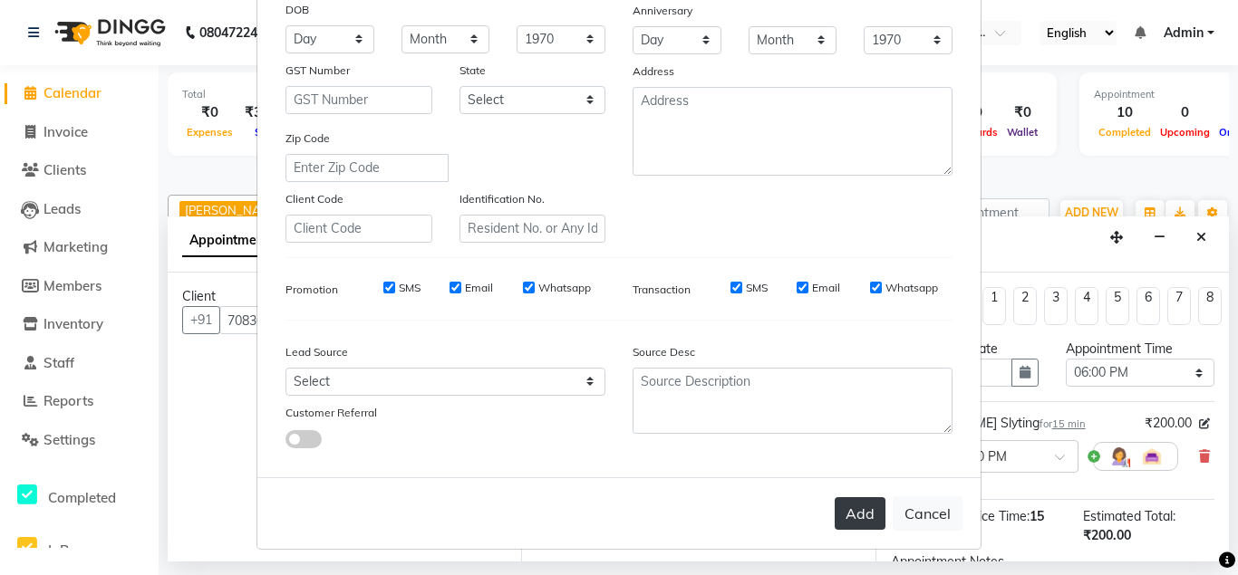
click at [861, 502] on button "Add" at bounding box center [860, 514] width 51 height 33
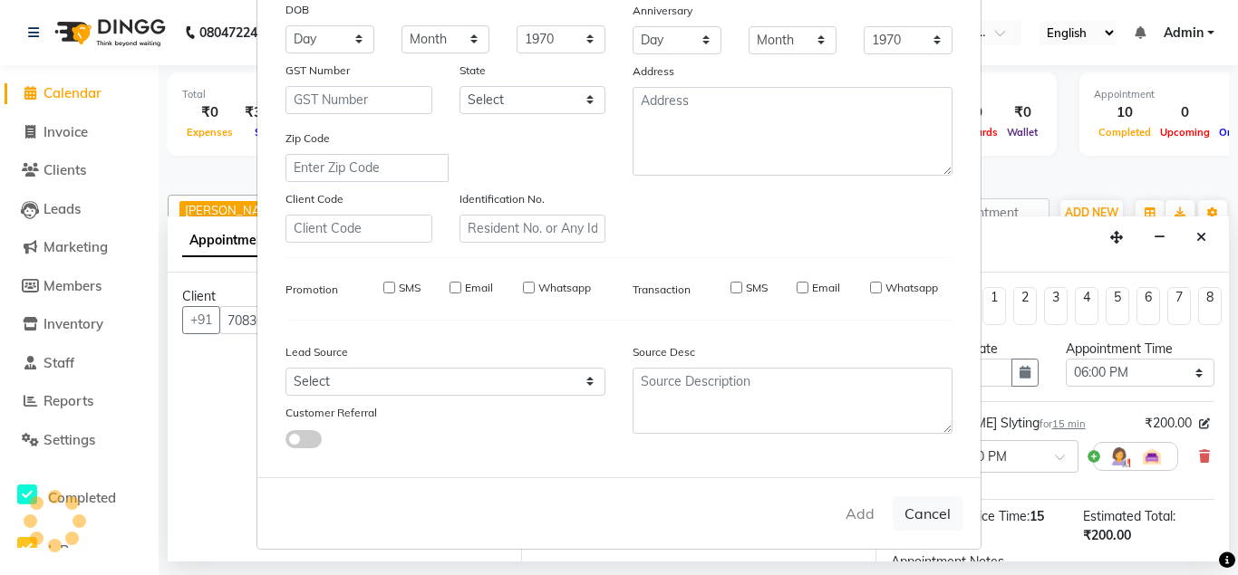
select select
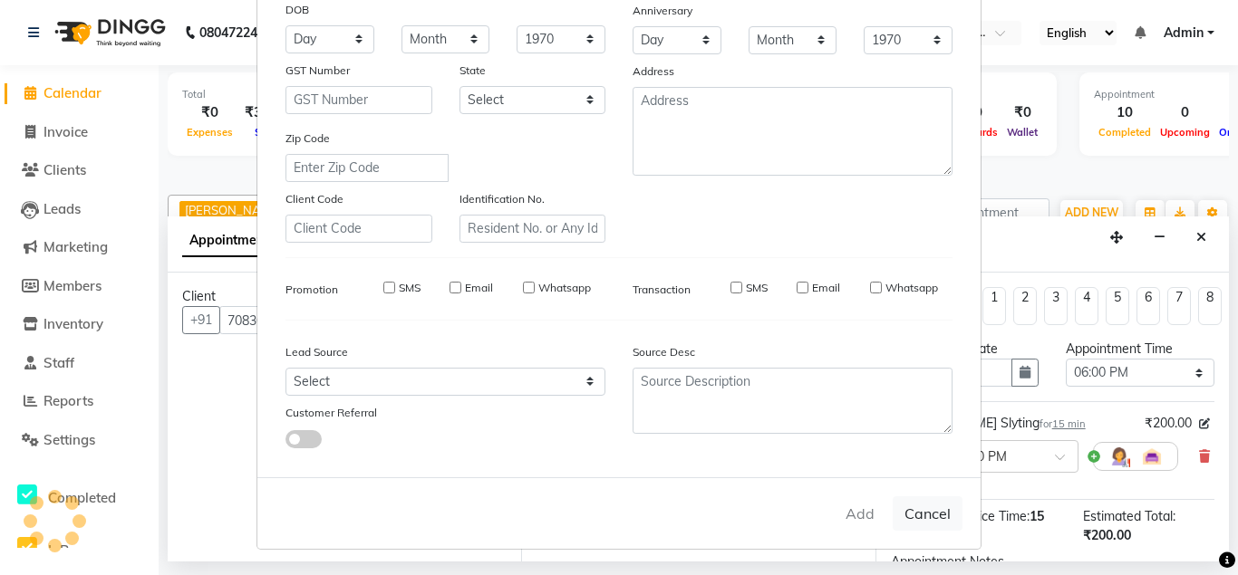
select select
checkbox input "false"
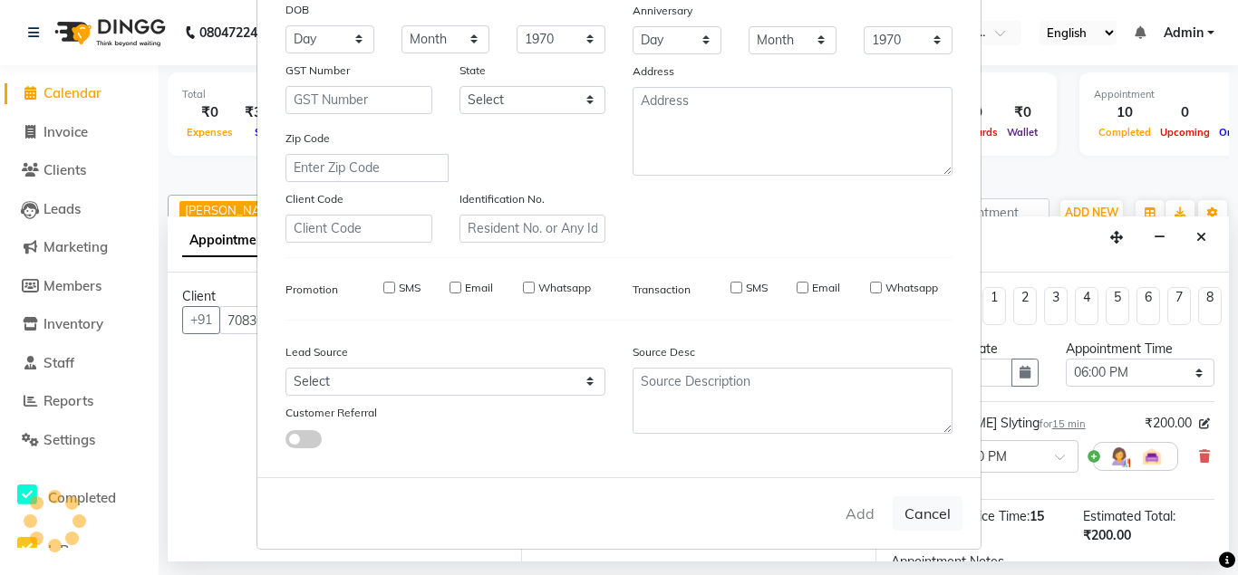
checkbox input "false"
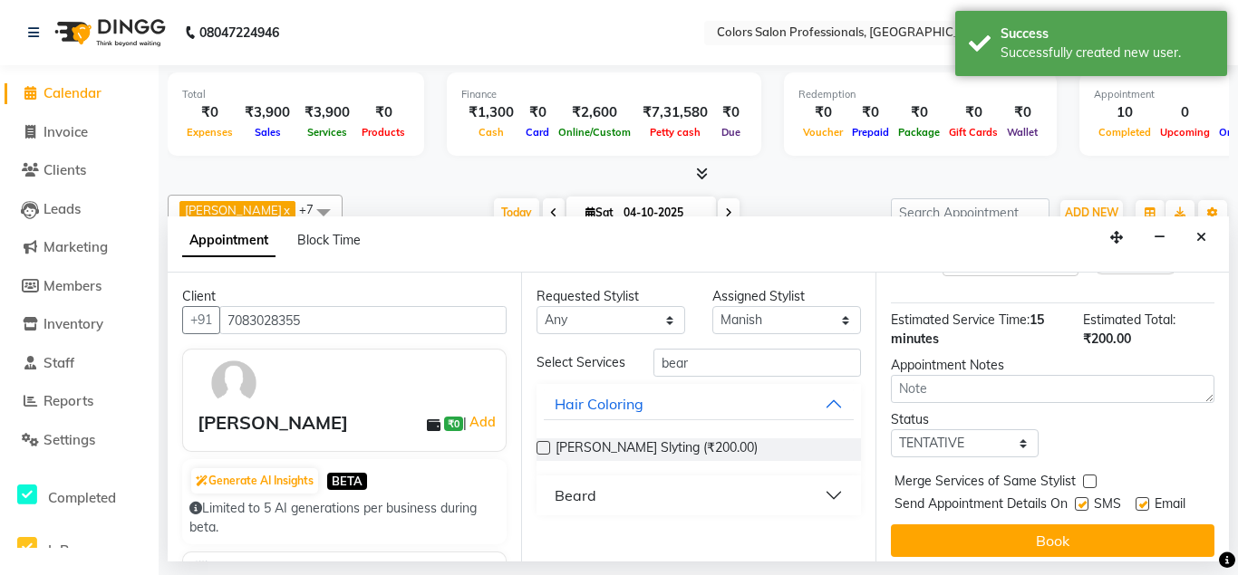
scroll to position [207, 0]
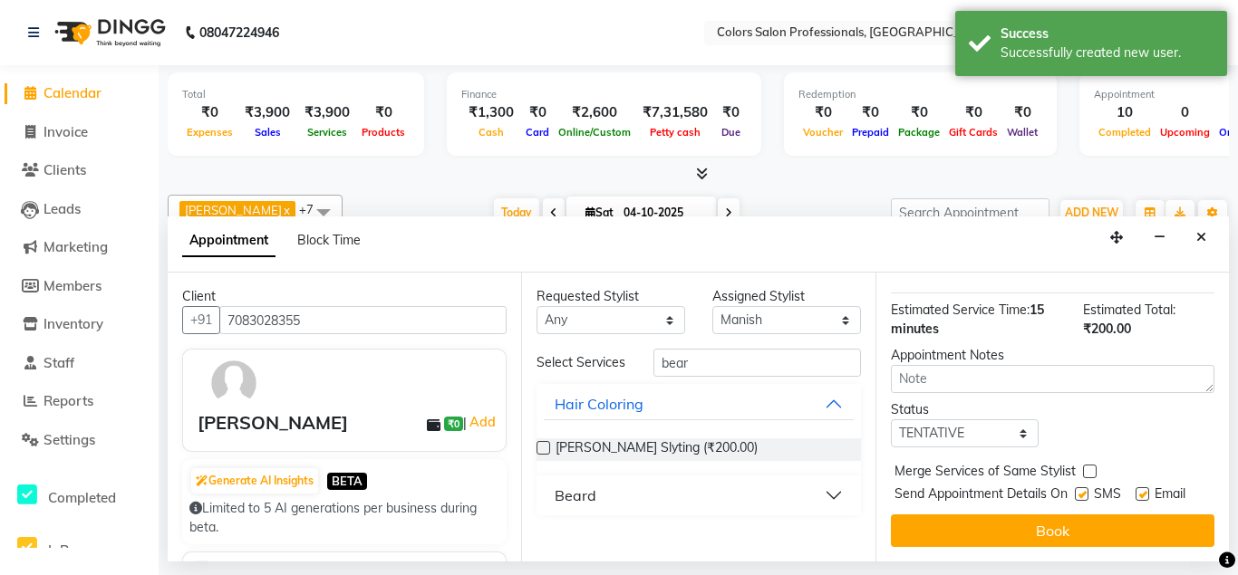
click at [1055, 506] on span "Send Appointment Details On" at bounding box center [980, 496] width 173 height 23
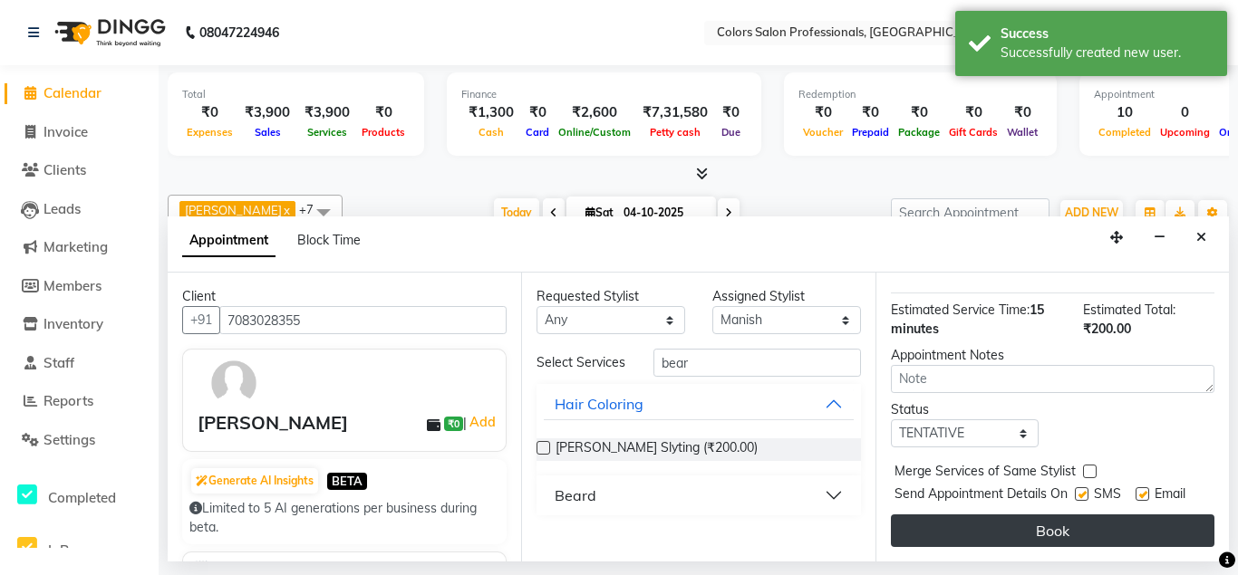
click at [1058, 527] on button "Book" at bounding box center [1053, 531] width 324 height 33
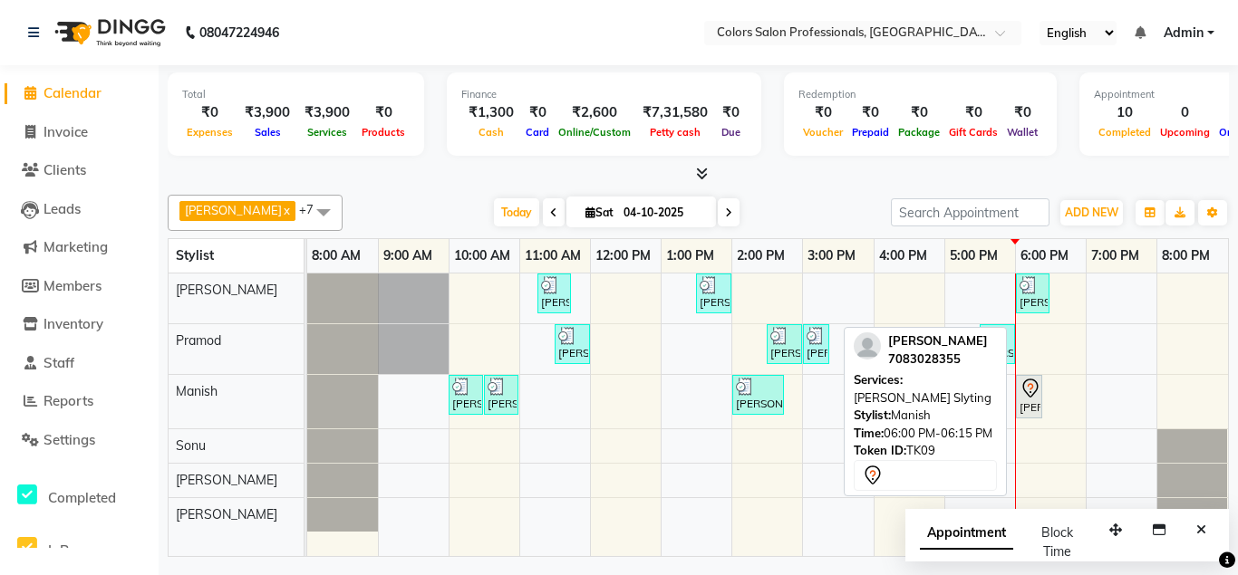
click at [1036, 396] on icon at bounding box center [1030, 389] width 22 height 22
select select "7"
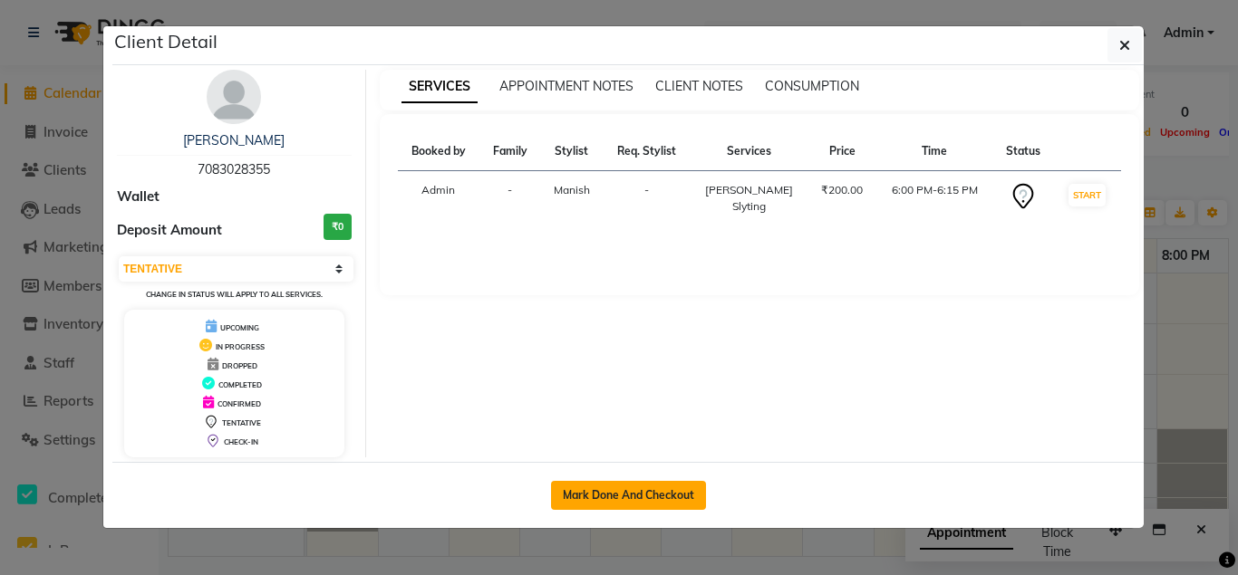
click at [655, 490] on button "Mark Done And Checkout" at bounding box center [628, 495] width 155 height 29
select select "service"
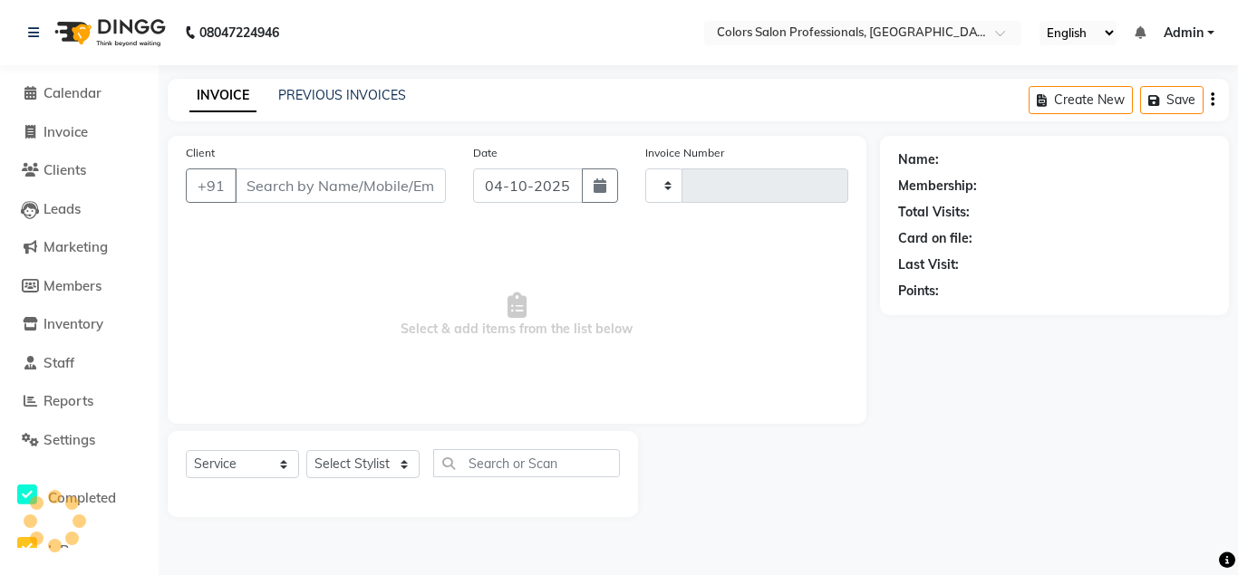
type input "0959"
select select "7161"
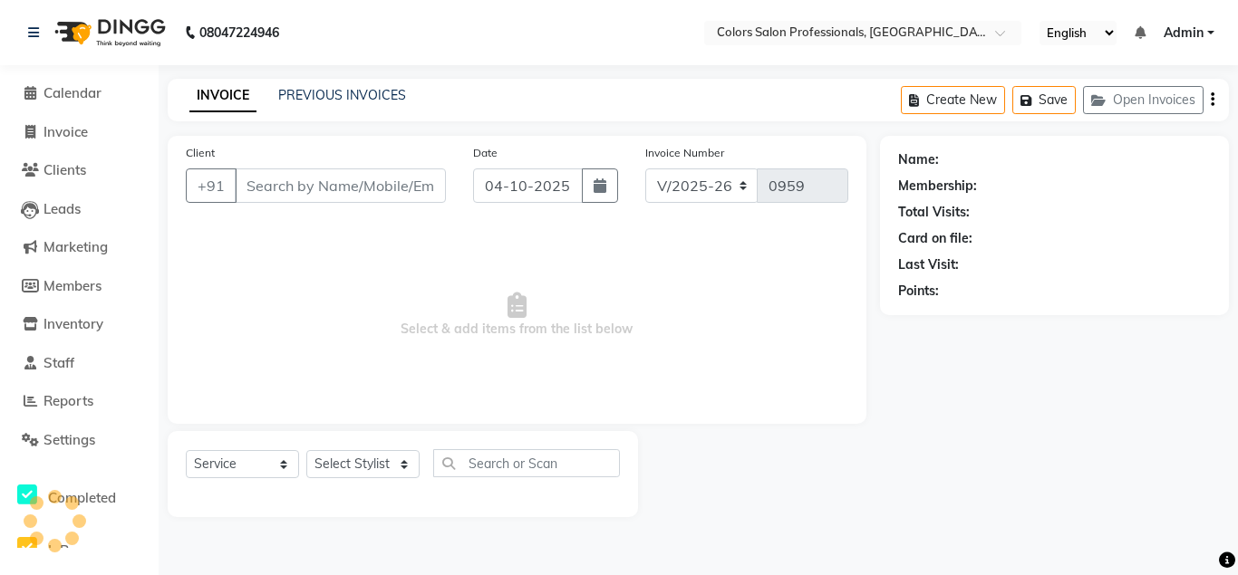
type input "7083028355"
select select "60230"
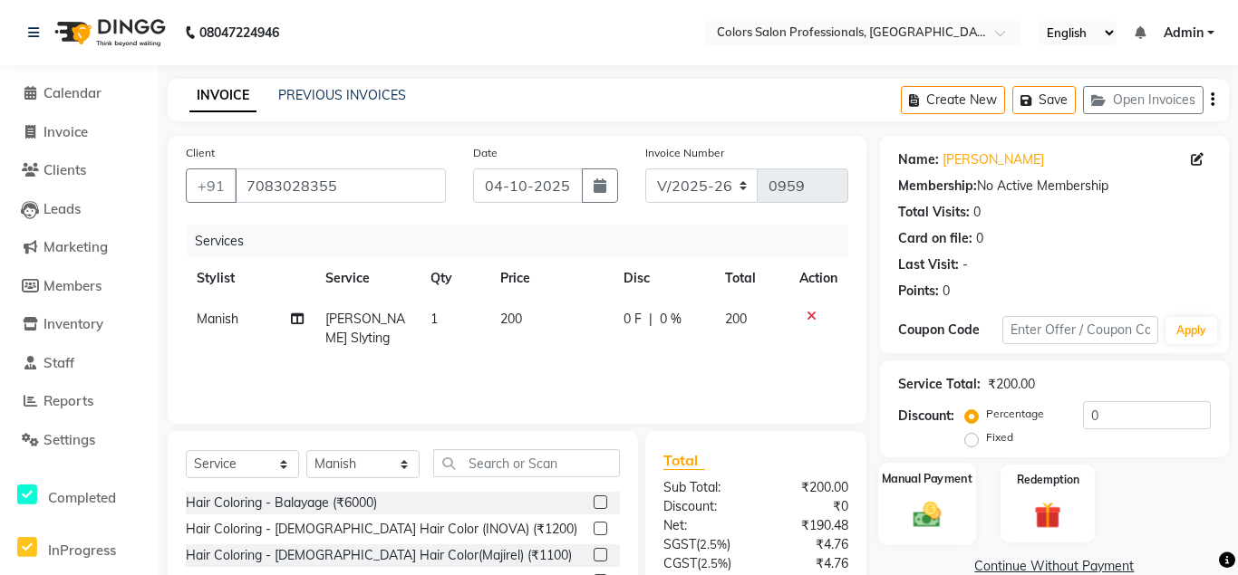
click at [931, 493] on div "Manual Payment" at bounding box center [927, 504] width 98 height 82
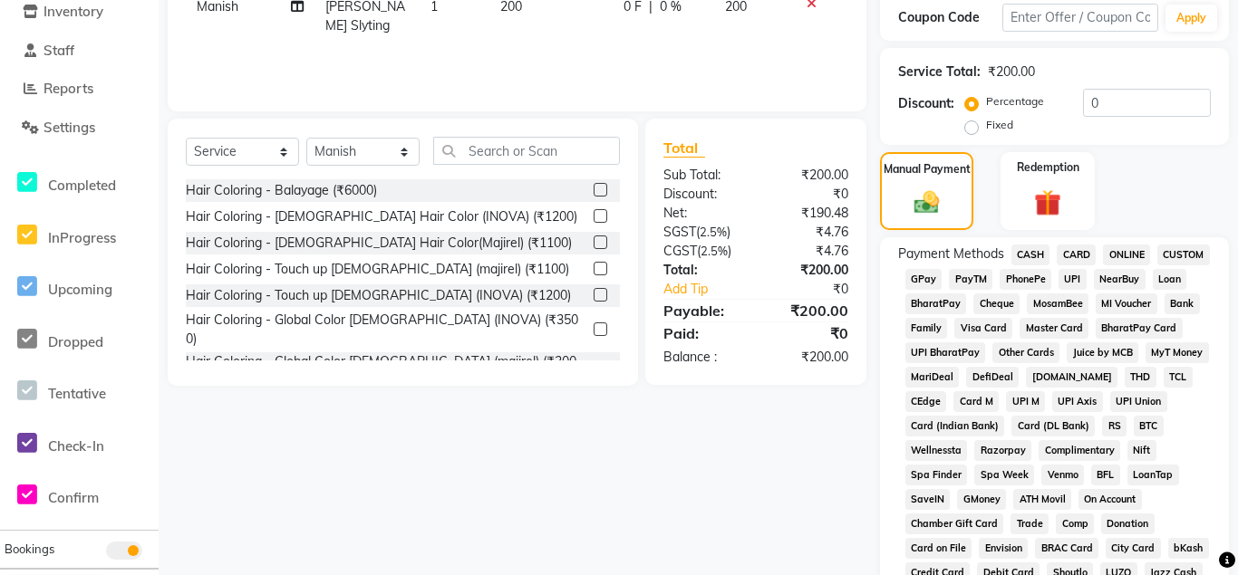
scroll to position [462, 0]
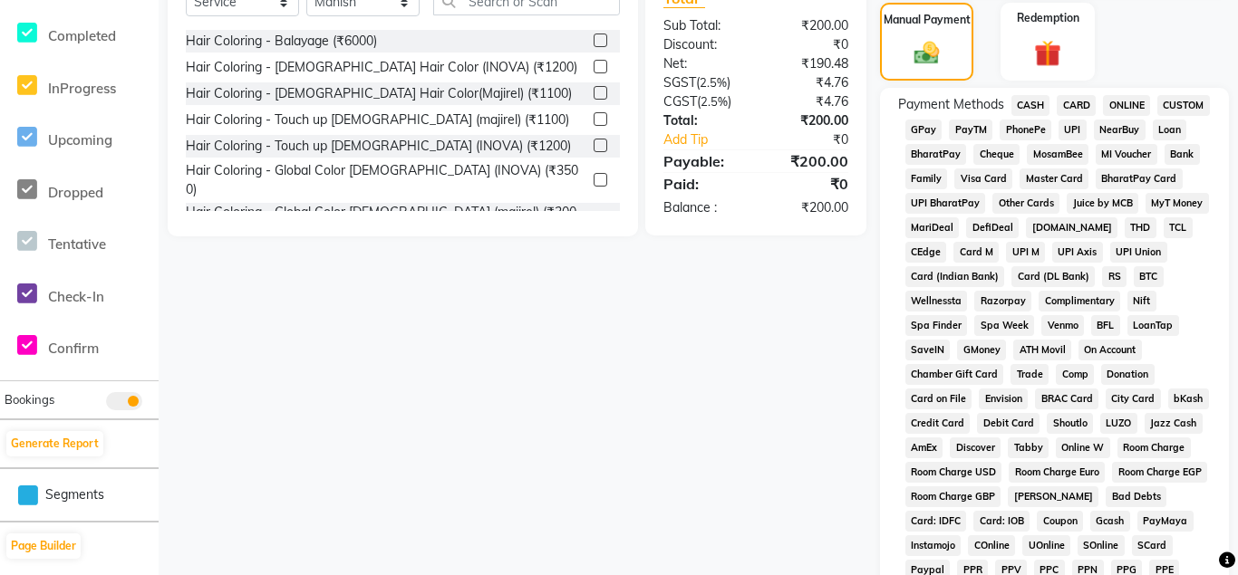
drag, startPoint x: 1125, startPoint y: 101, endPoint x: 1114, endPoint y: 117, distance: 19.6
click at [1124, 101] on span "ONLINE" at bounding box center [1126, 105] width 47 height 21
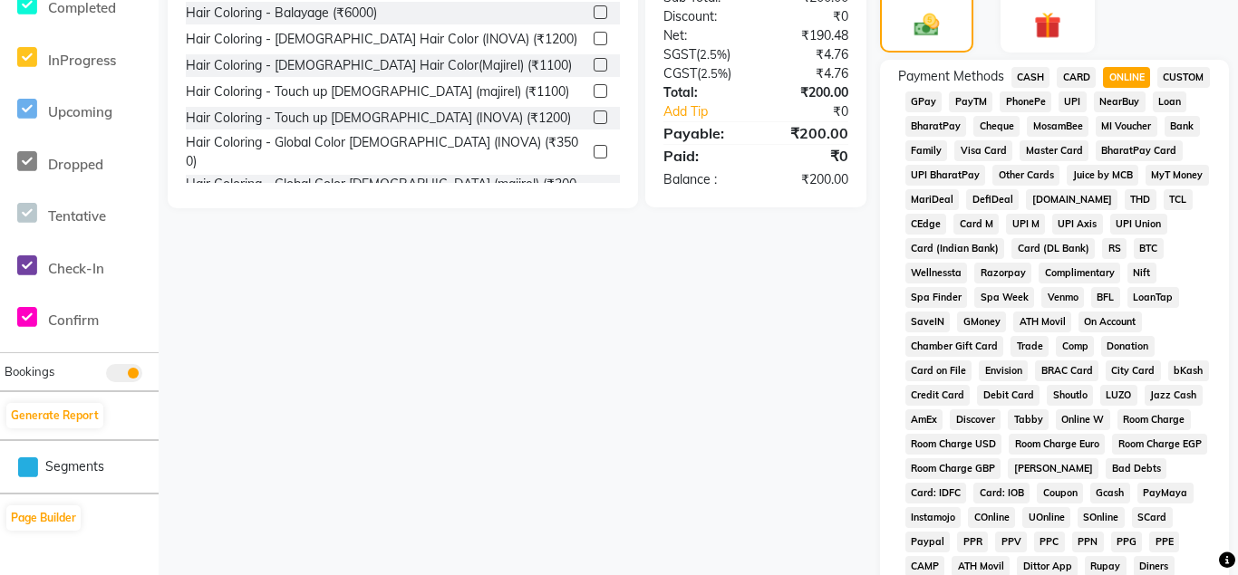
scroll to position [854, 0]
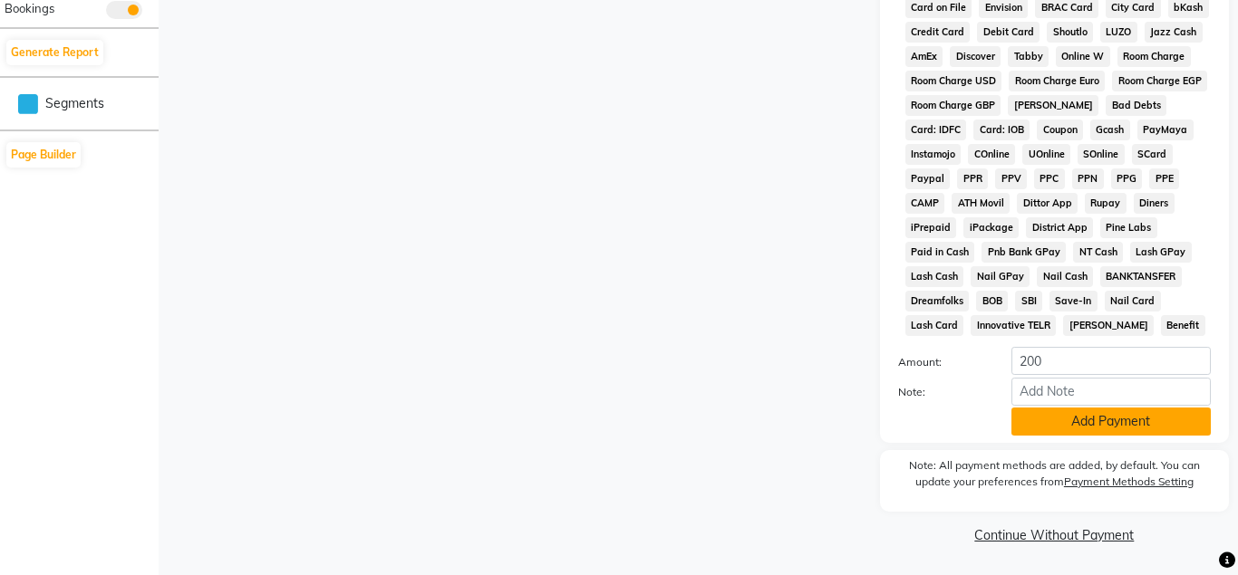
click at [1089, 422] on button "Add Payment" at bounding box center [1110, 422] width 199 height 28
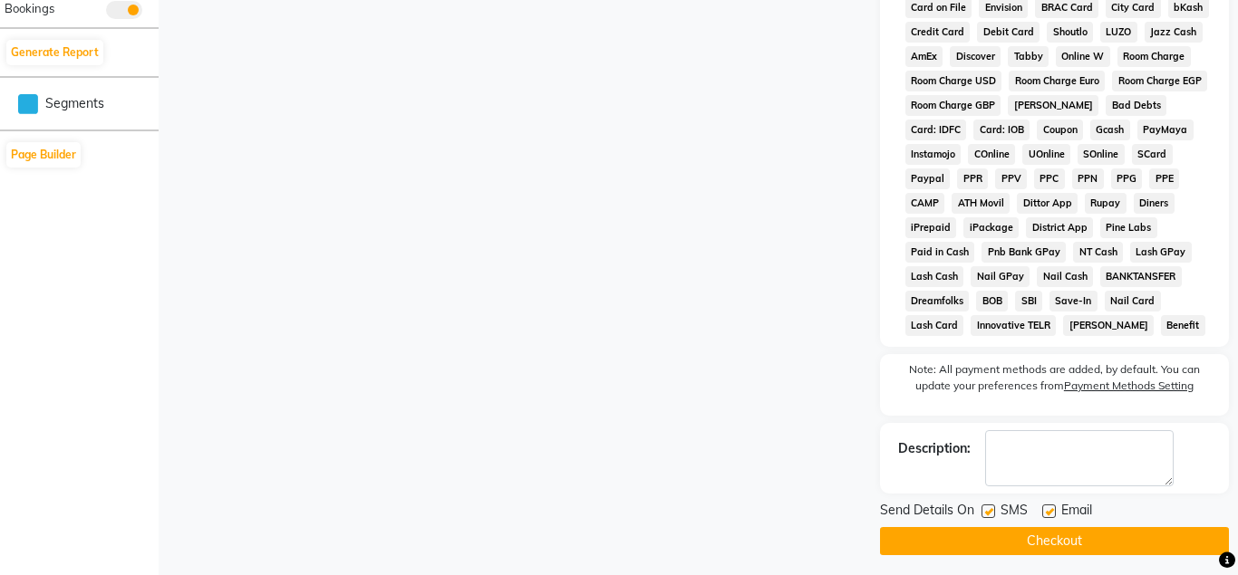
scroll to position [861, 0]
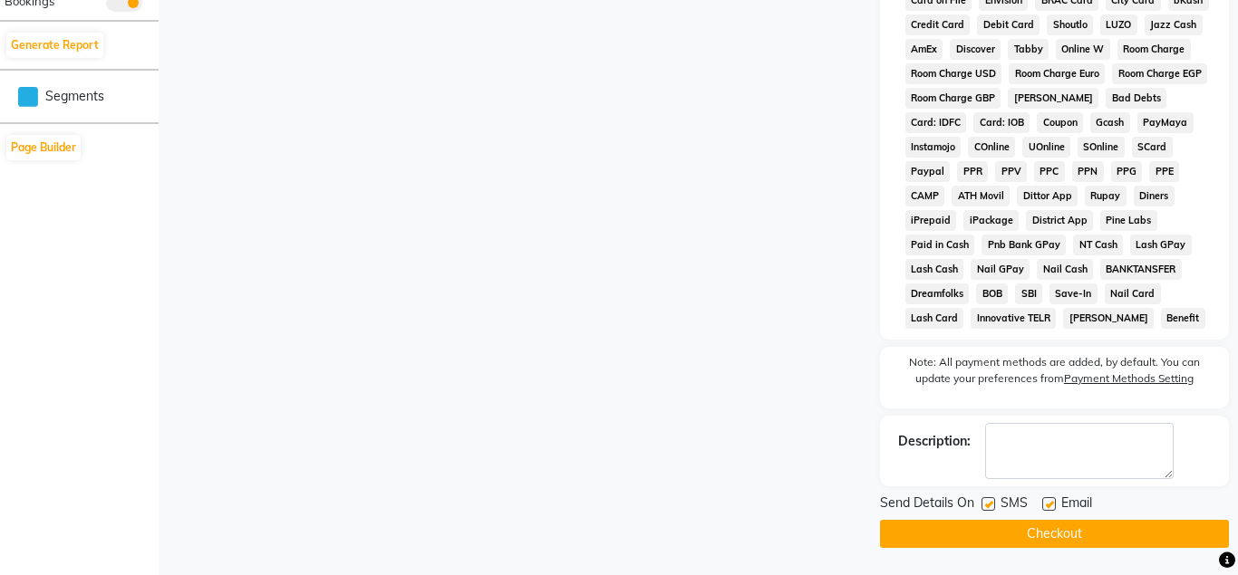
click at [1072, 533] on button "Checkout" at bounding box center [1054, 534] width 349 height 28
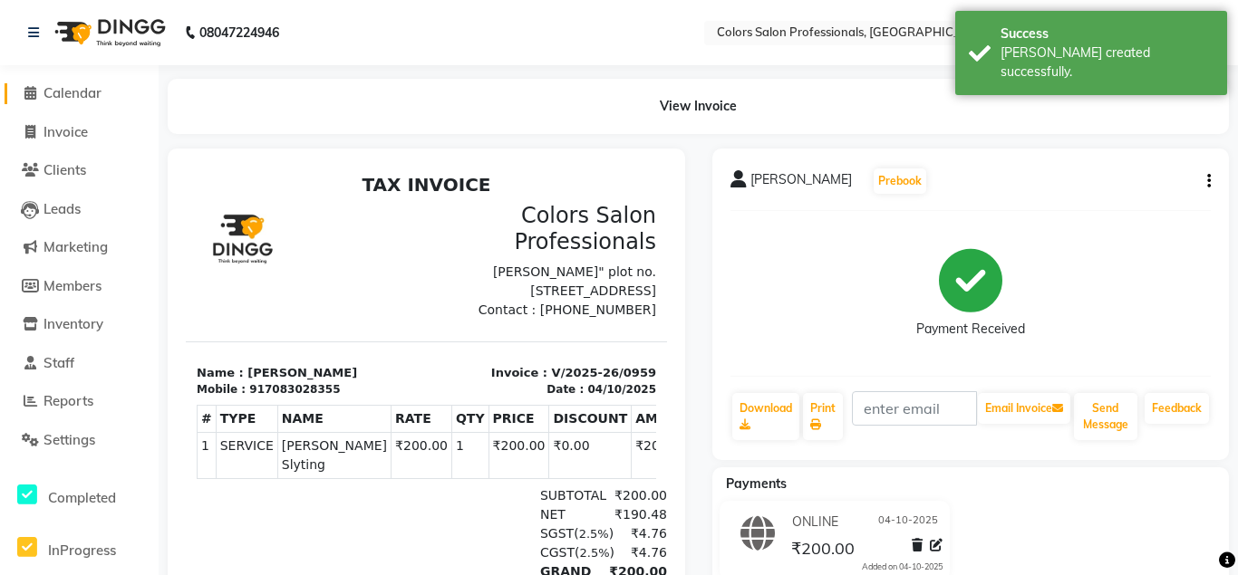
click at [52, 98] on span "Calendar" at bounding box center [72, 92] width 58 height 17
